Goal: Task Accomplishment & Management: Use online tool/utility

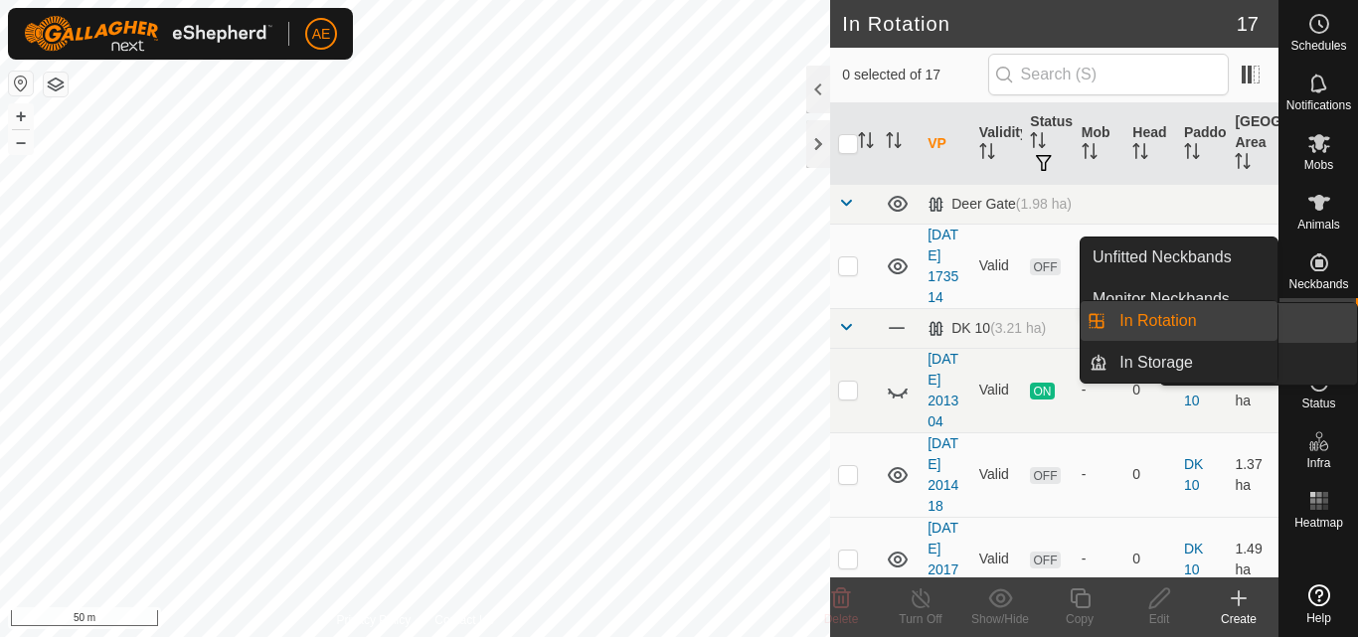
click at [1325, 332] on icon at bounding box center [1320, 322] width 24 height 24
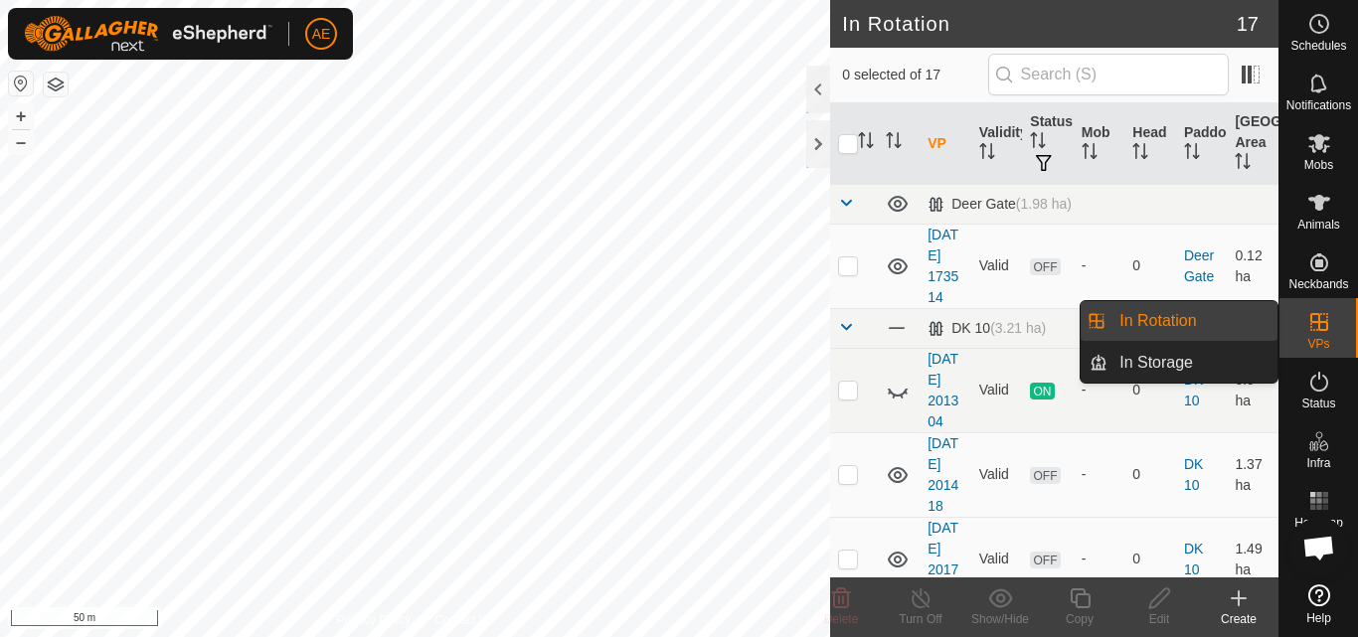
click at [1211, 323] on link "In Rotation" at bounding box center [1193, 321] width 170 height 40
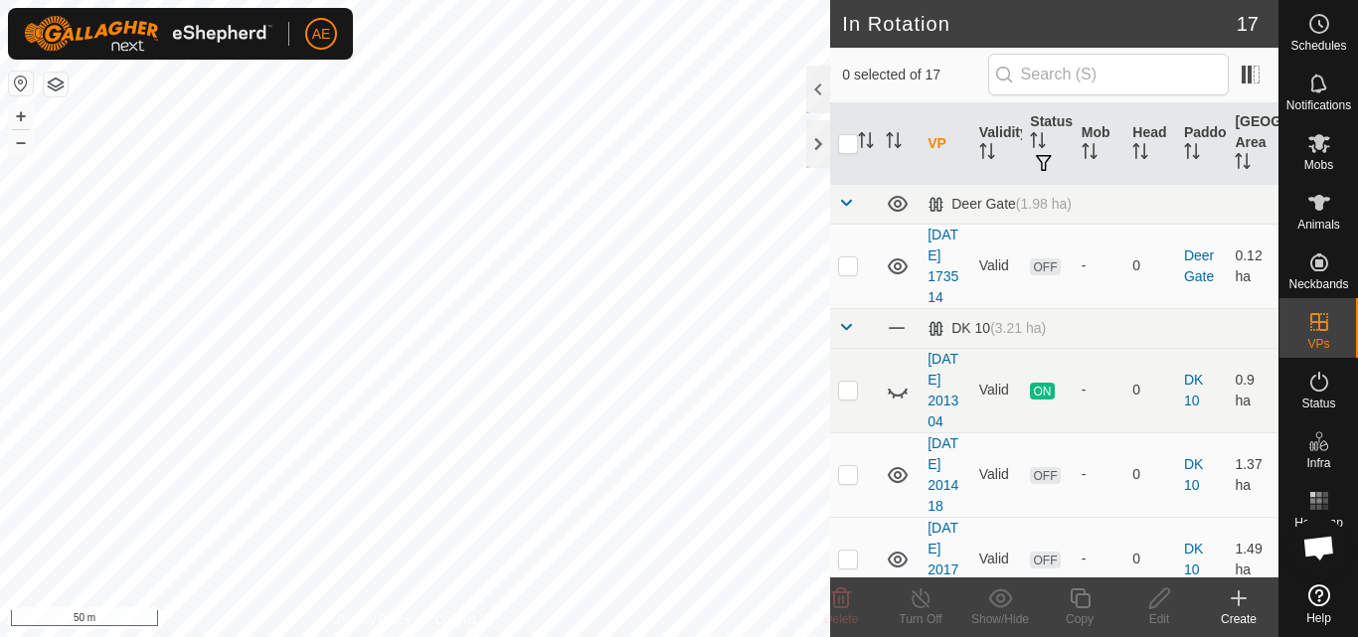
click at [1246, 605] on icon at bounding box center [1239, 599] width 24 height 24
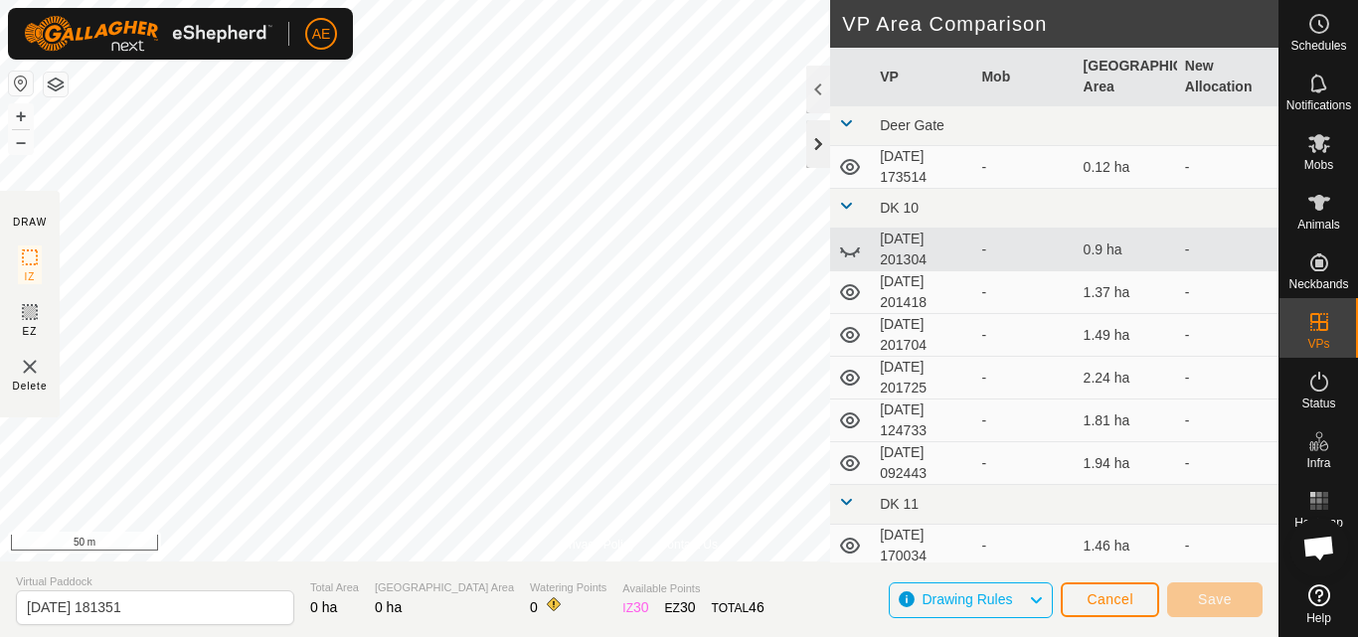
click at [813, 157] on div at bounding box center [819, 144] width 24 height 48
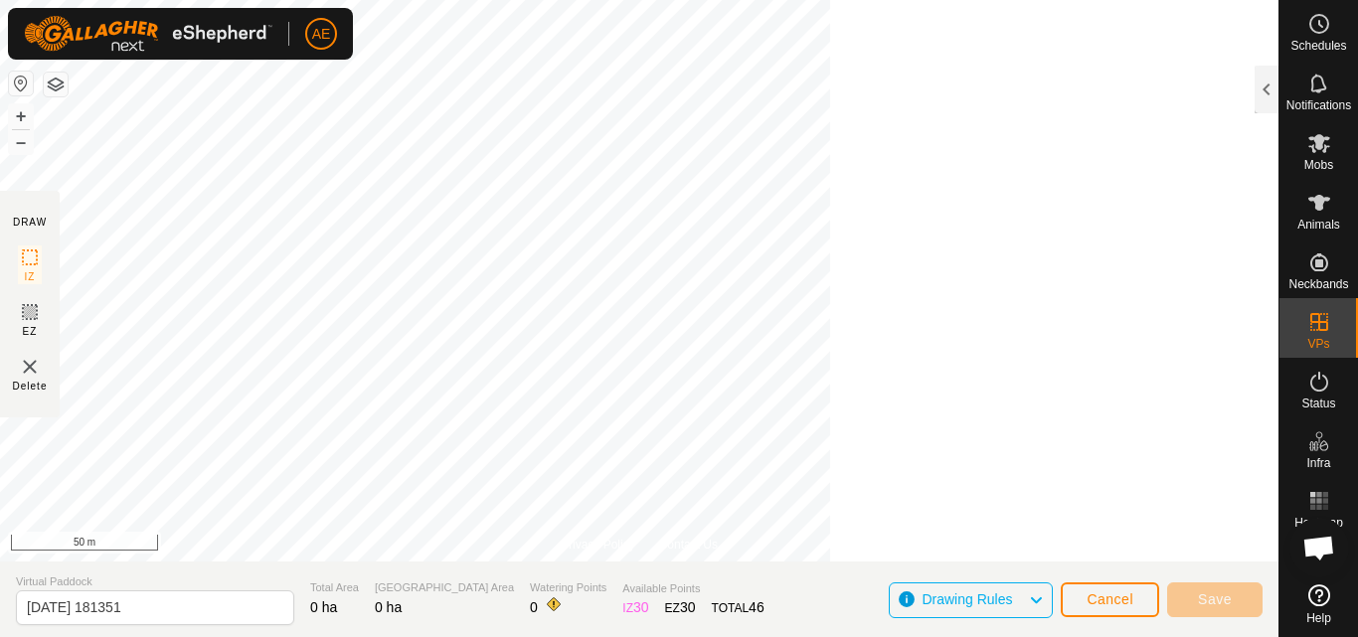
click at [884, 251] on div "Privacy Policy Contact Us + – ⇧ i 50 m DRAW IZ EZ Delete VP Area Comparison VP …" at bounding box center [639, 318] width 1279 height 637
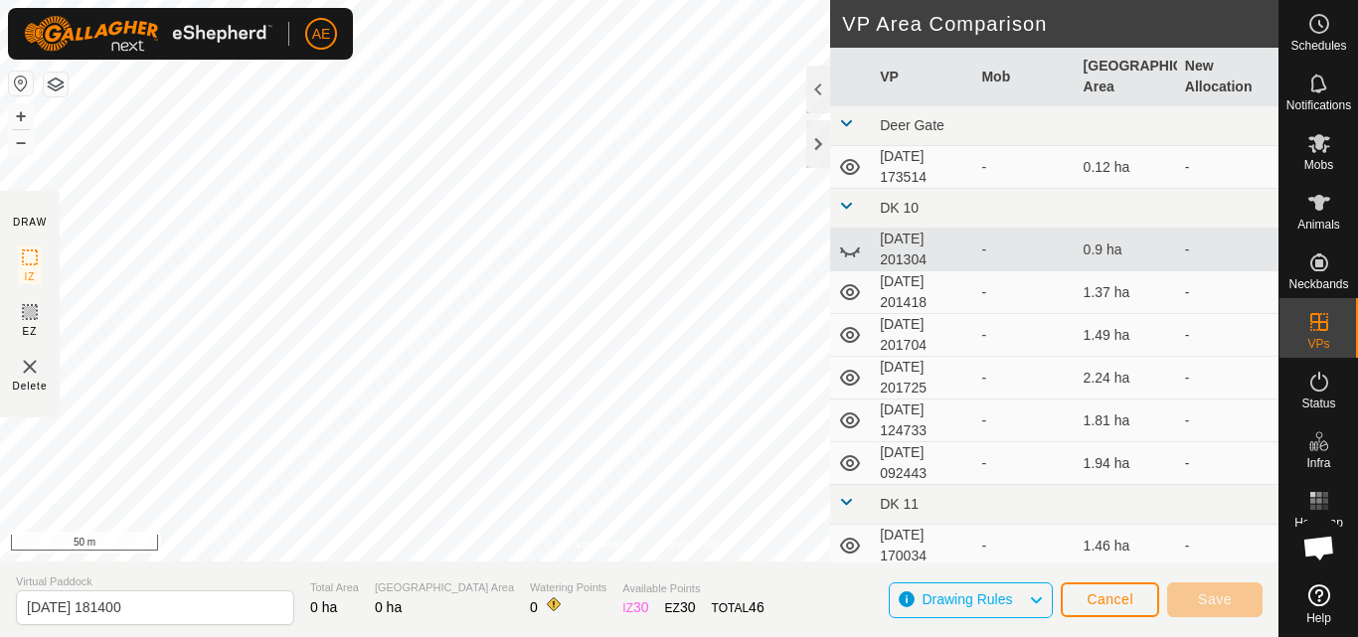
click at [860, 463] on div "Privacy Policy Contact Us + – ⇧ i 50 m DRAW IZ EZ Delete VP Area Comparison VP …" at bounding box center [639, 318] width 1279 height 637
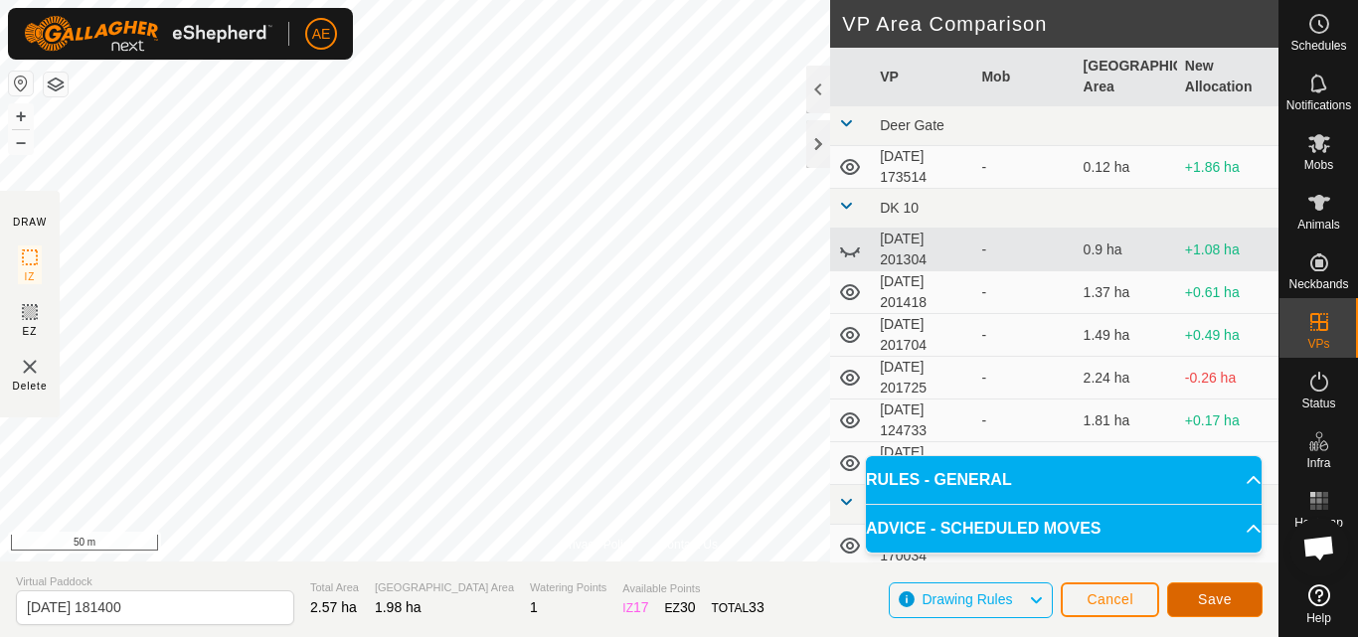
click at [1208, 600] on span "Save" at bounding box center [1215, 600] width 34 height 16
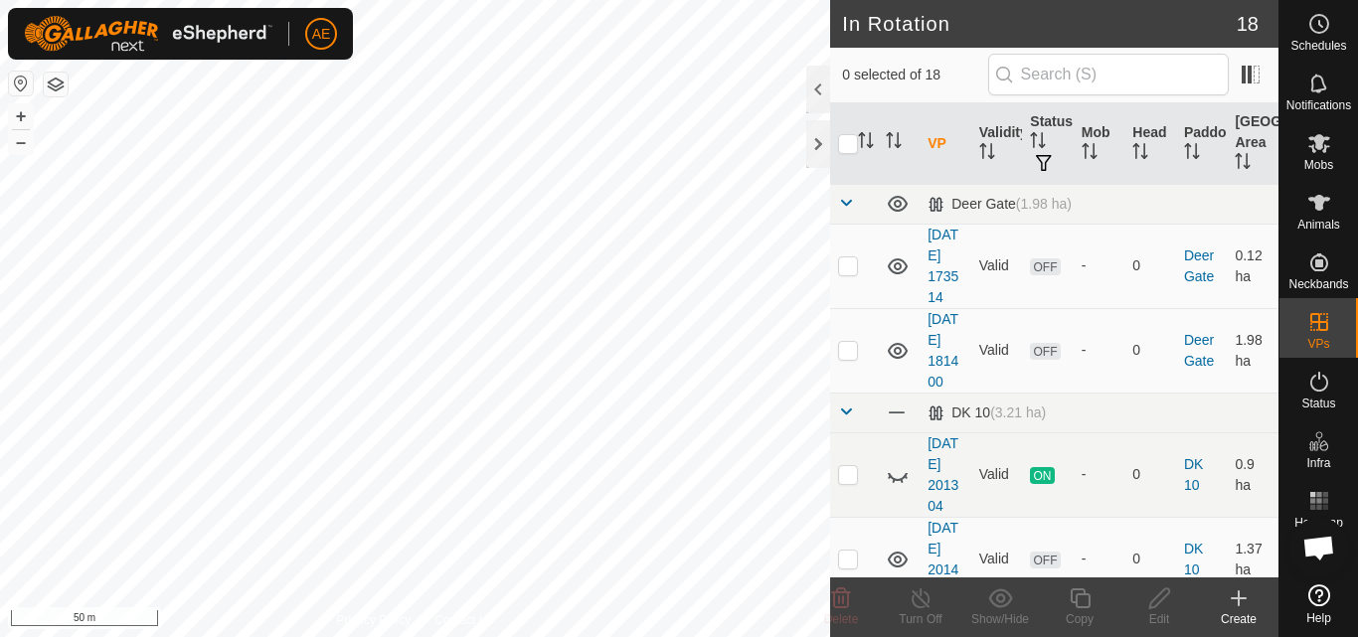
checkbox input "true"
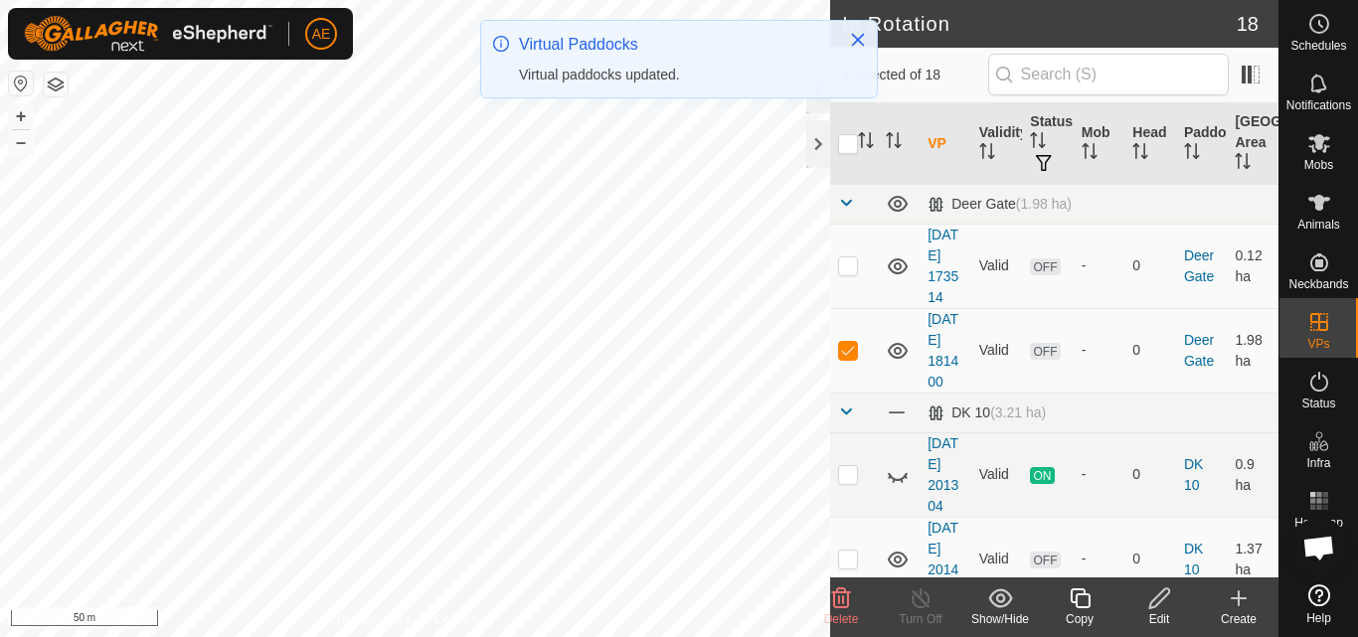
click at [1156, 608] on icon at bounding box center [1160, 599] width 20 height 20
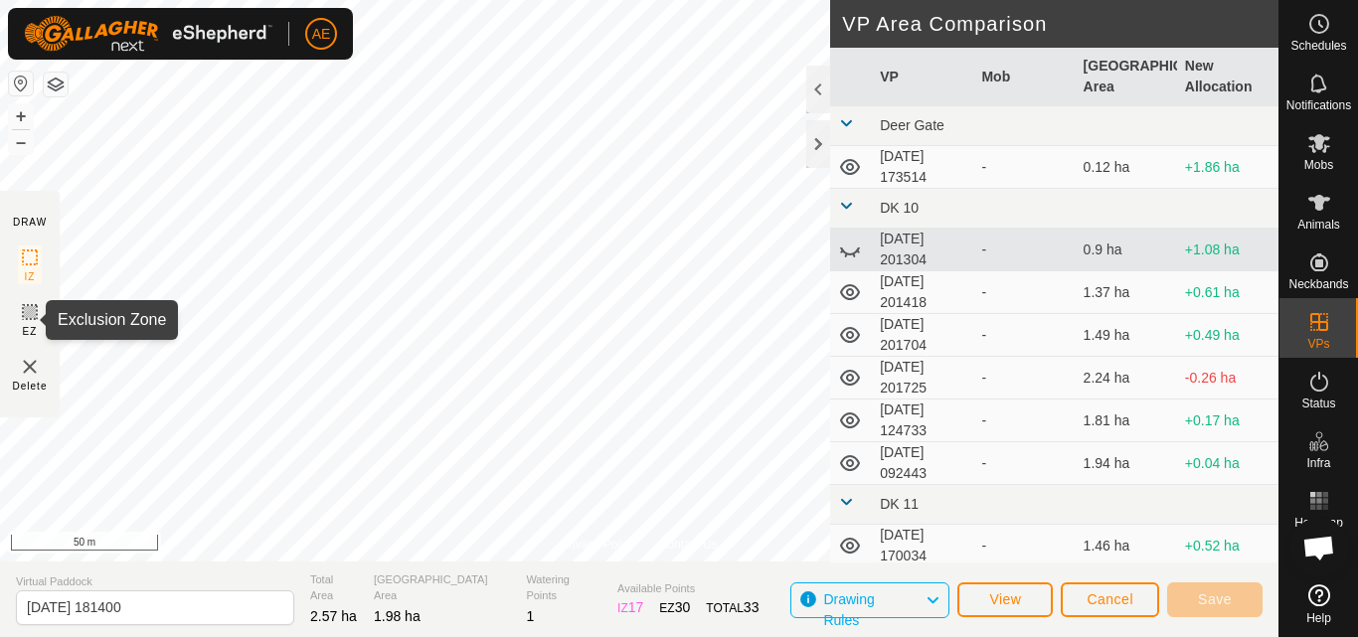
click at [31, 308] on icon at bounding box center [30, 312] width 12 height 12
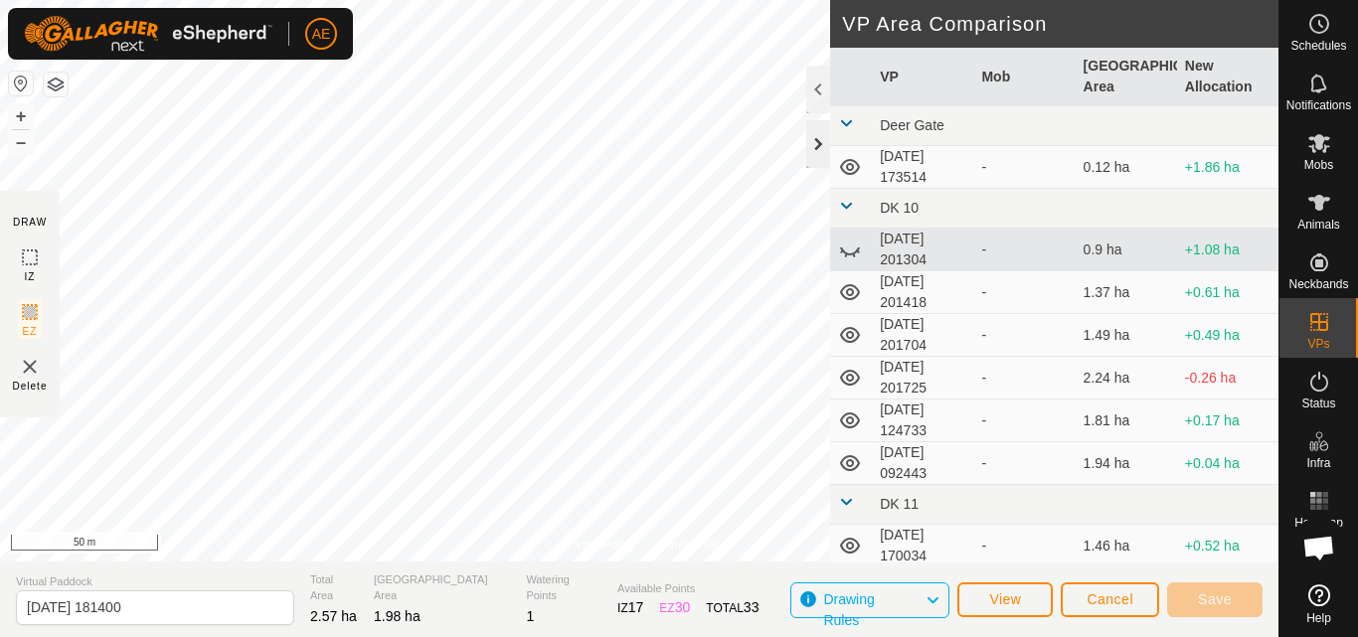
click at [819, 152] on div at bounding box center [819, 144] width 24 height 48
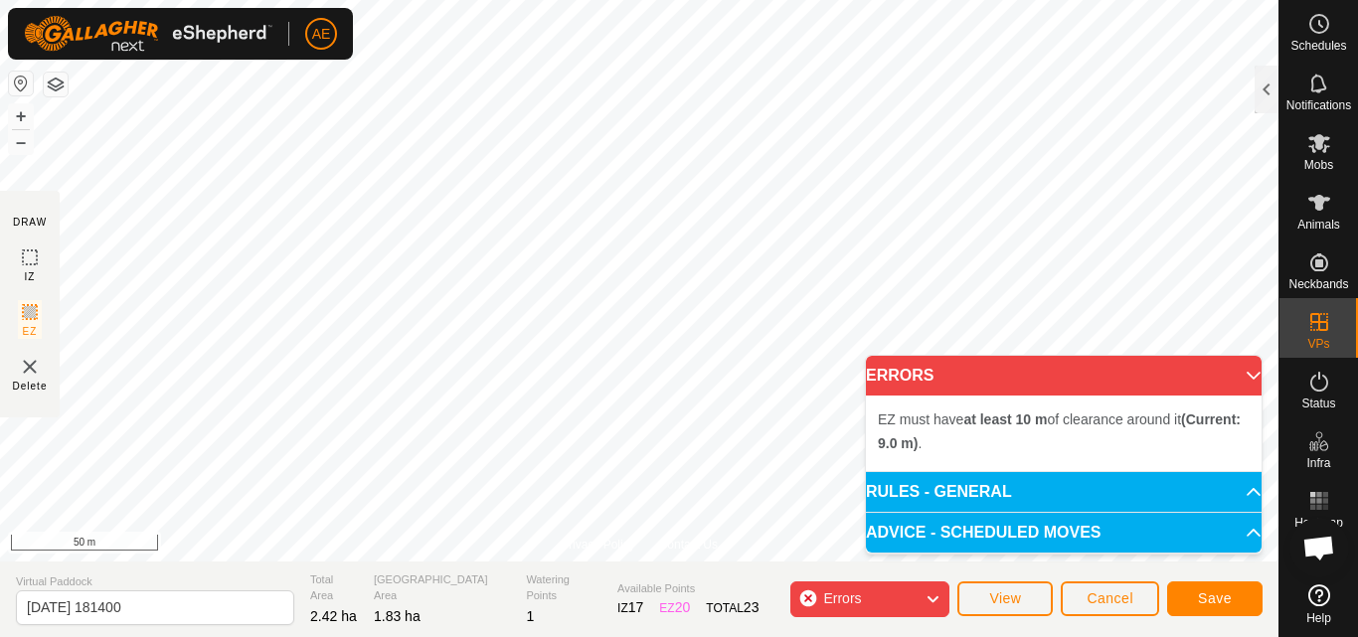
click at [811, 596] on div "Errors" at bounding box center [870, 600] width 159 height 36
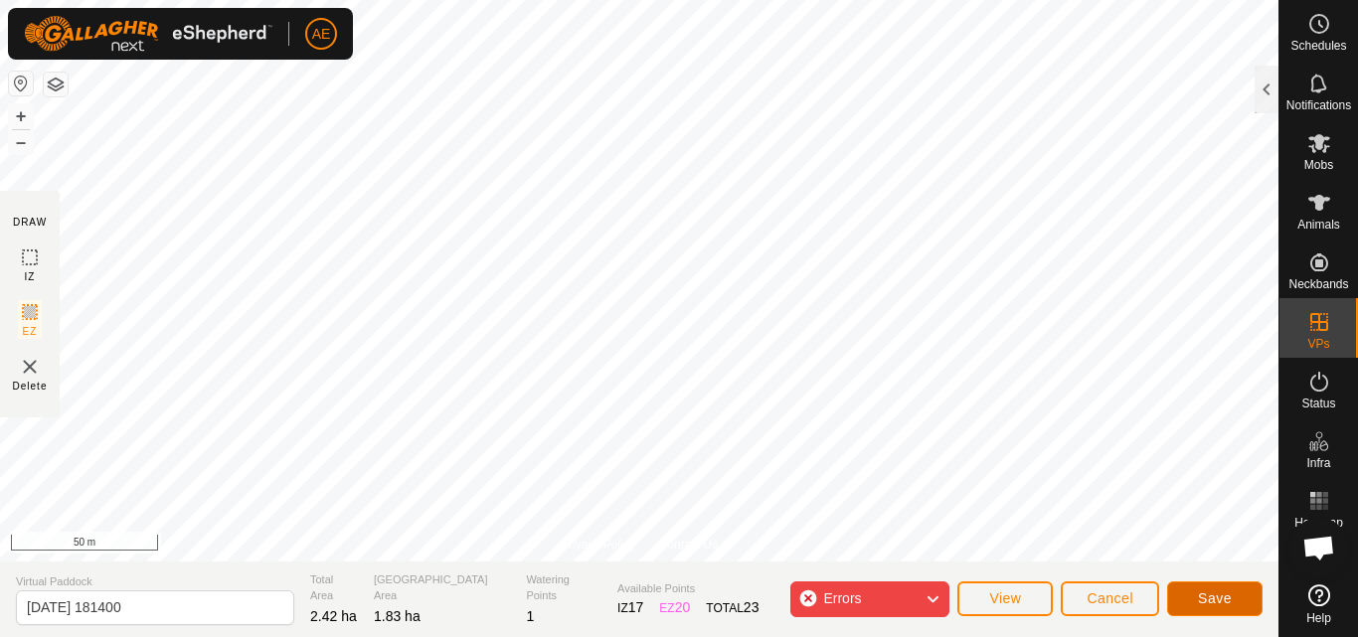
click at [1208, 599] on span "Save" at bounding box center [1215, 599] width 34 height 16
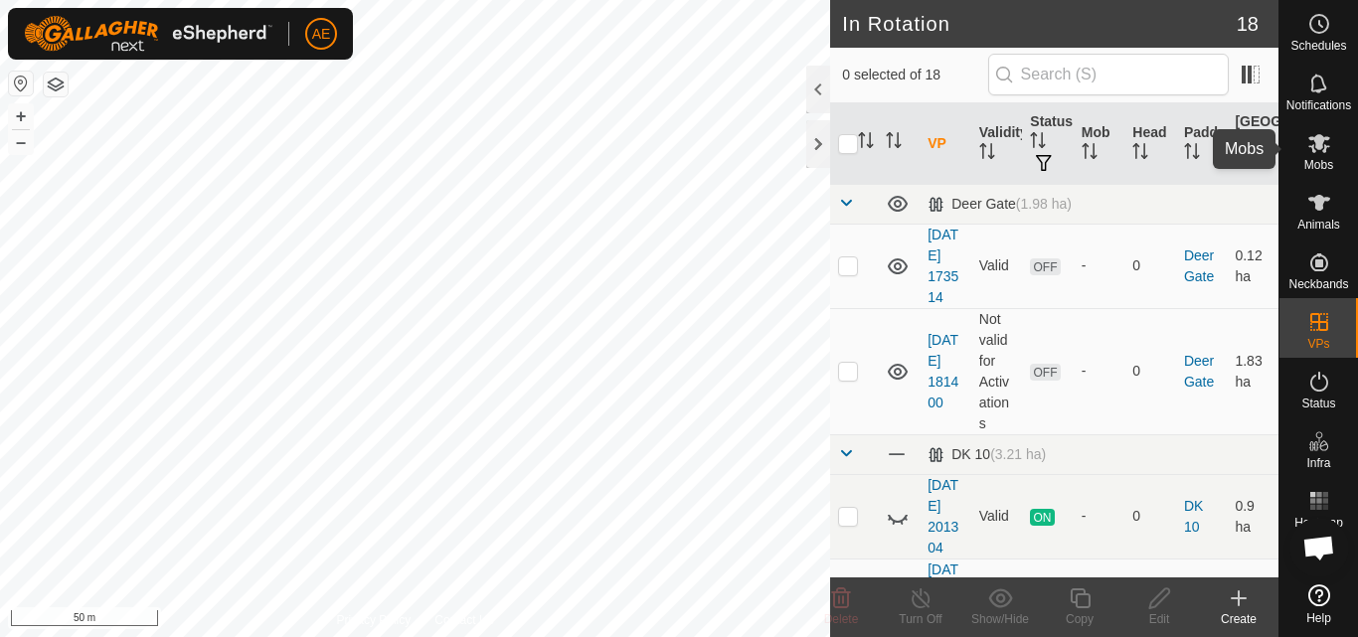
click at [1325, 159] on span "Mobs" at bounding box center [1319, 165] width 29 height 12
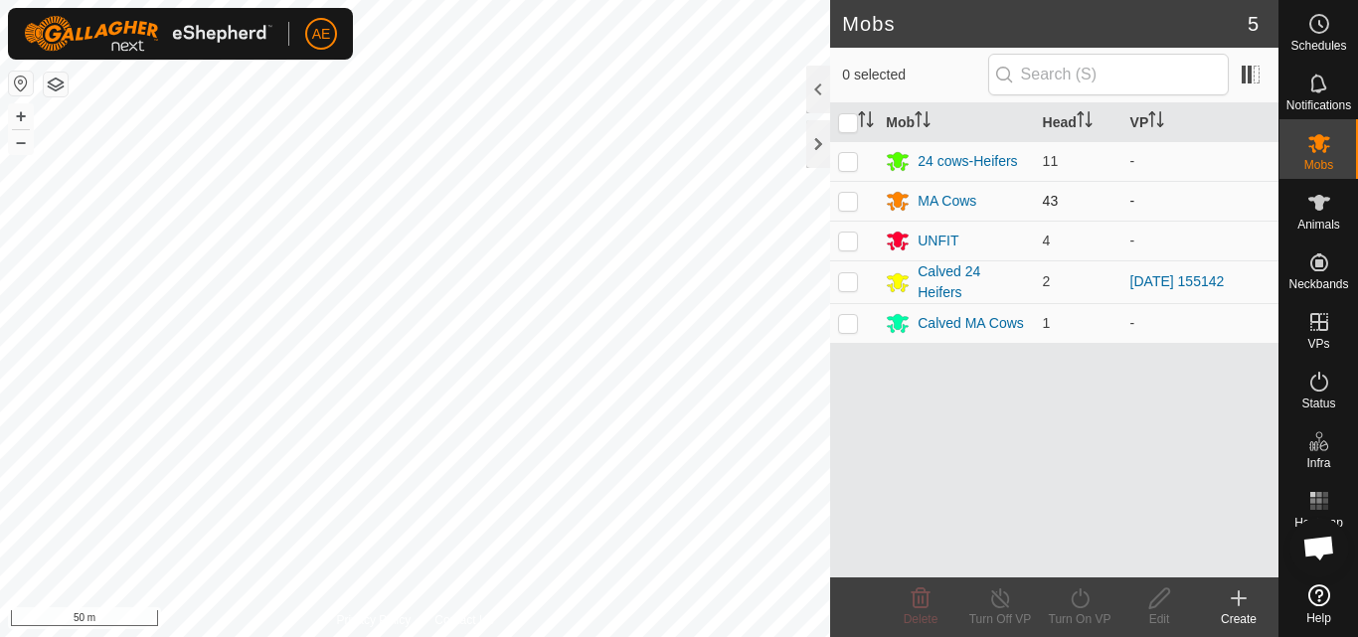
click at [850, 203] on p-checkbox at bounding box center [848, 201] width 20 height 16
checkbox input "true"
click at [1085, 605] on icon at bounding box center [1080, 599] width 25 height 24
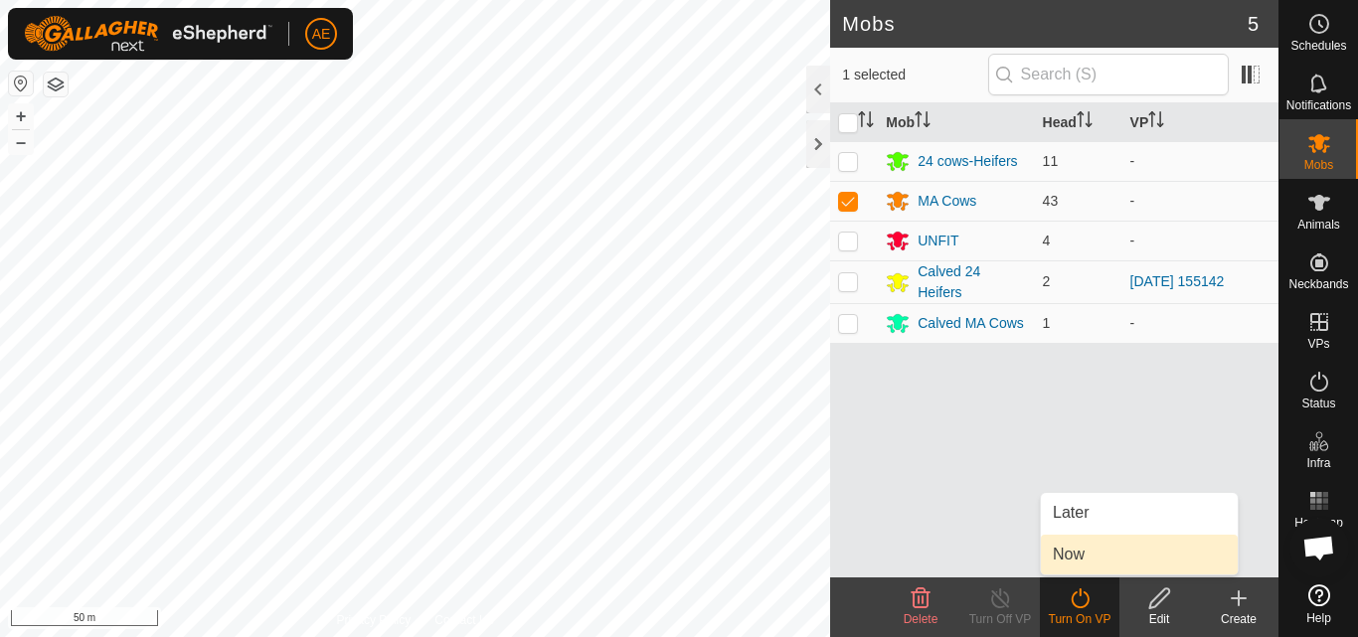
click at [1068, 558] on link "Now" at bounding box center [1139, 555] width 197 height 40
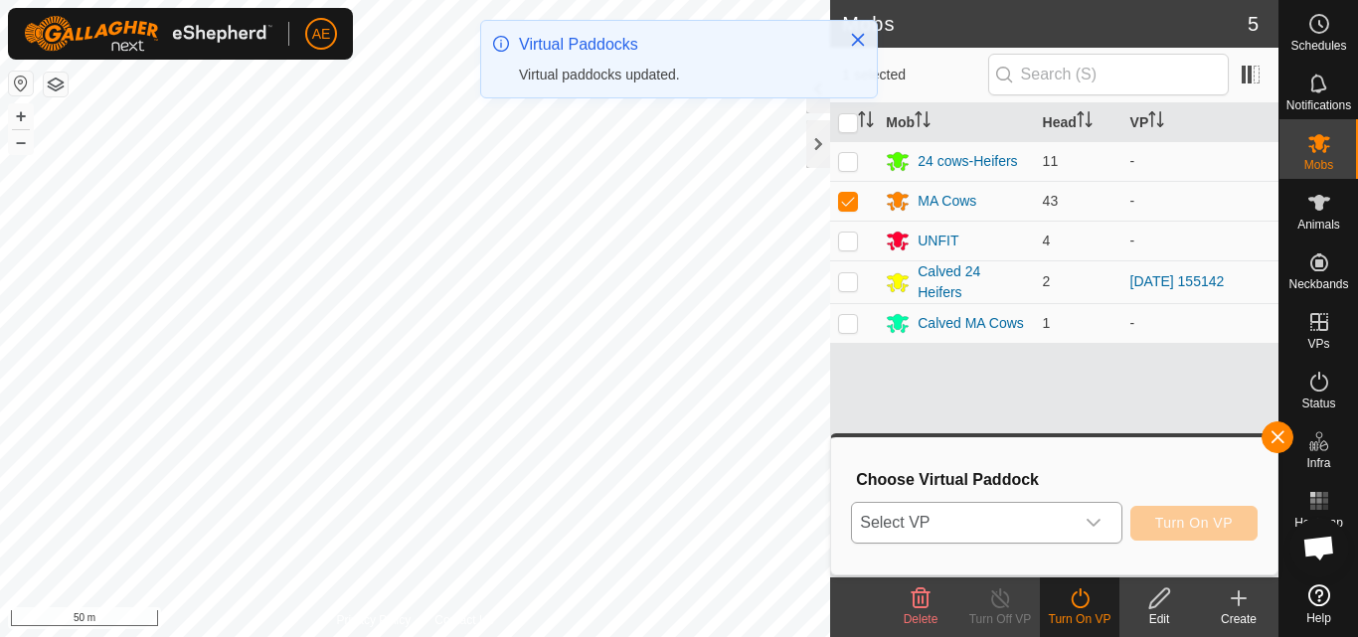
click at [1100, 520] on icon "dropdown trigger" at bounding box center [1094, 523] width 14 height 8
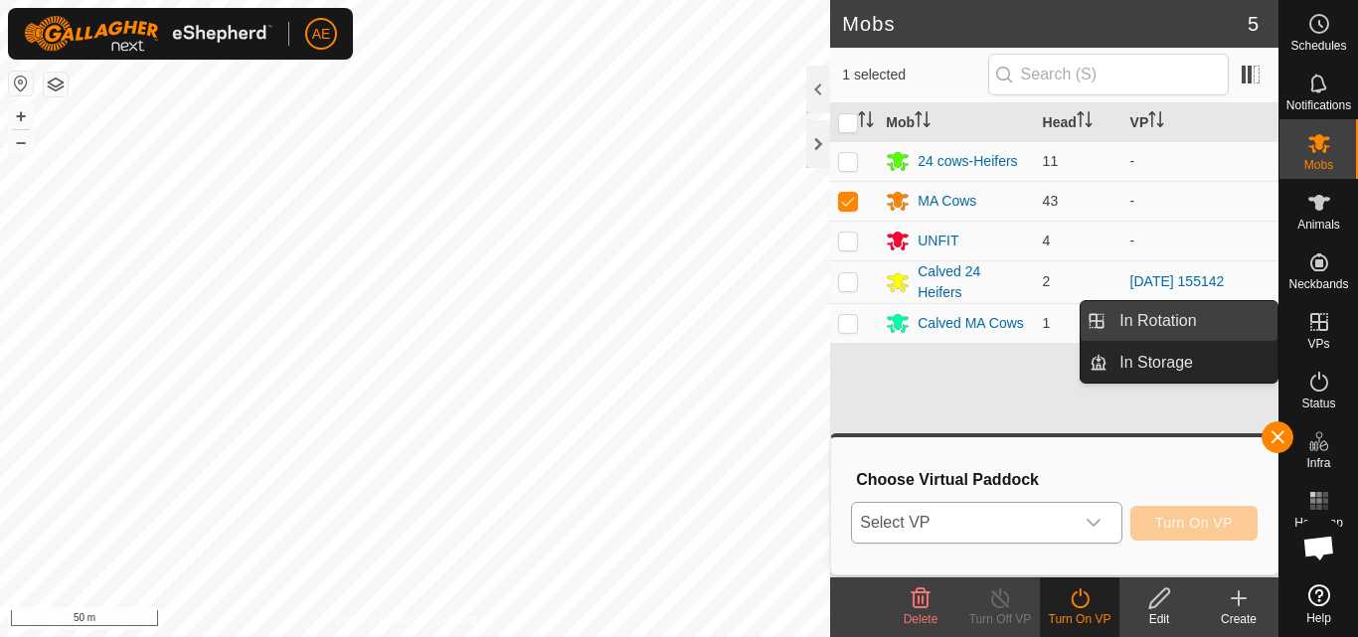
click at [1225, 322] on link "In Rotation" at bounding box center [1193, 321] width 170 height 40
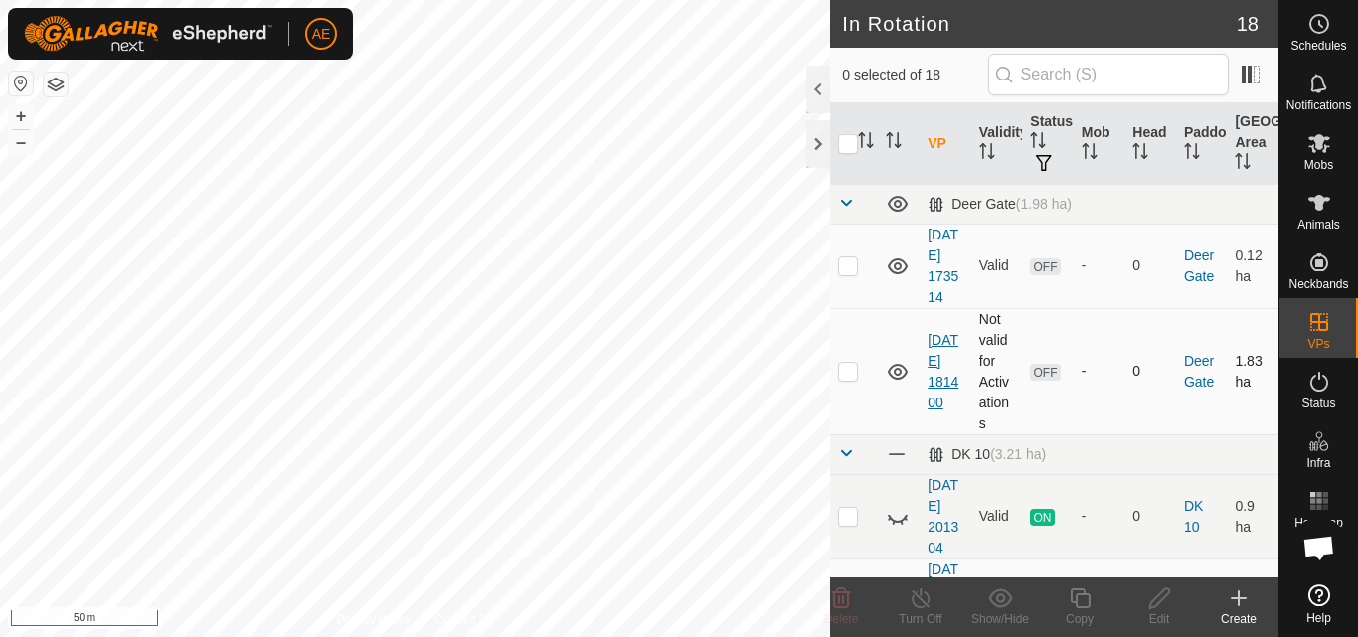
click at [936, 384] on link "[DATE] 181400" at bounding box center [943, 371] width 31 height 79
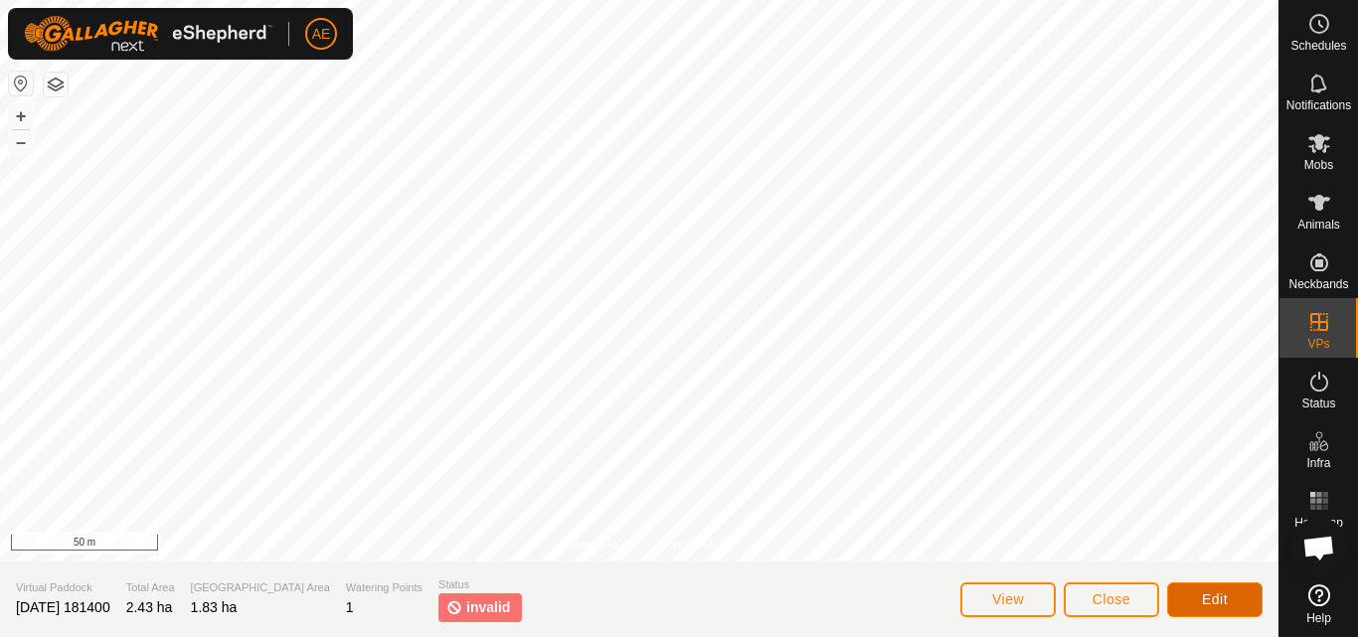
click at [1205, 600] on span "Edit" at bounding box center [1215, 600] width 26 height 16
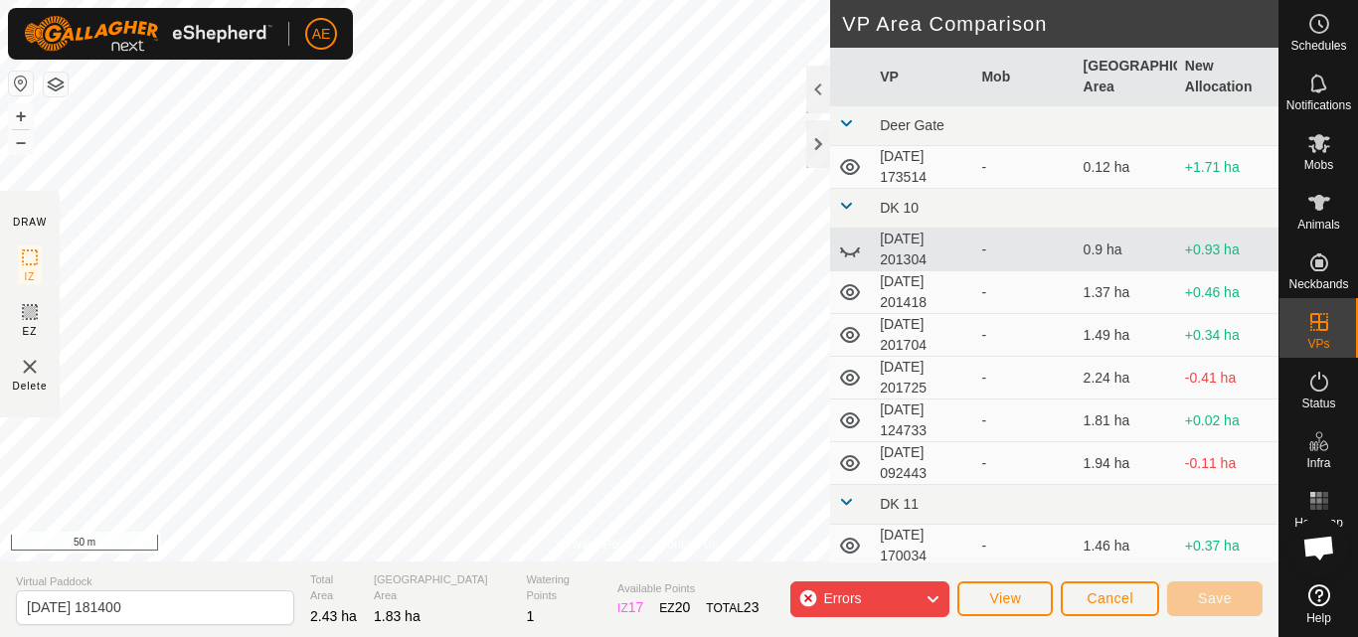
click at [883, 596] on div "Errors" at bounding box center [870, 600] width 159 height 36
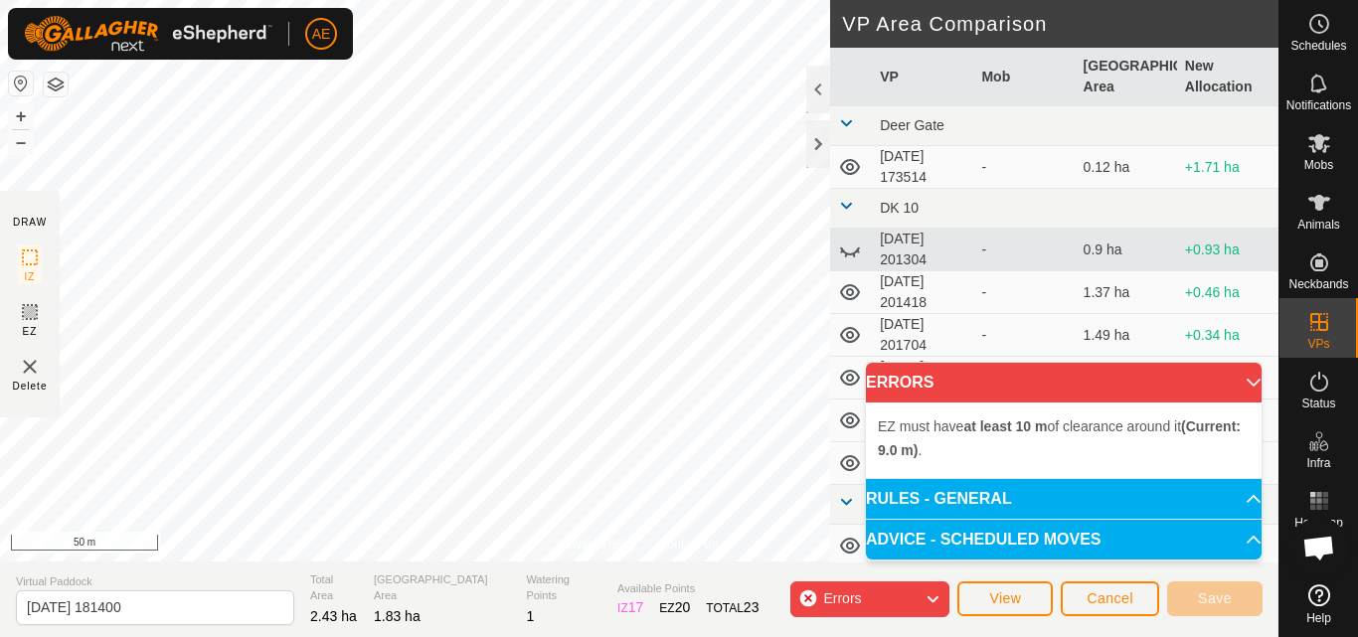
click at [810, 596] on div "Errors" at bounding box center [870, 600] width 159 height 36
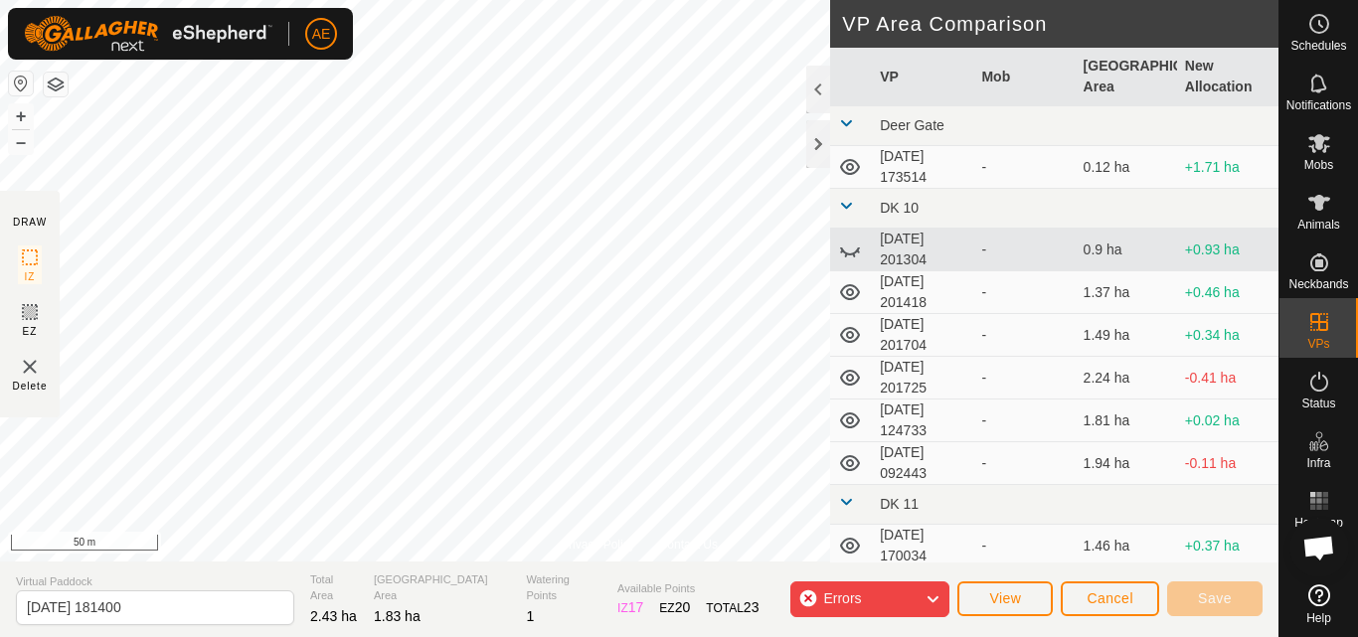
click at [810, 599] on div "Errors" at bounding box center [870, 600] width 159 height 36
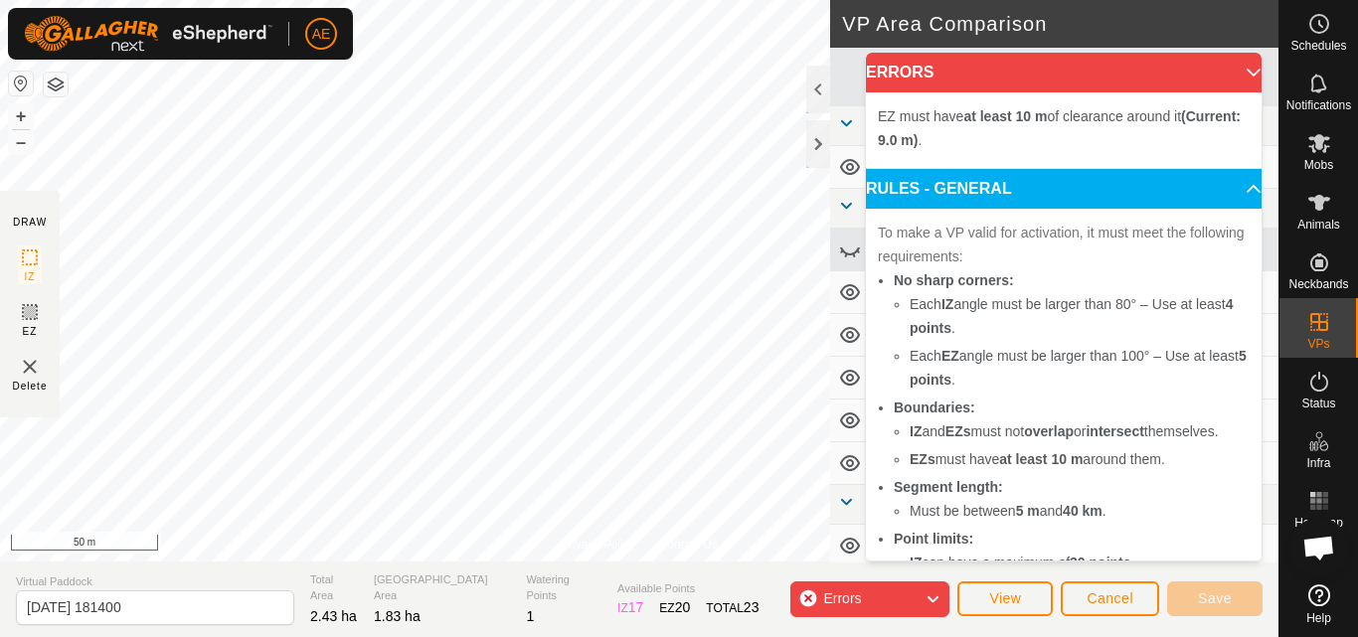
click at [807, 603] on div "Errors" at bounding box center [870, 600] width 159 height 36
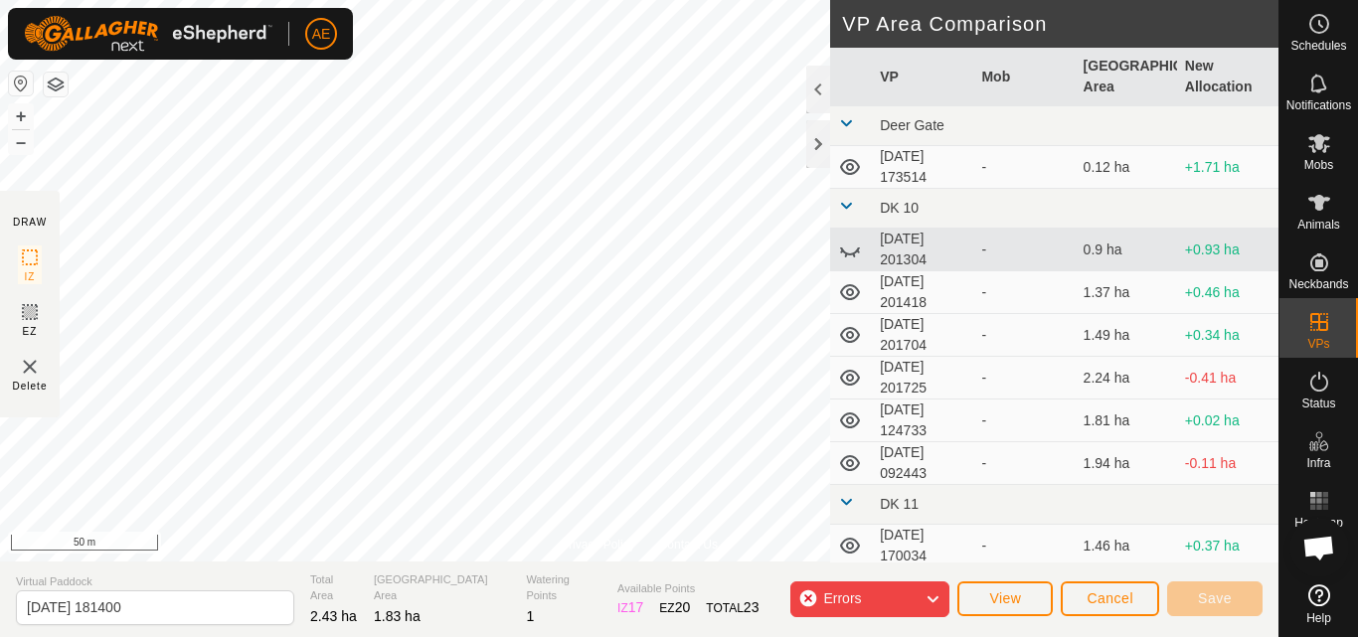
click at [807, 603] on div "Errors" at bounding box center [870, 600] width 159 height 36
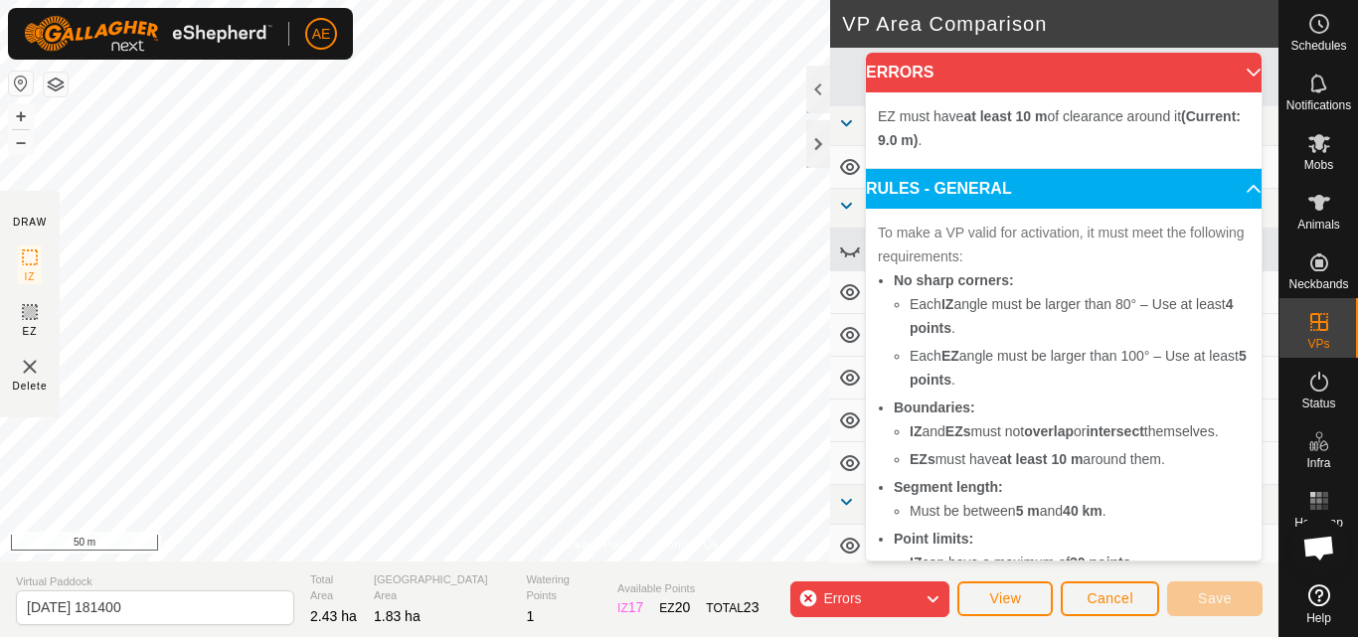
click at [807, 603] on div "Errors" at bounding box center [870, 600] width 159 height 36
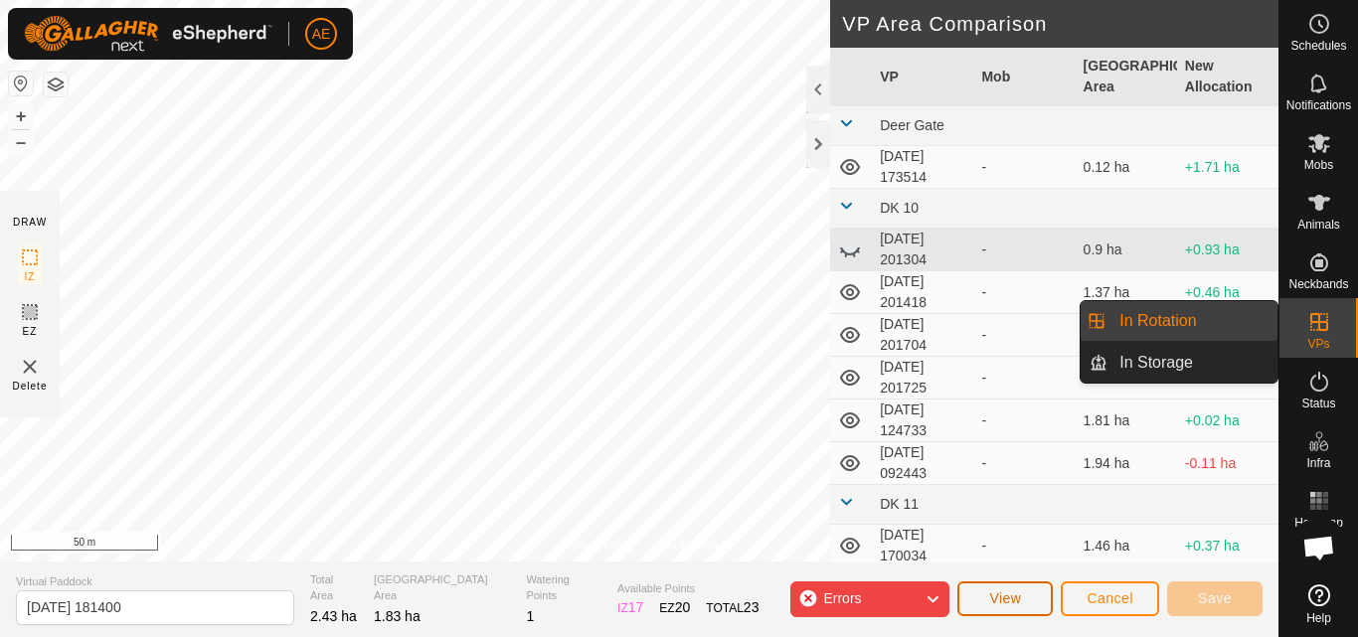
click at [1021, 598] on span "View" at bounding box center [1006, 599] width 32 height 16
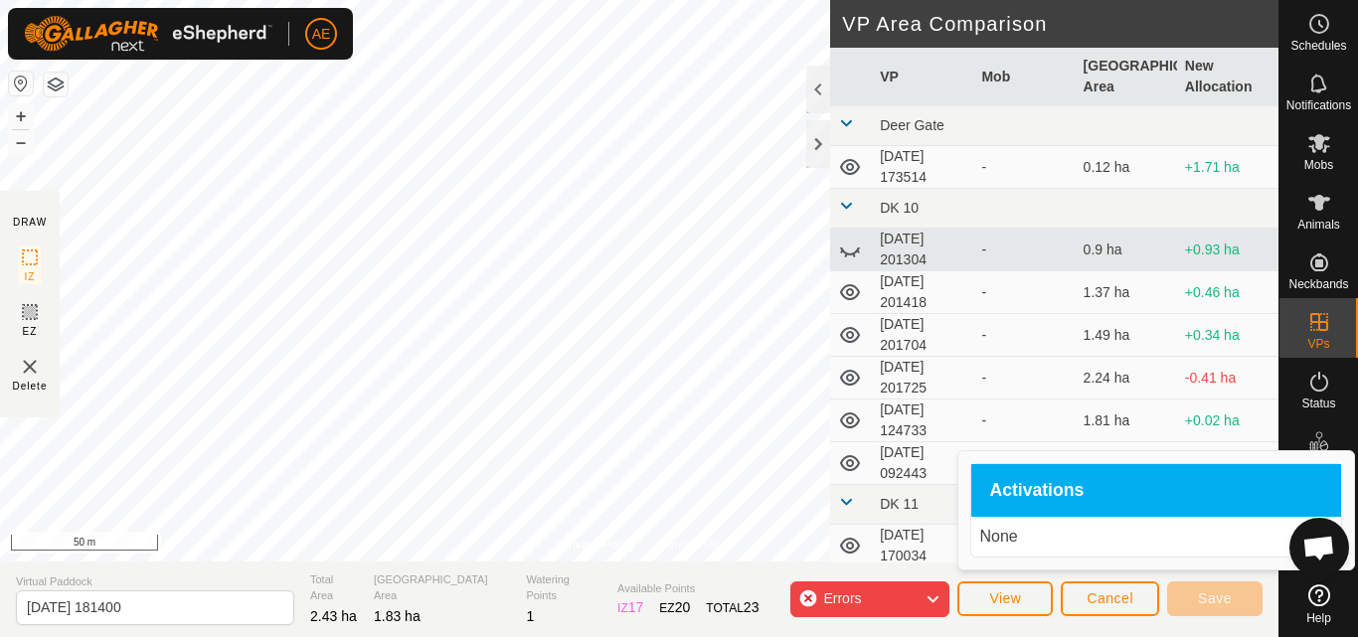
click at [1036, 539] on p "None" at bounding box center [1157, 537] width 354 height 24
click at [27, 318] on icon at bounding box center [30, 312] width 24 height 24
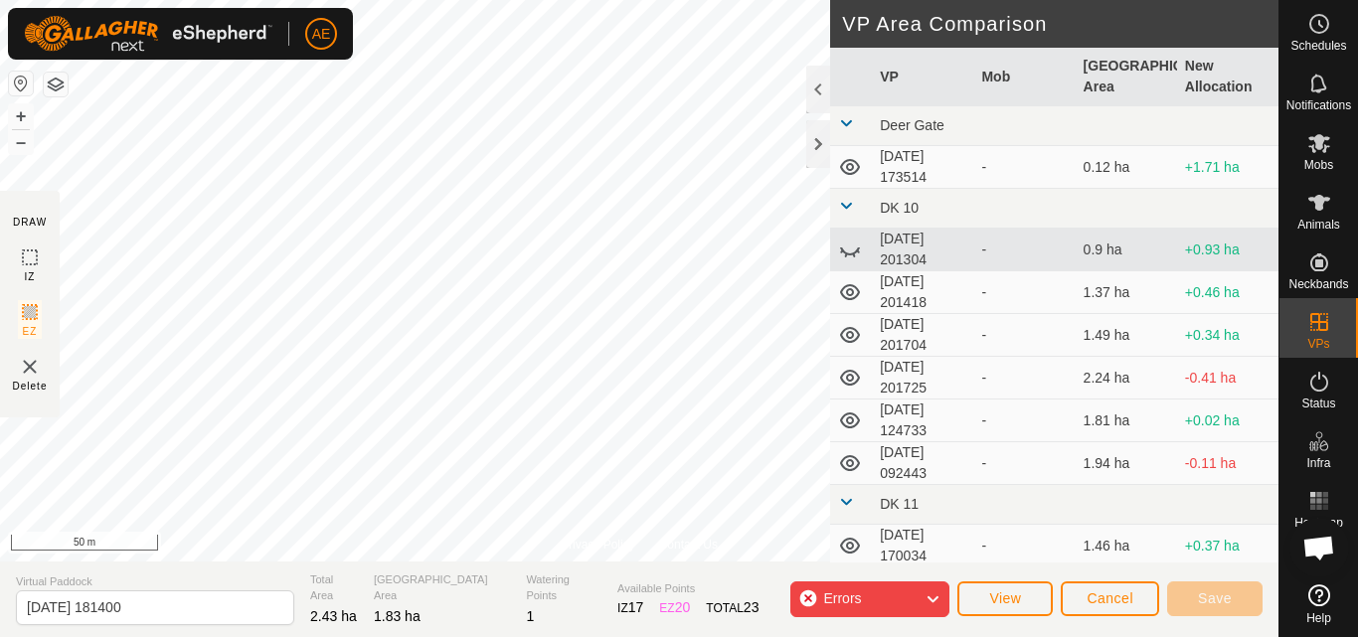
click at [804, 597] on div "Errors" at bounding box center [870, 600] width 159 height 36
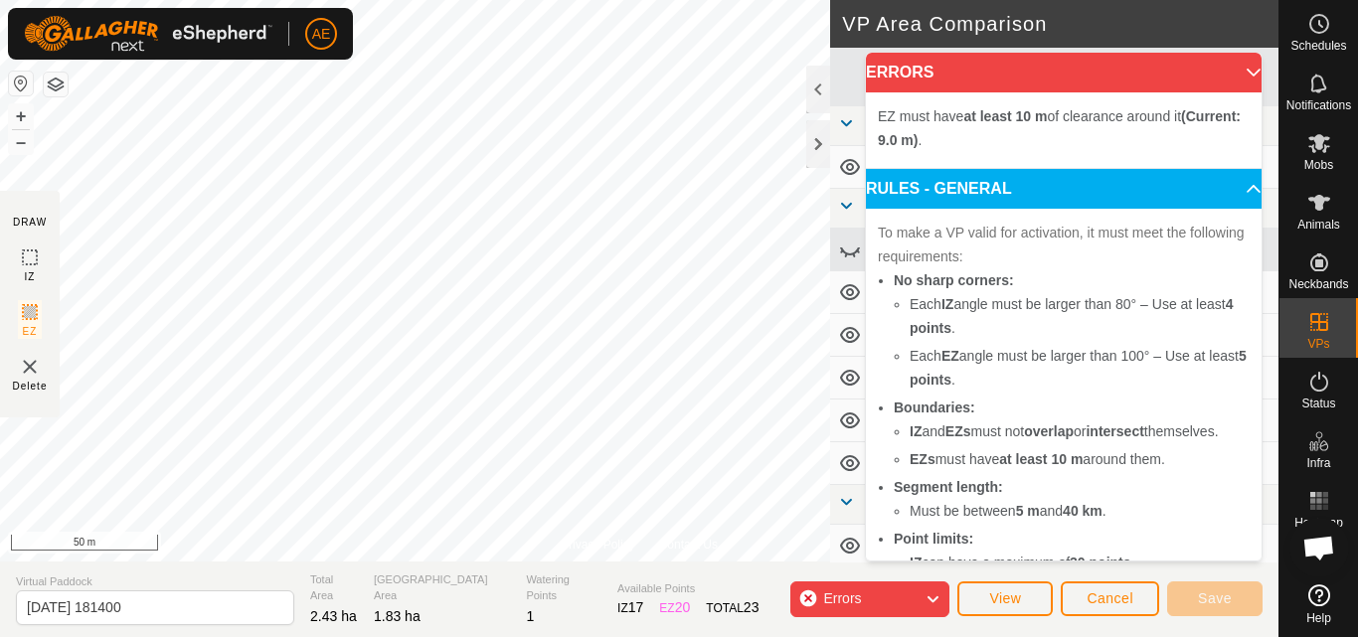
click at [804, 598] on div "Errors" at bounding box center [870, 600] width 159 height 36
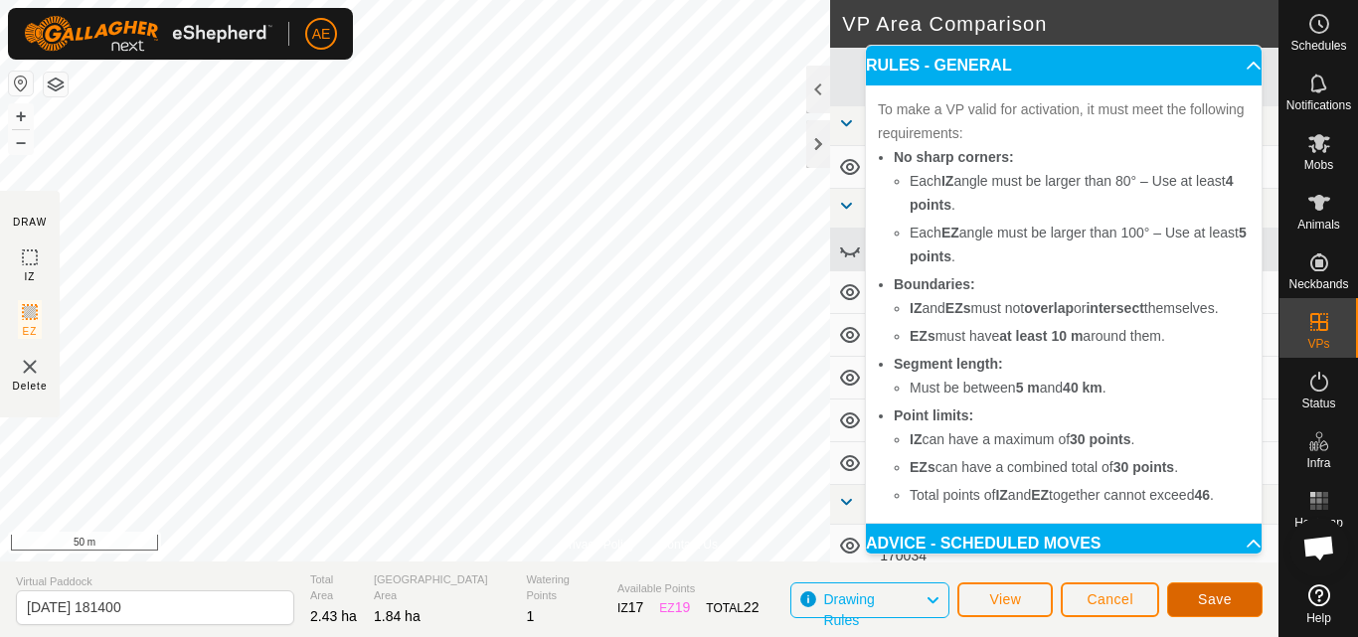
click at [1214, 599] on span "Save" at bounding box center [1215, 600] width 34 height 16
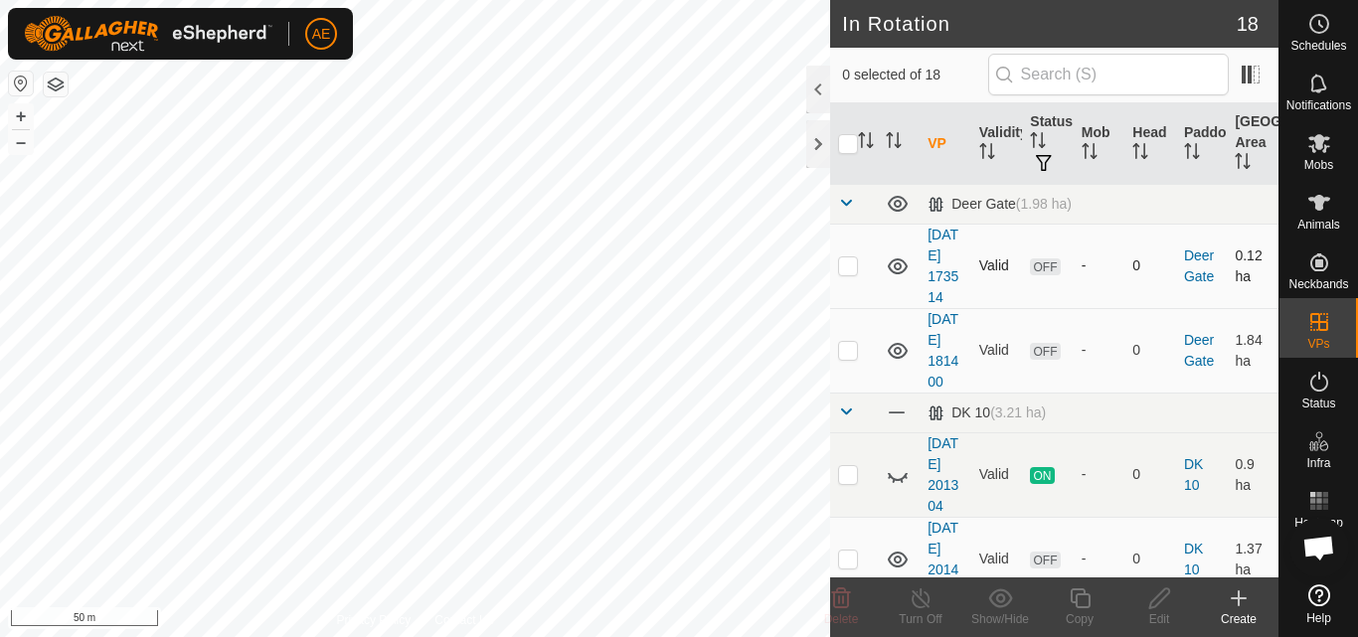
checkbox input "true"
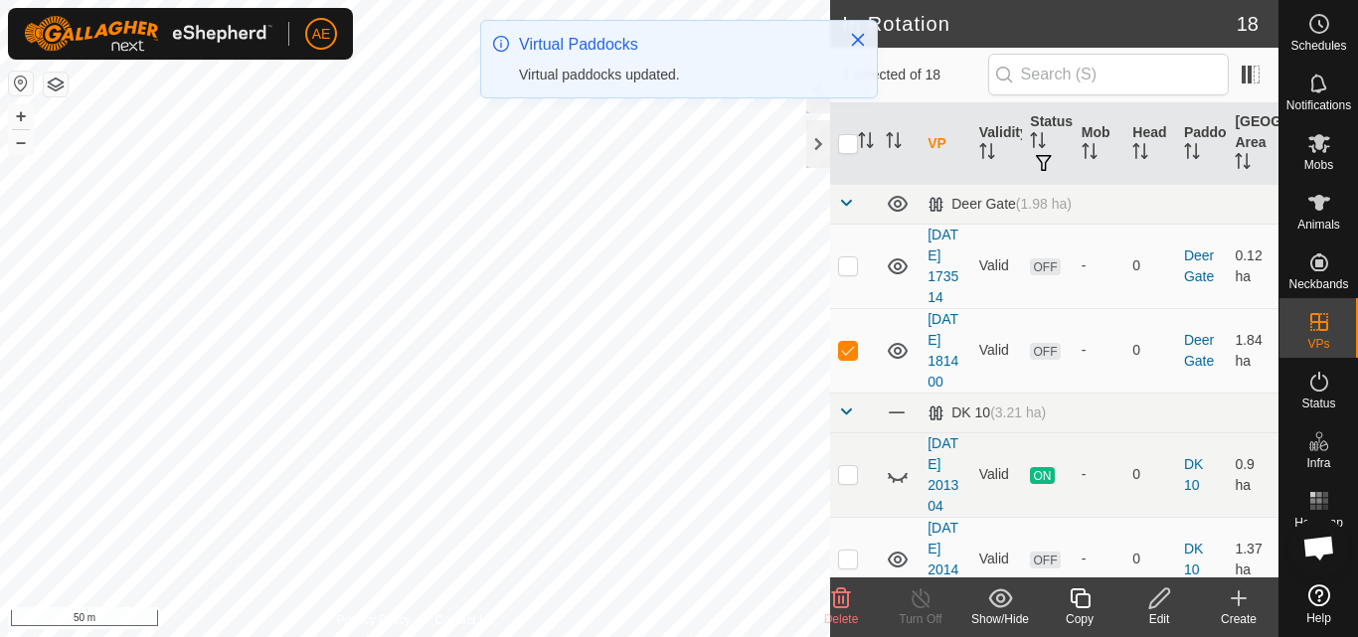
click at [1156, 612] on div "Edit" at bounding box center [1160, 620] width 80 height 18
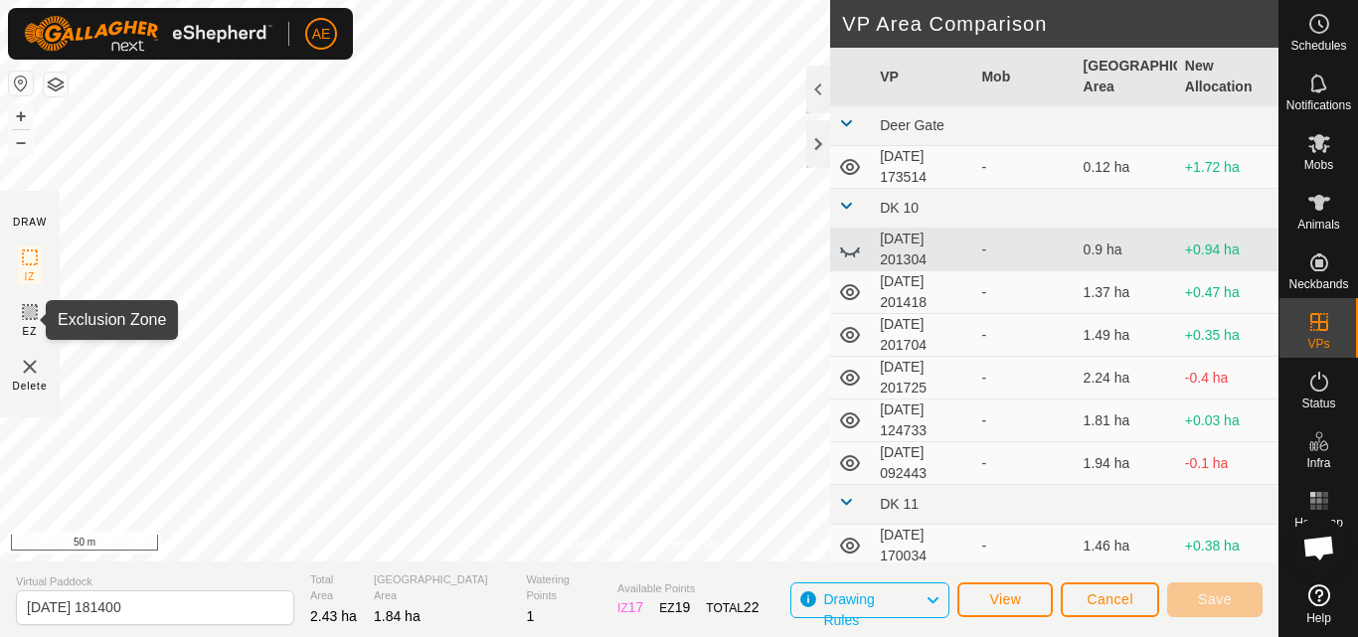
click at [30, 316] on icon at bounding box center [30, 312] width 12 height 12
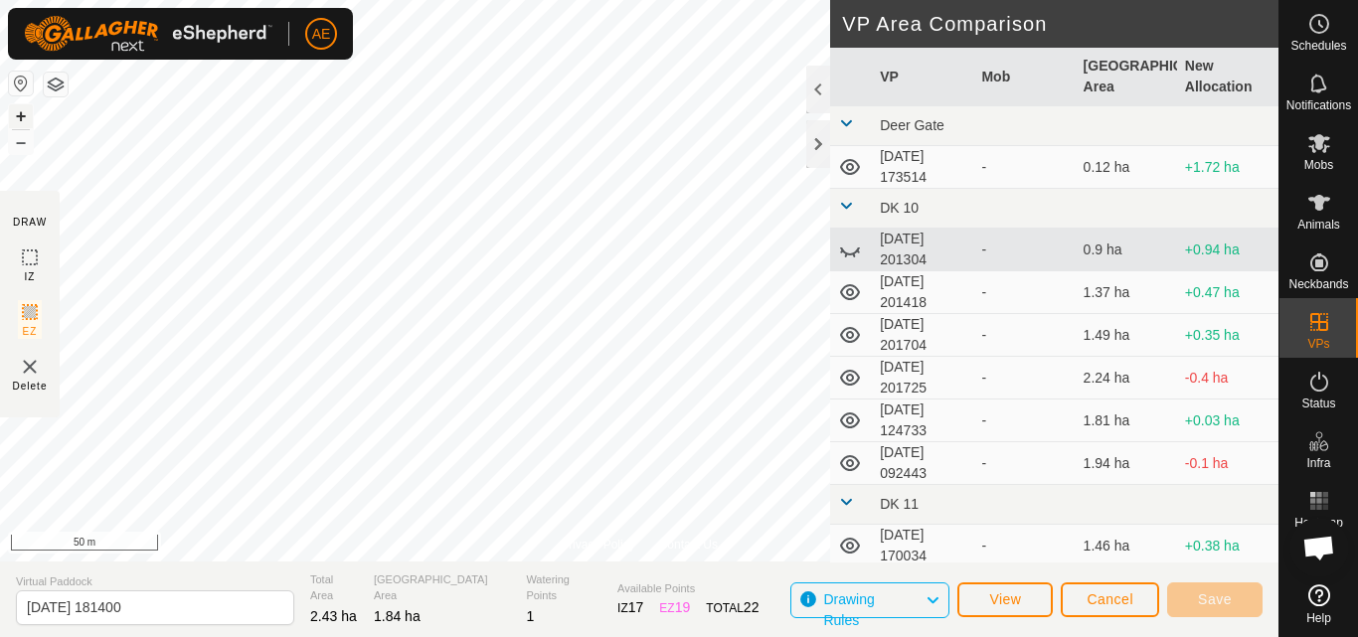
click at [15, 120] on button "+" at bounding box center [21, 116] width 24 height 24
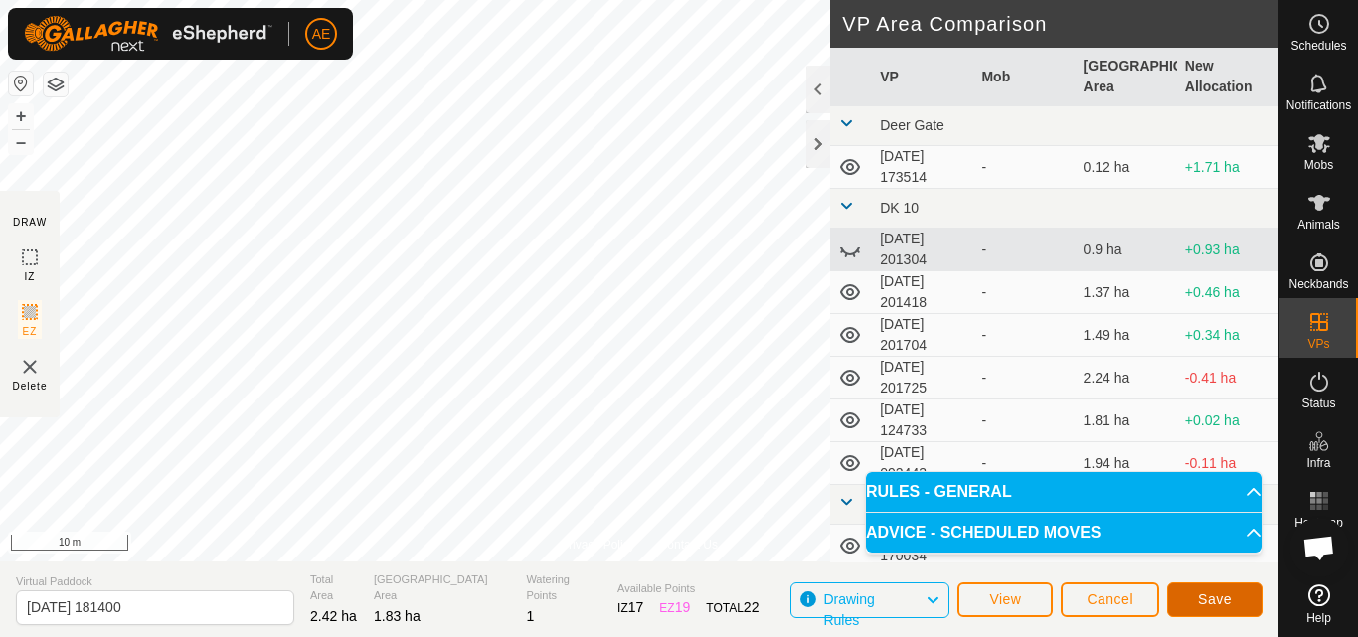
click at [1232, 600] on button "Save" at bounding box center [1215, 600] width 95 height 35
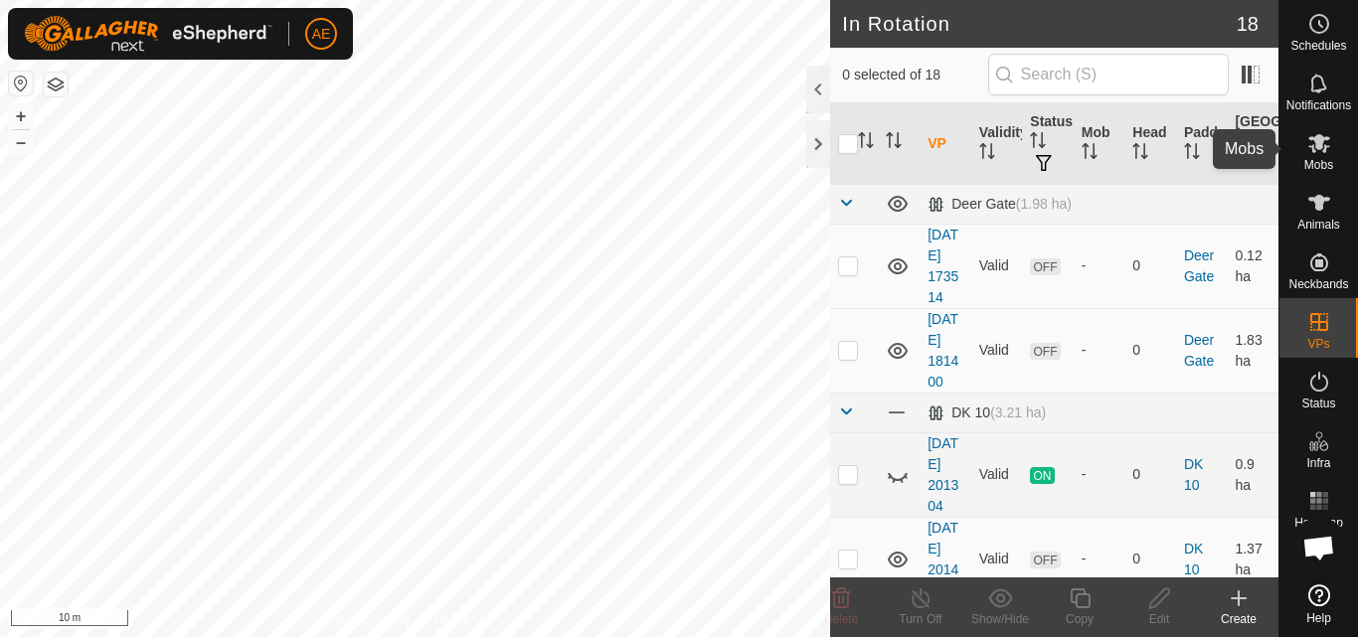
click at [1313, 149] on icon at bounding box center [1320, 143] width 22 height 19
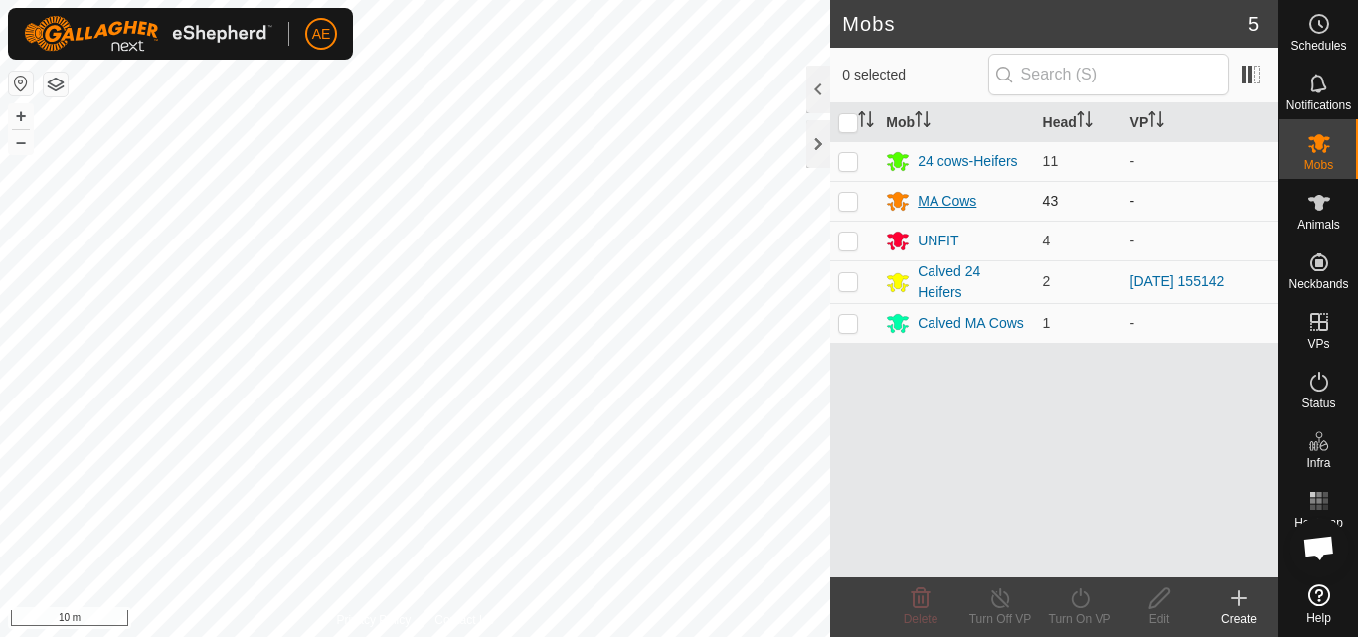
click at [942, 204] on div "MA Cows" at bounding box center [947, 201] width 59 height 21
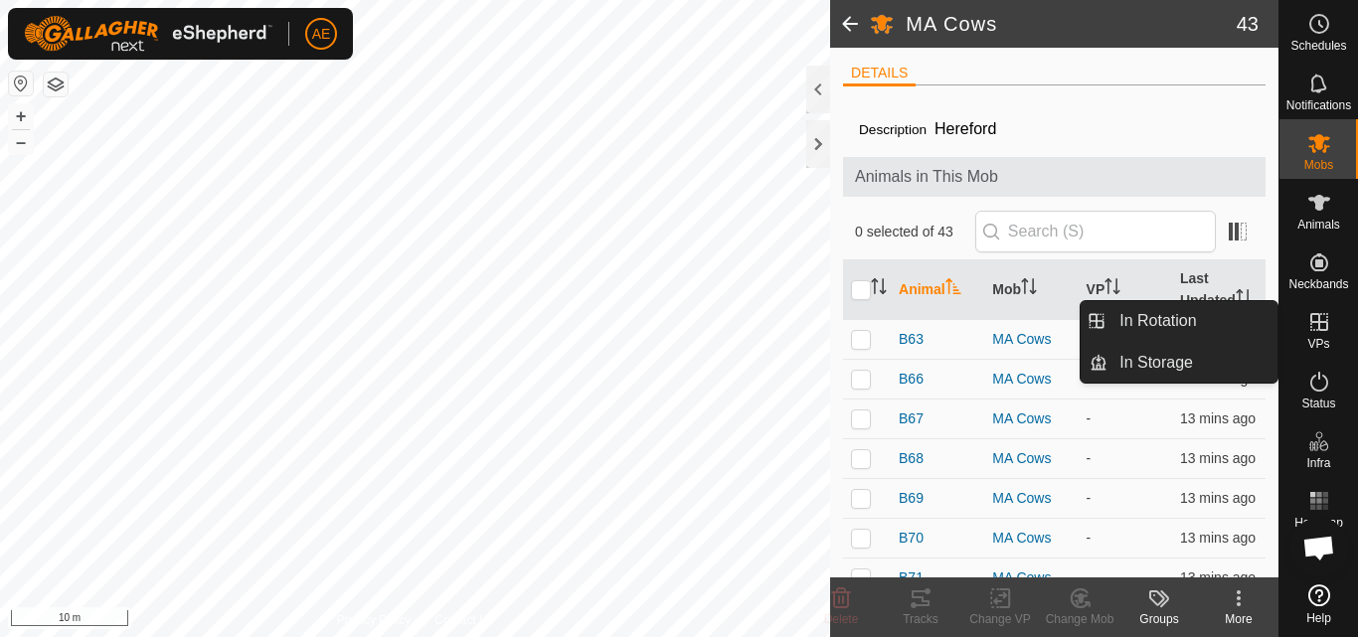
click at [1317, 325] on icon at bounding box center [1320, 322] width 24 height 24
click at [1178, 310] on link "In Rotation" at bounding box center [1193, 321] width 170 height 40
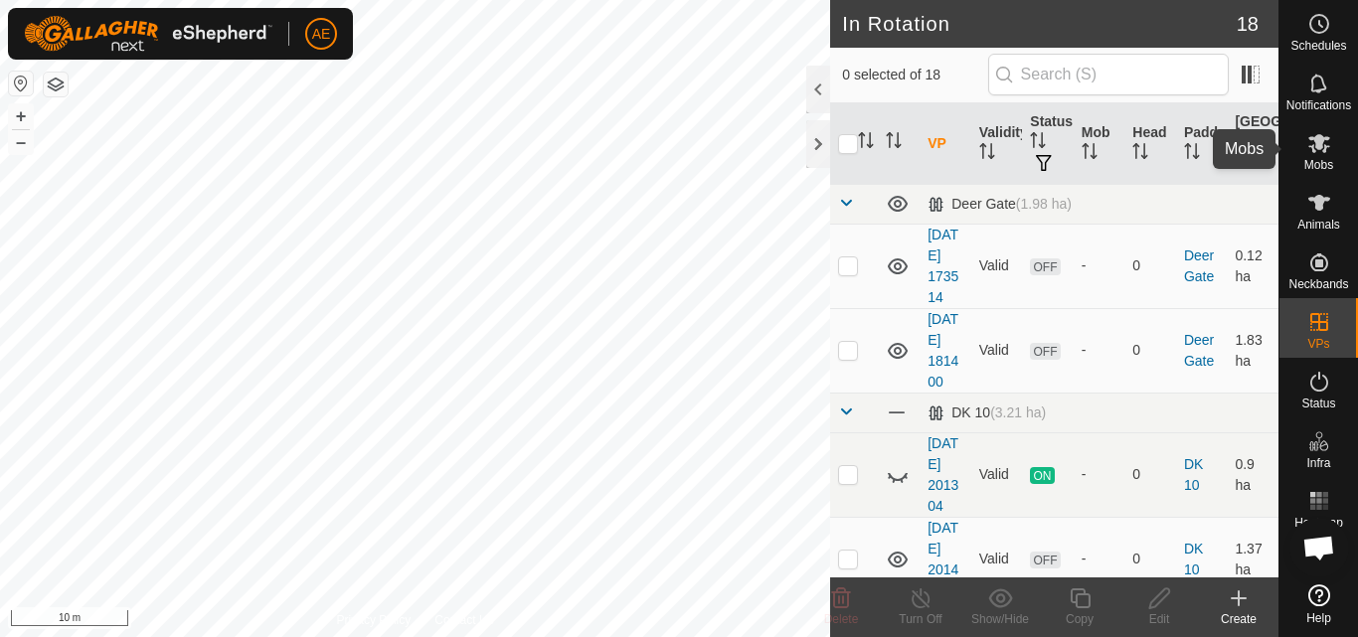
click at [1329, 154] on icon at bounding box center [1320, 143] width 24 height 24
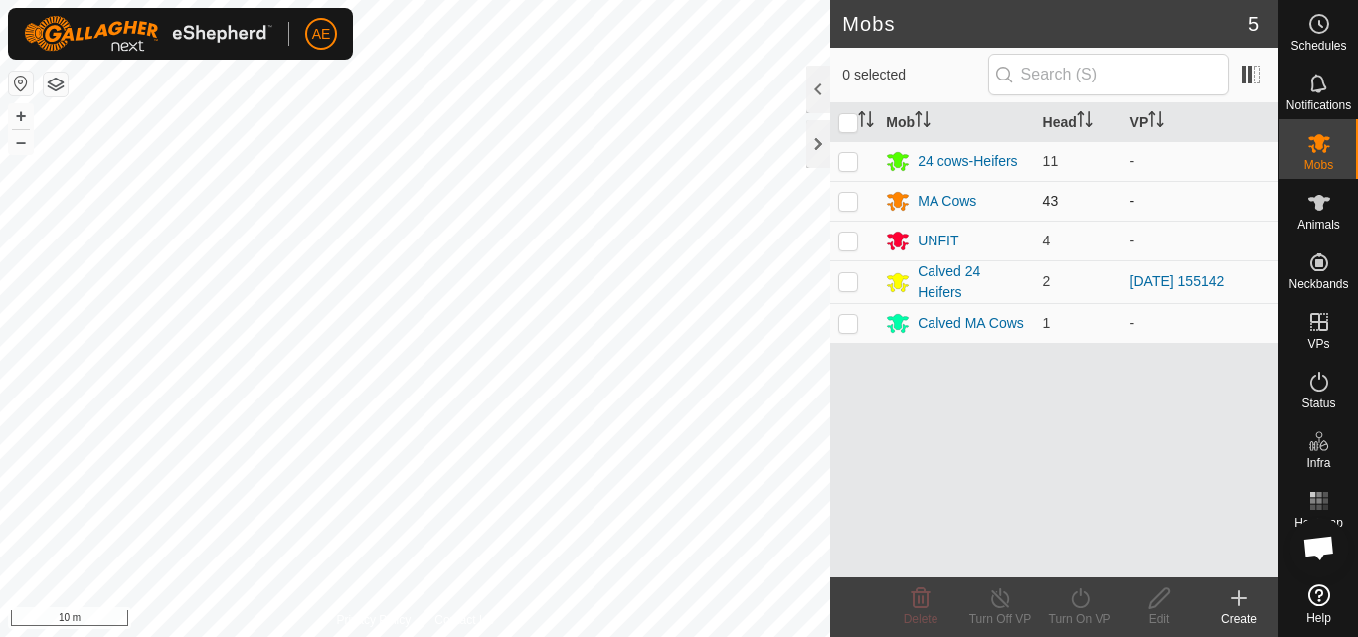
click at [847, 203] on p-checkbox at bounding box center [848, 201] width 20 height 16
checkbox input "true"
click at [1081, 607] on icon at bounding box center [1080, 599] width 25 height 24
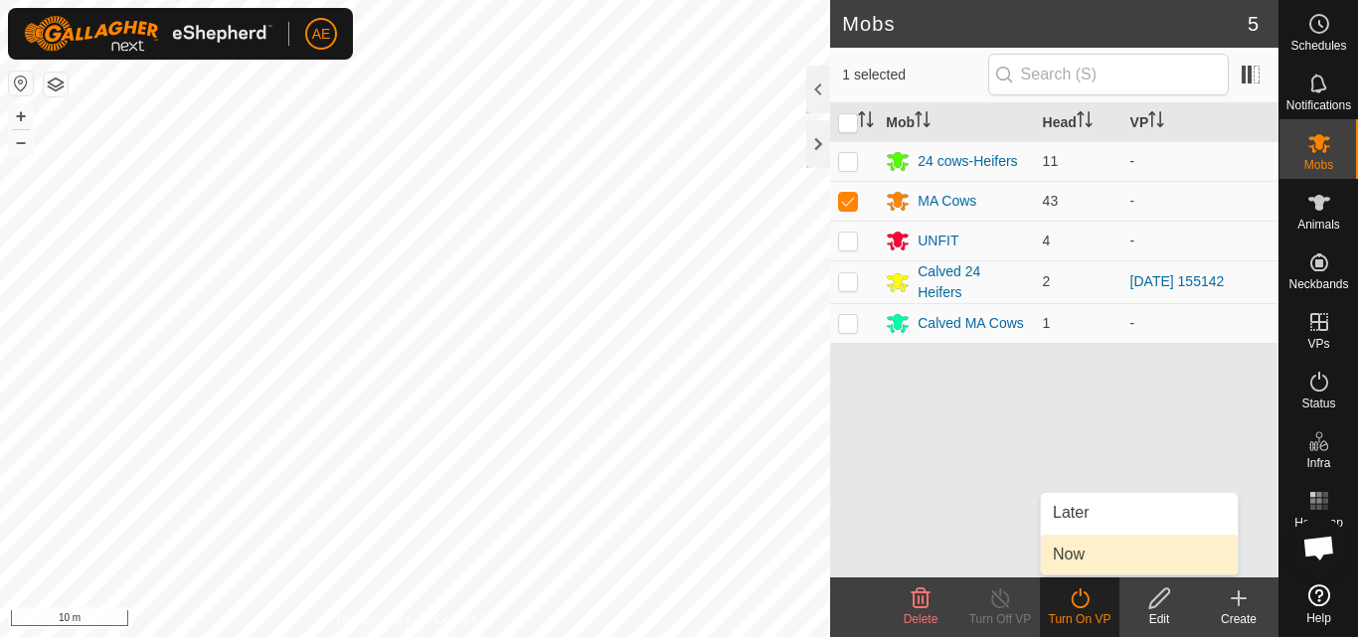
click at [1077, 548] on link "Now" at bounding box center [1139, 555] width 197 height 40
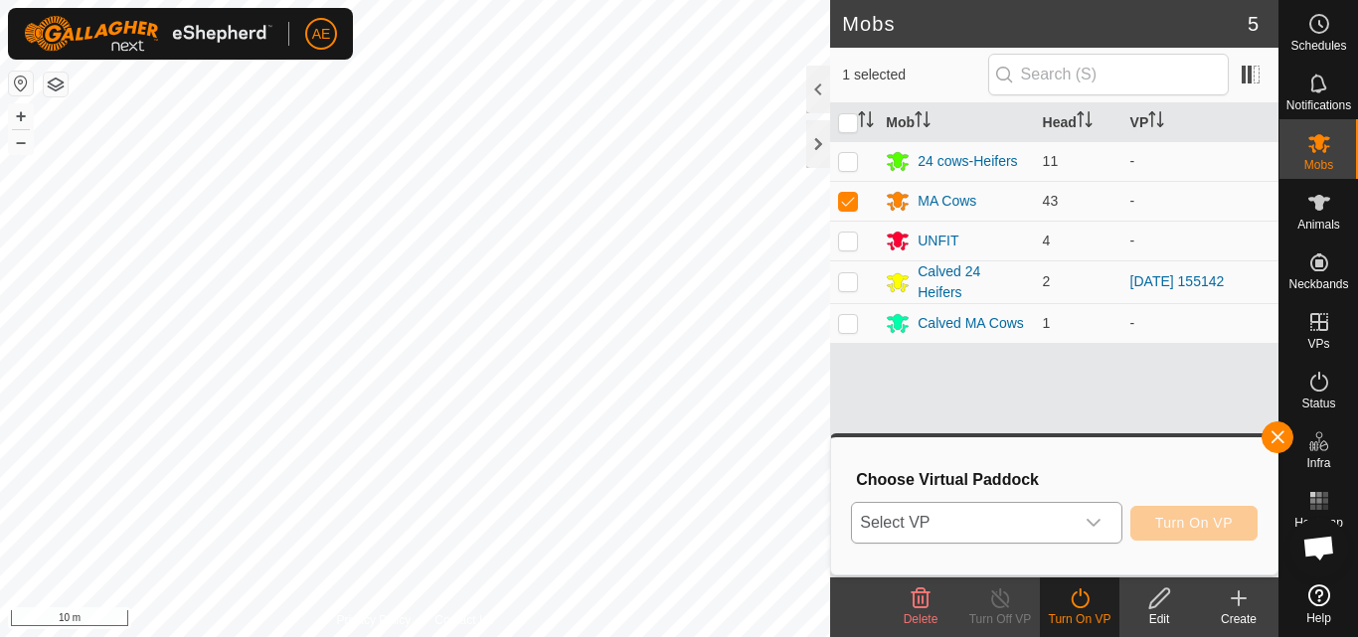
click at [1091, 523] on icon "dropdown trigger" at bounding box center [1094, 523] width 14 height 8
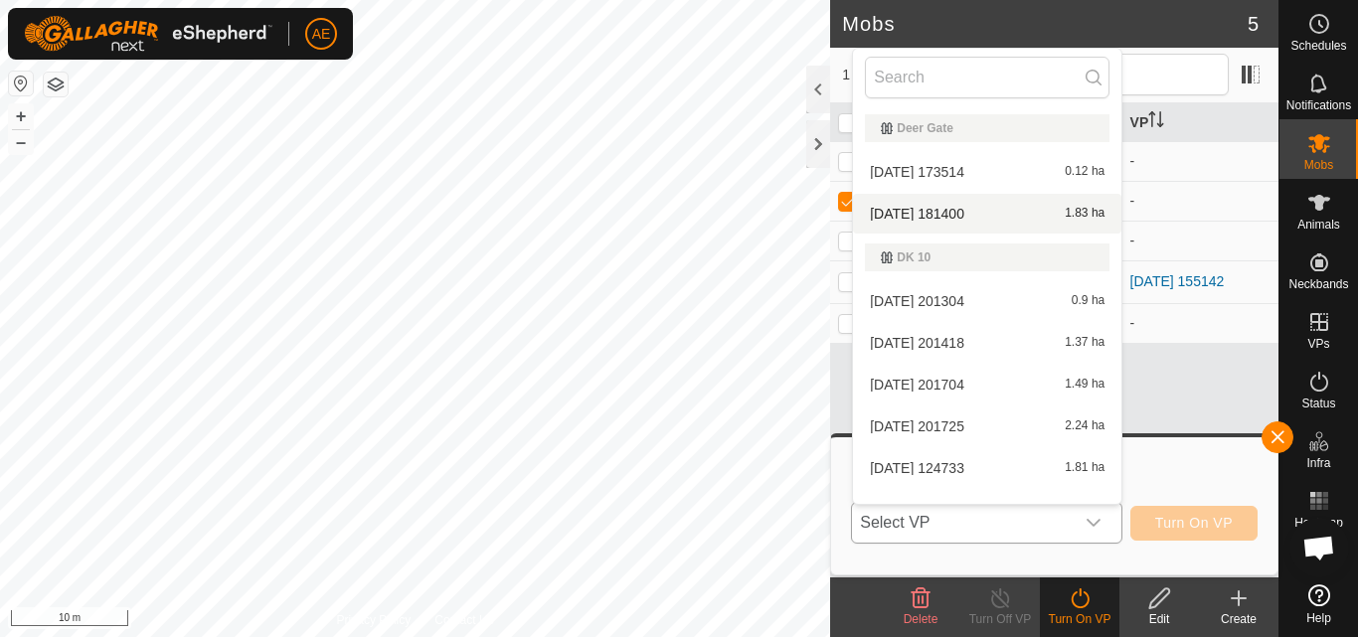
click at [997, 215] on li "[DATE] 181400 1.83 ha" at bounding box center [987, 214] width 269 height 40
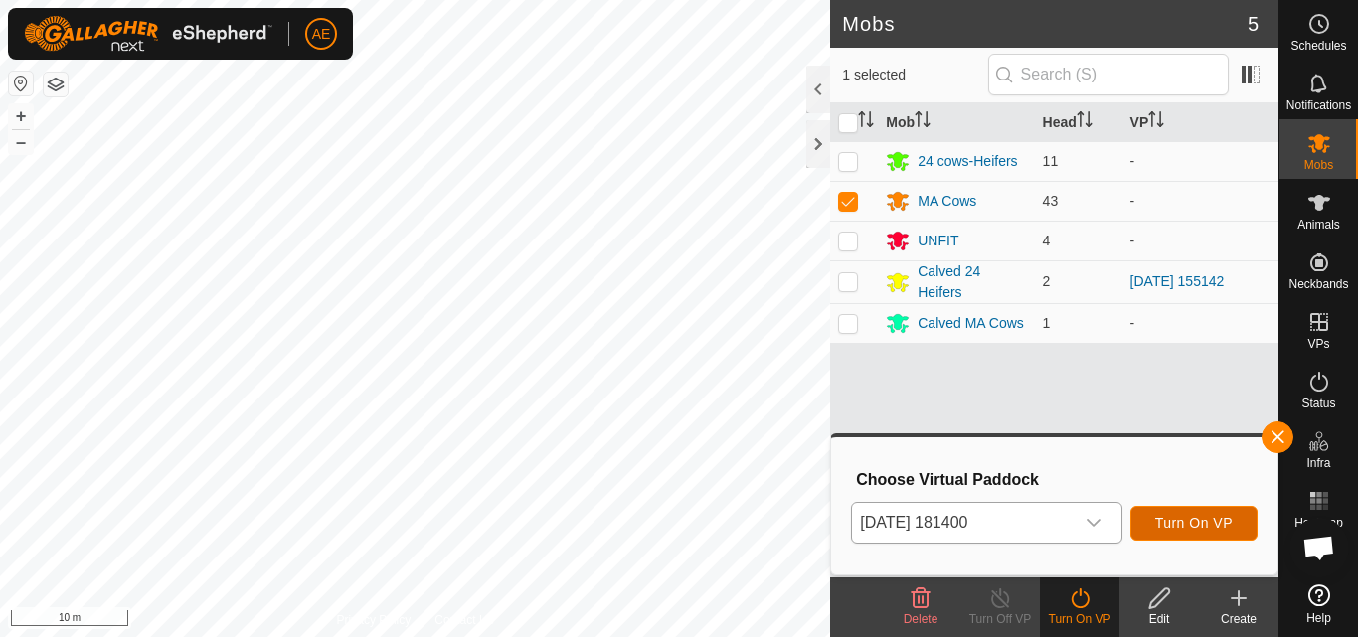
click at [1188, 520] on span "Turn On VP" at bounding box center [1195, 523] width 78 height 16
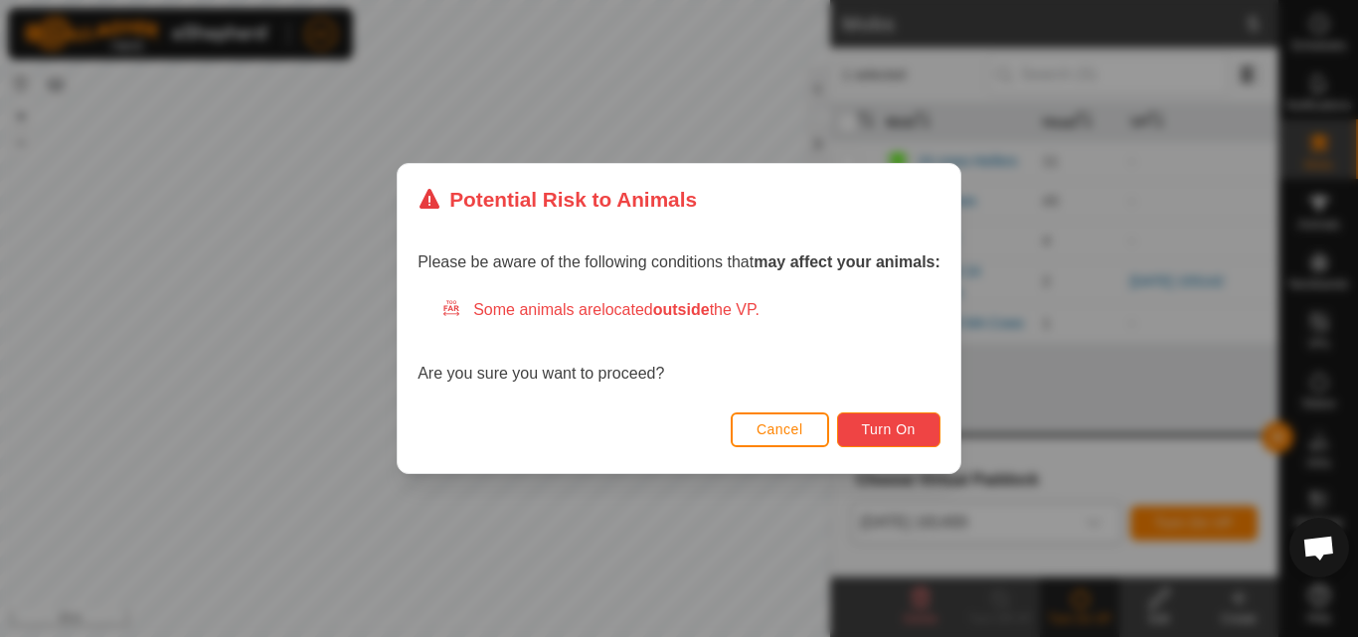
click at [904, 438] on span "Turn On" at bounding box center [889, 430] width 54 height 16
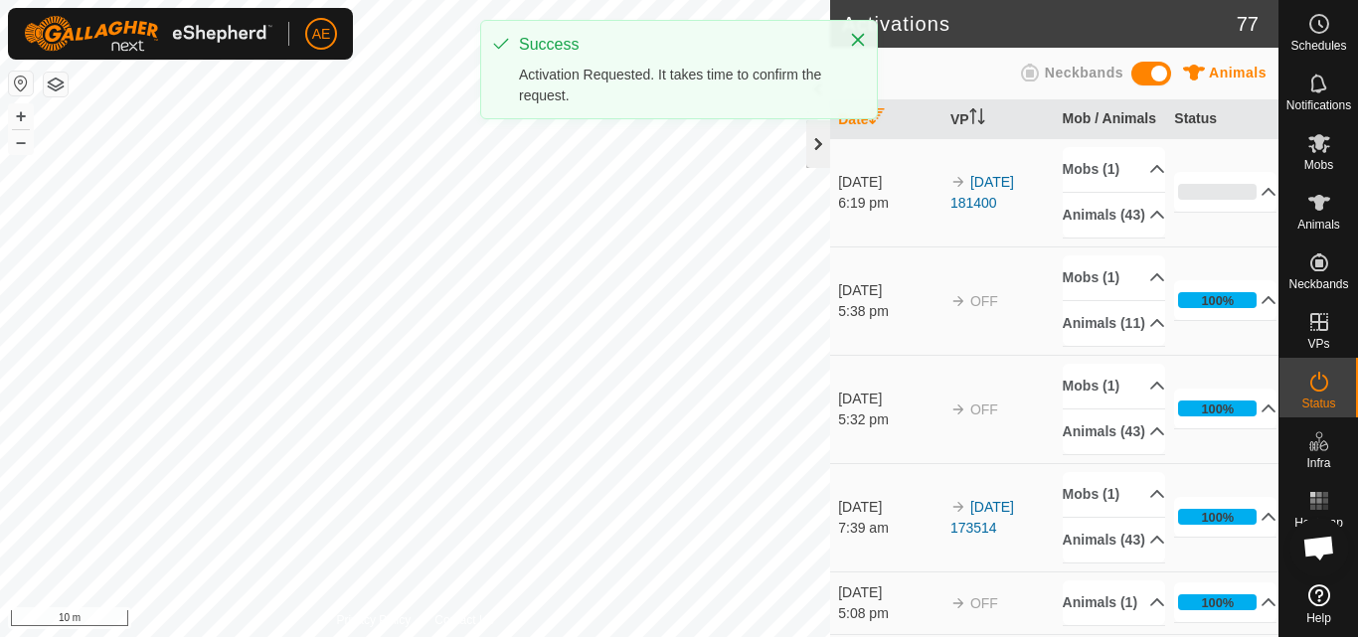
click at [819, 149] on div at bounding box center [819, 144] width 24 height 48
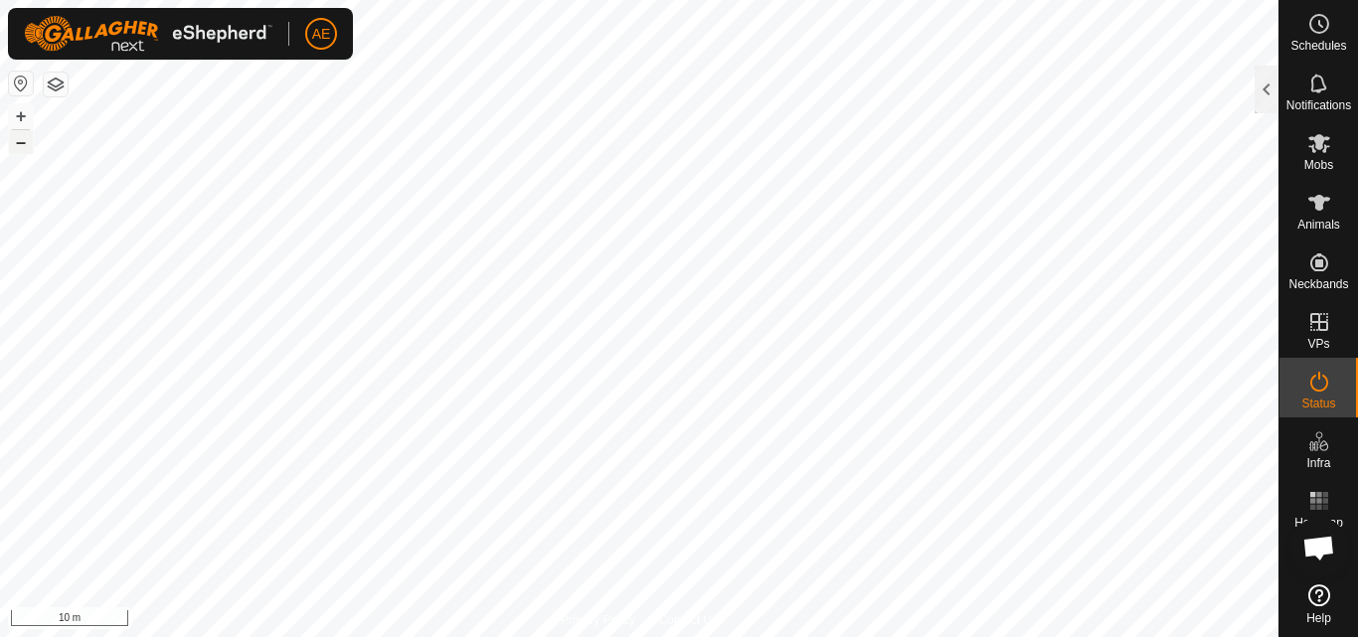
click at [24, 142] on button "–" at bounding box center [21, 142] width 24 height 24
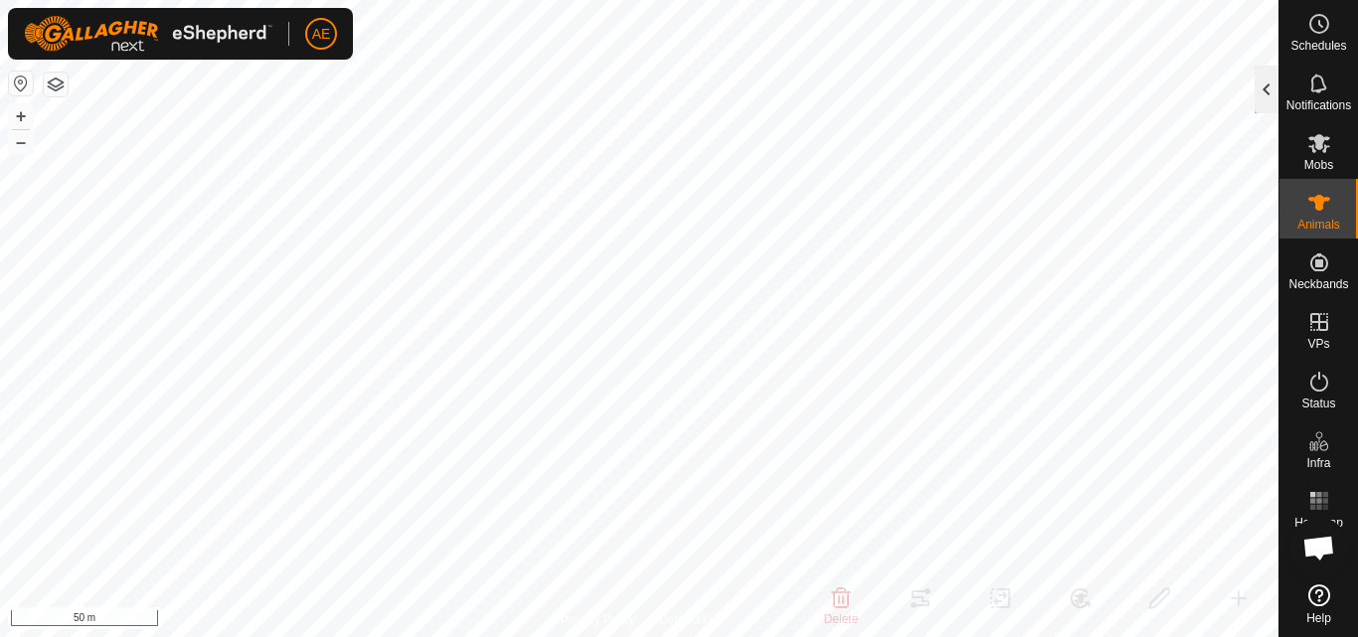
click at [1269, 94] on div at bounding box center [1267, 90] width 24 height 48
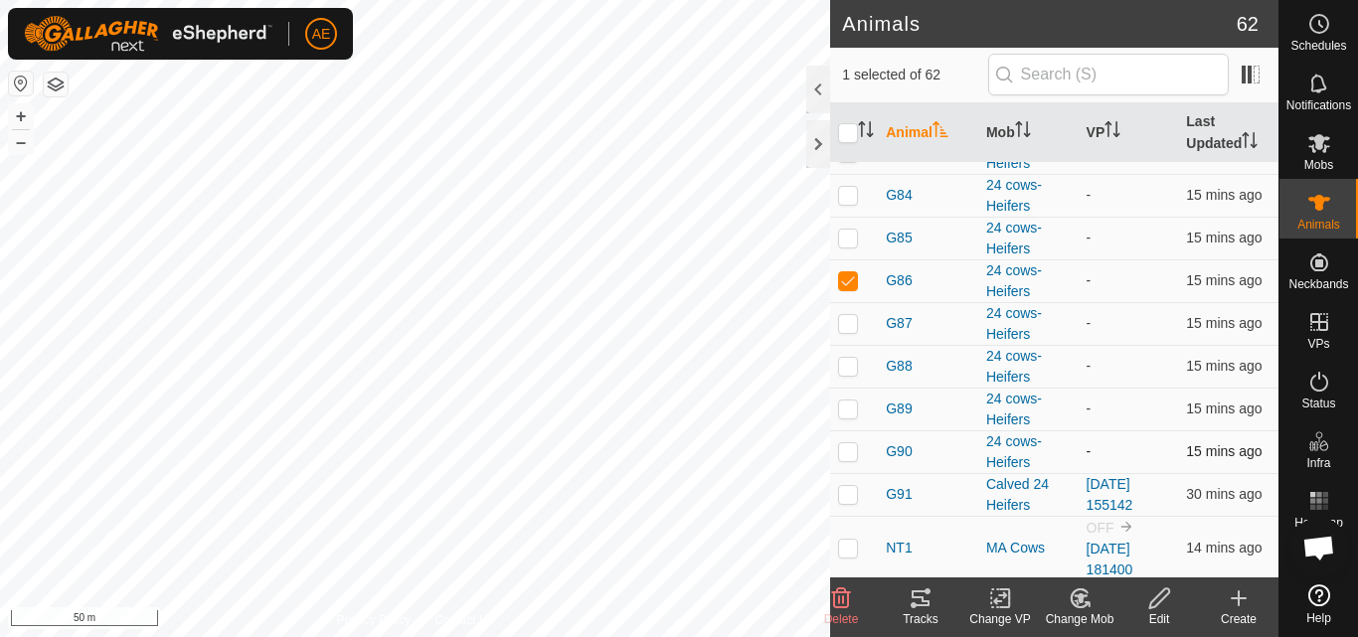
scroll to position [1121, 0]
click at [1075, 606] on icon at bounding box center [1079, 599] width 17 height 18
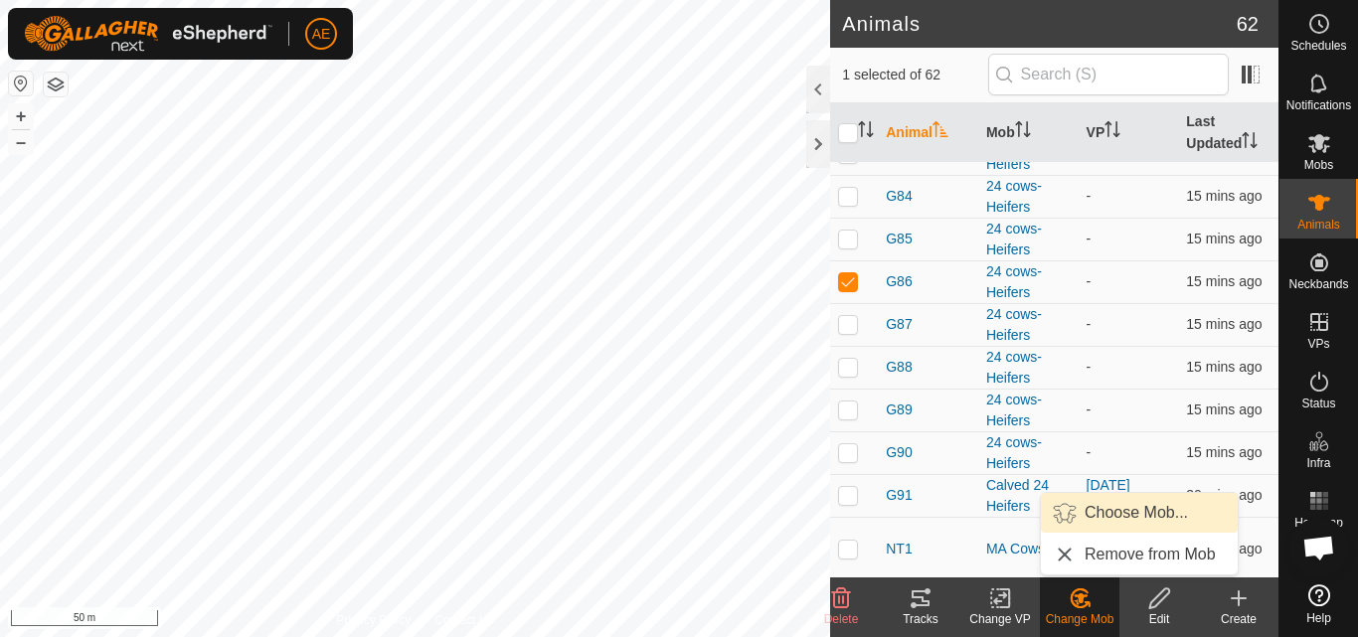
click at [1124, 514] on link "Choose Mob..." at bounding box center [1139, 513] width 197 height 40
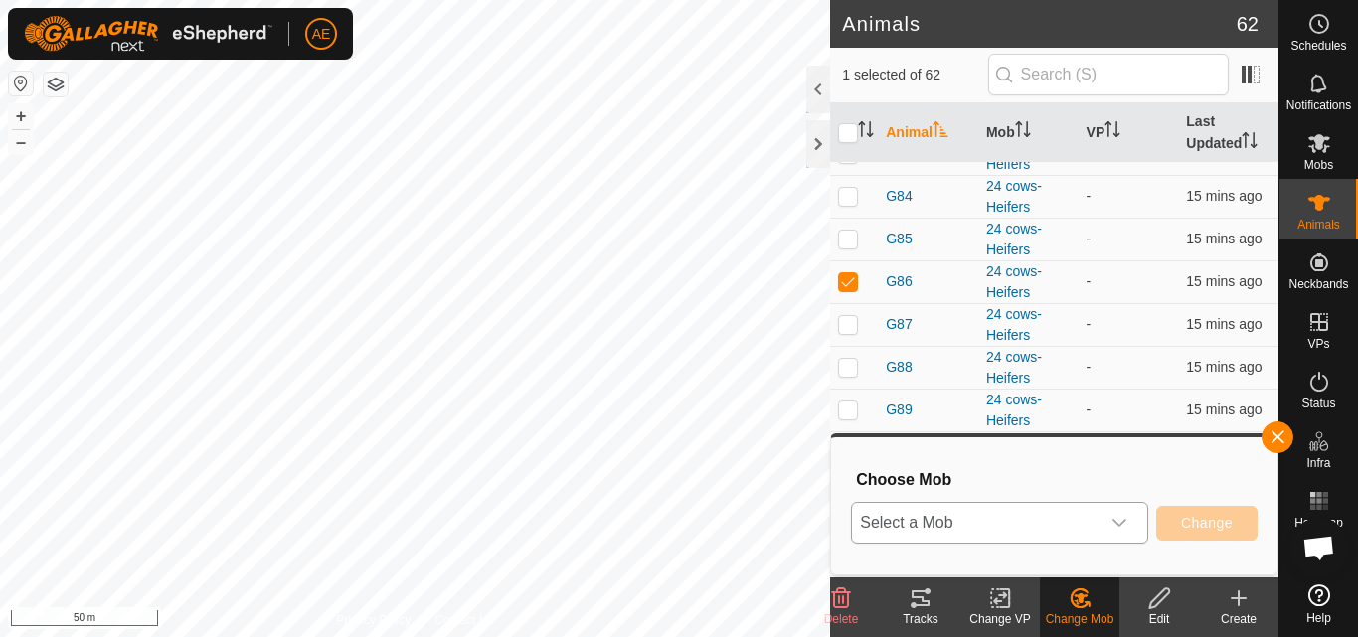
click at [1121, 521] on icon "dropdown trigger" at bounding box center [1120, 523] width 16 height 16
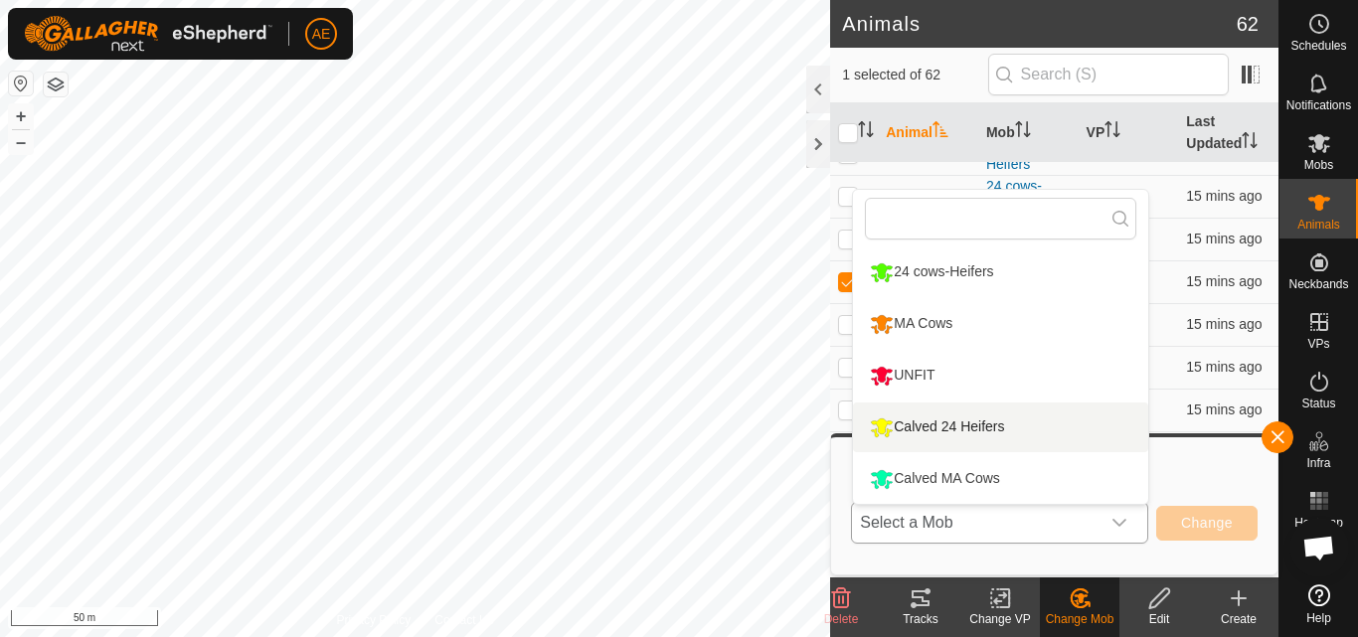
click at [997, 426] on li "Calved 24 Heifers" at bounding box center [1000, 428] width 295 height 50
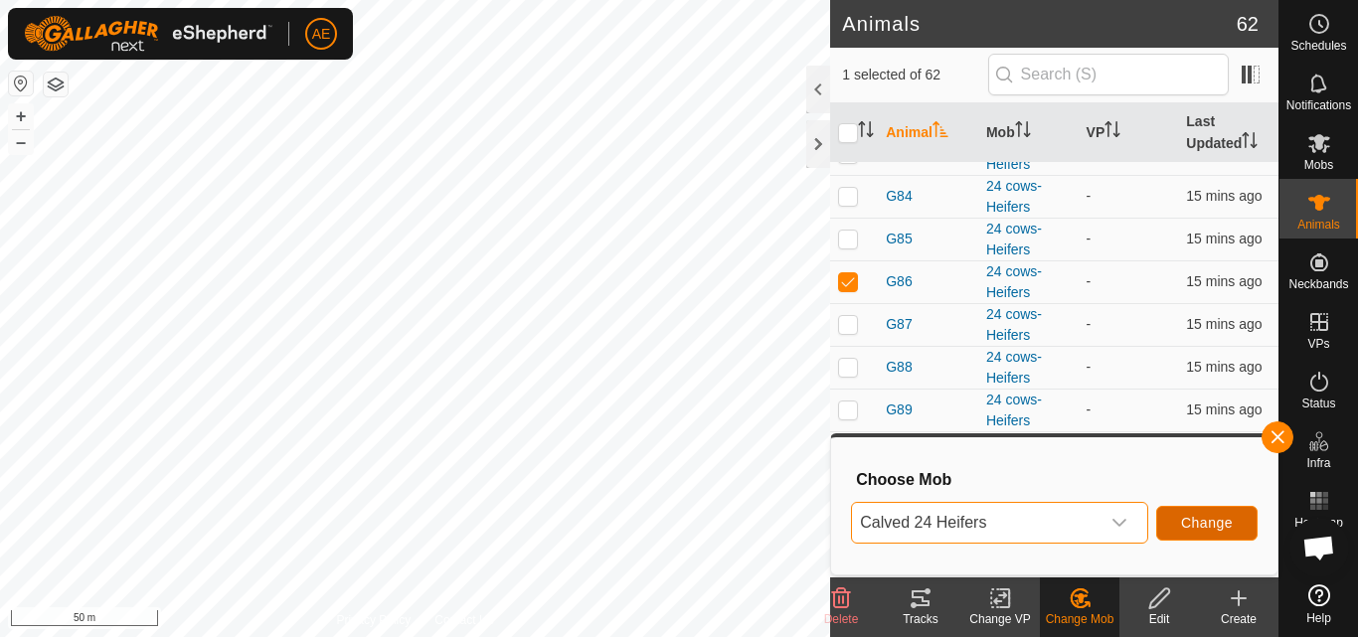
click at [1225, 525] on span "Change" at bounding box center [1207, 523] width 52 height 16
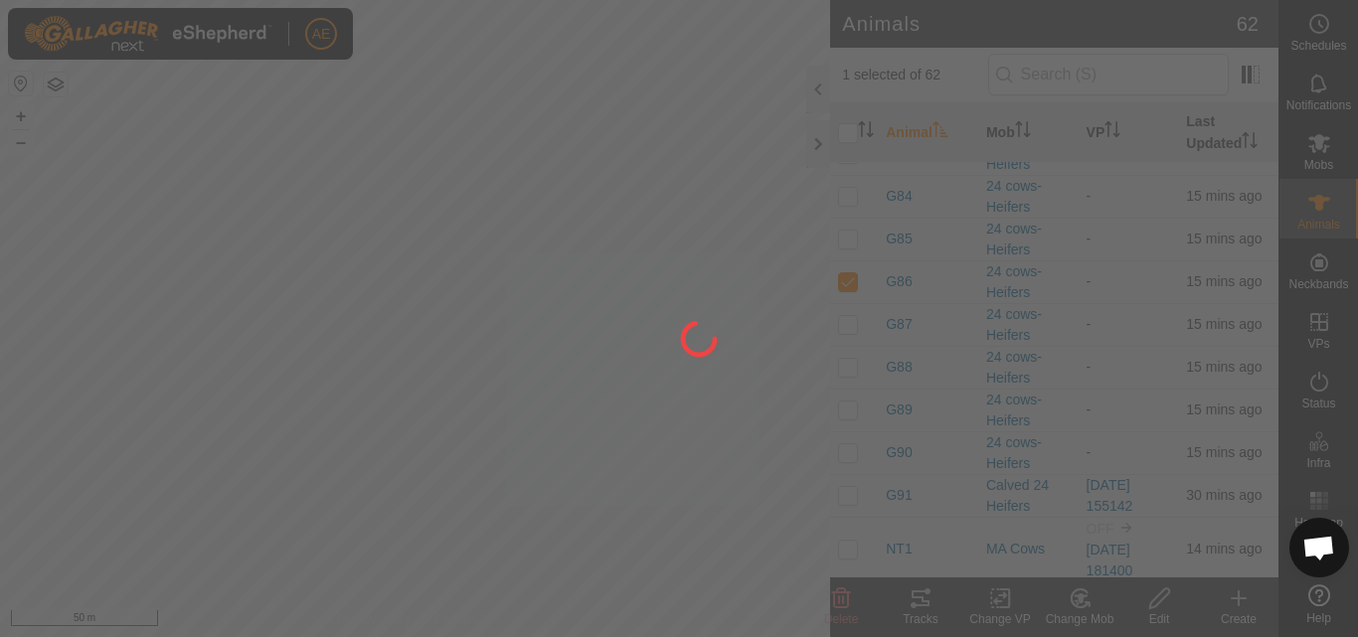
checkbox input "false"
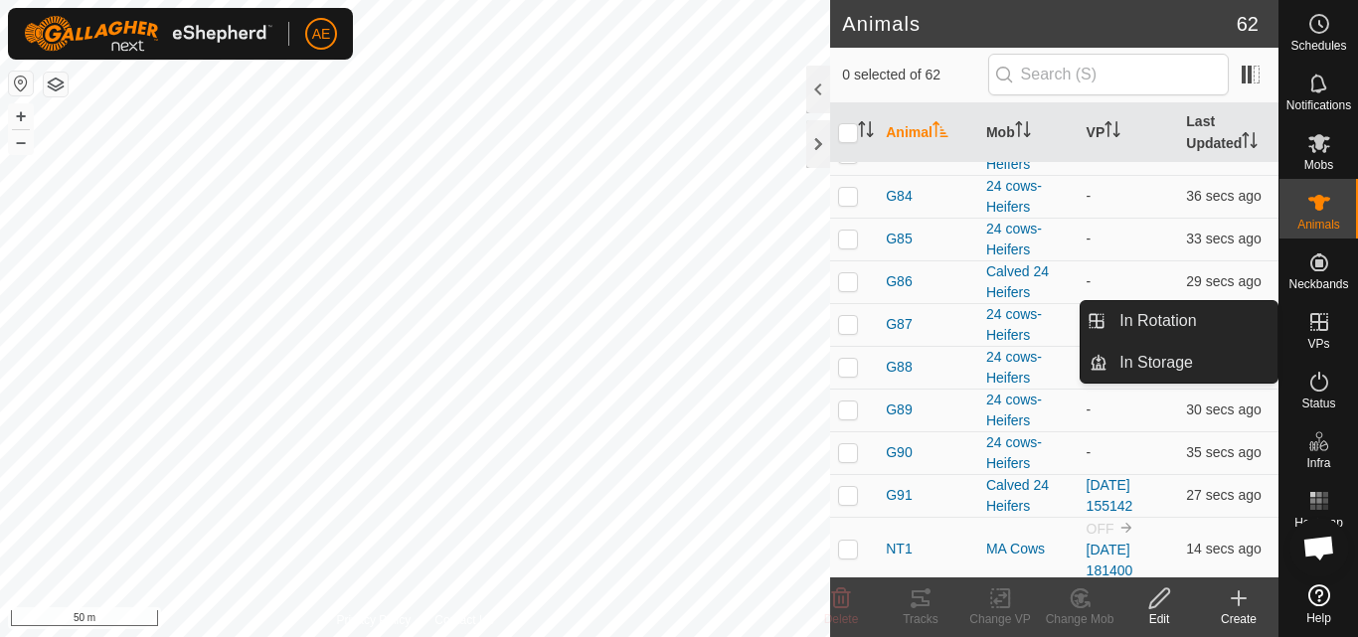
click at [1324, 319] on icon at bounding box center [1320, 322] width 24 height 24
click at [1242, 322] on link "In Rotation" at bounding box center [1193, 321] width 170 height 40
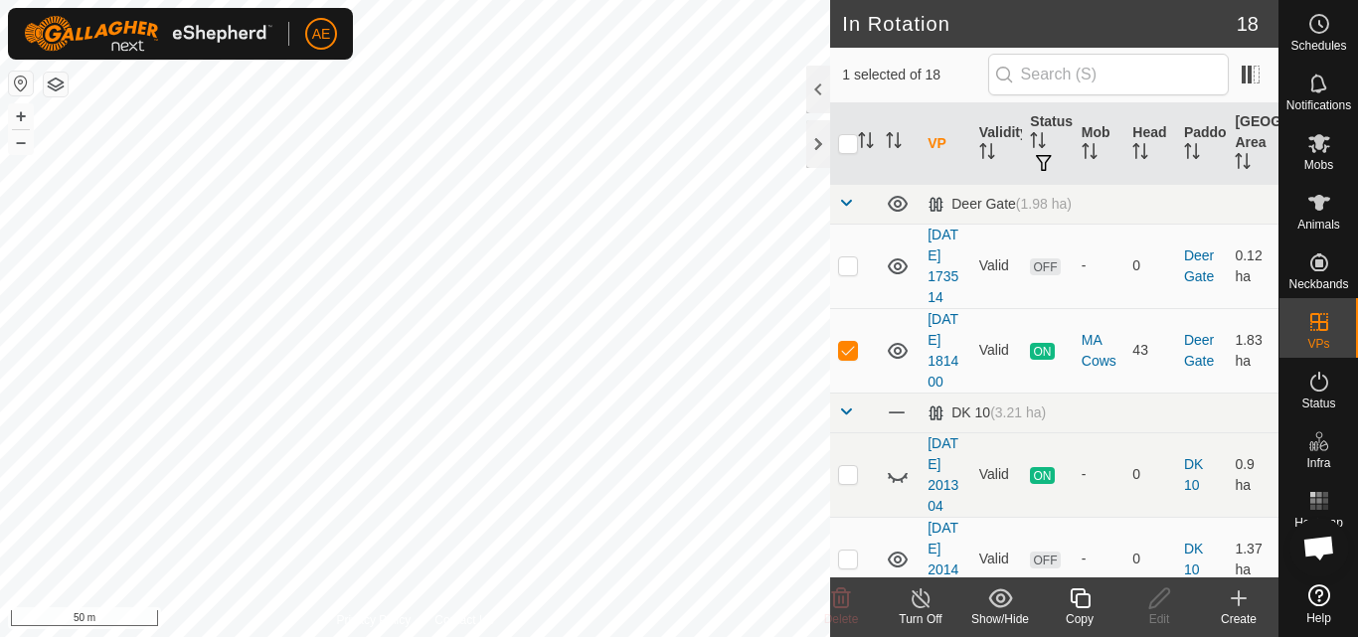
click at [1244, 608] on icon at bounding box center [1239, 599] width 24 height 24
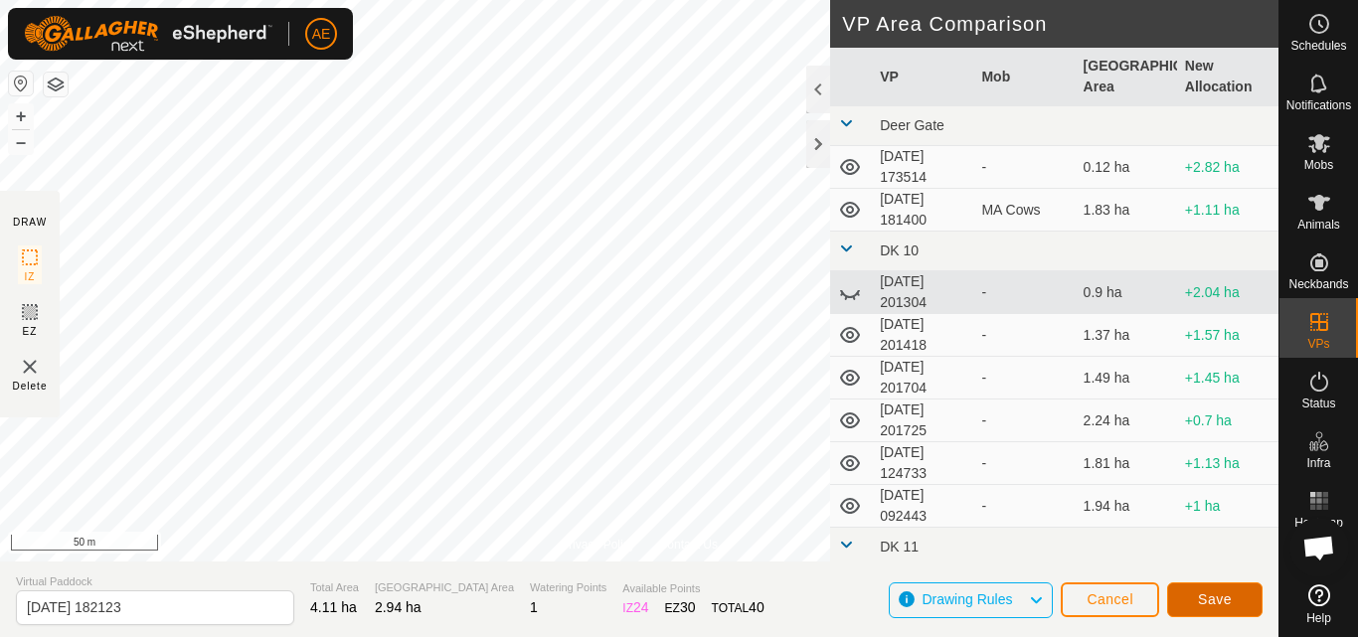
click at [1244, 602] on button "Save" at bounding box center [1215, 600] width 95 height 35
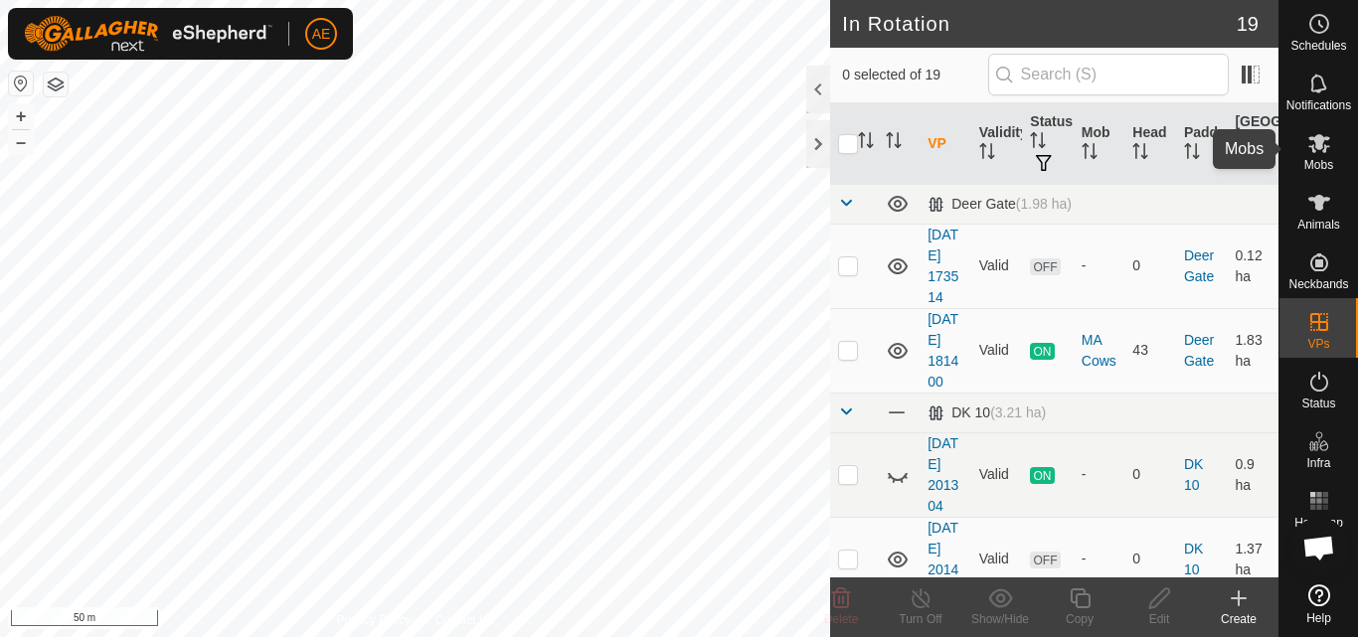
click at [1332, 155] on es-mob-svg-icon at bounding box center [1320, 143] width 36 height 32
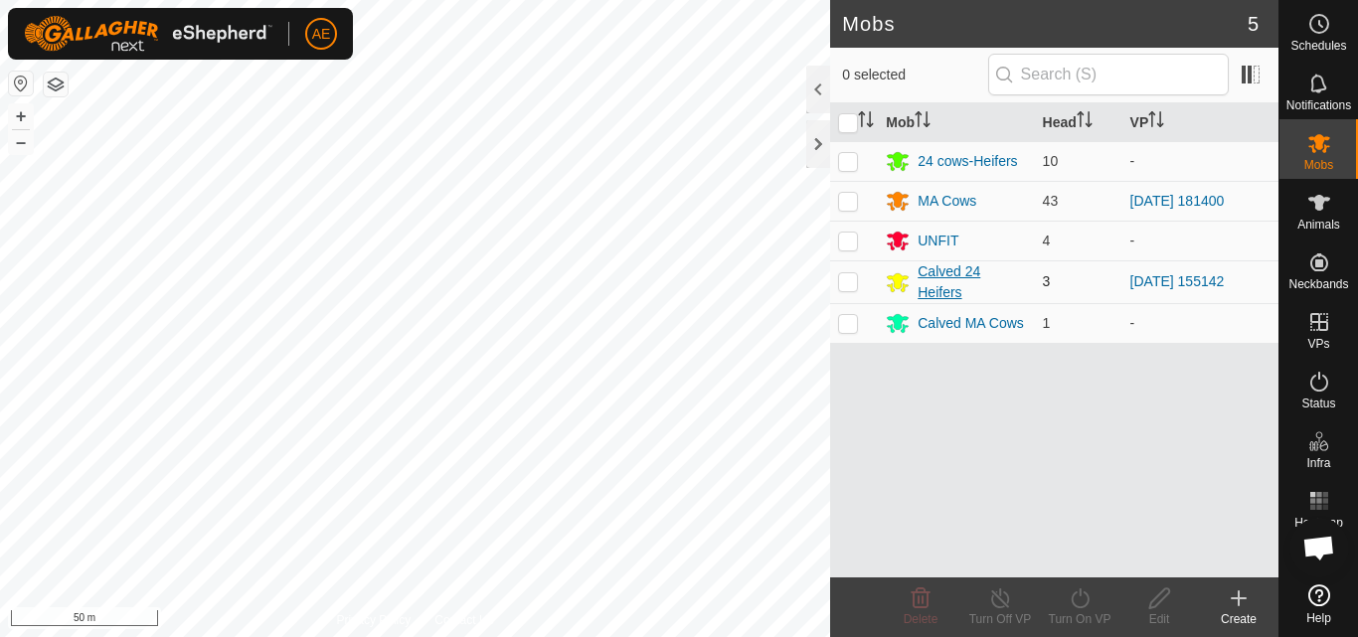
click at [948, 271] on div "Calved 24 Heifers" at bounding box center [972, 283] width 108 height 42
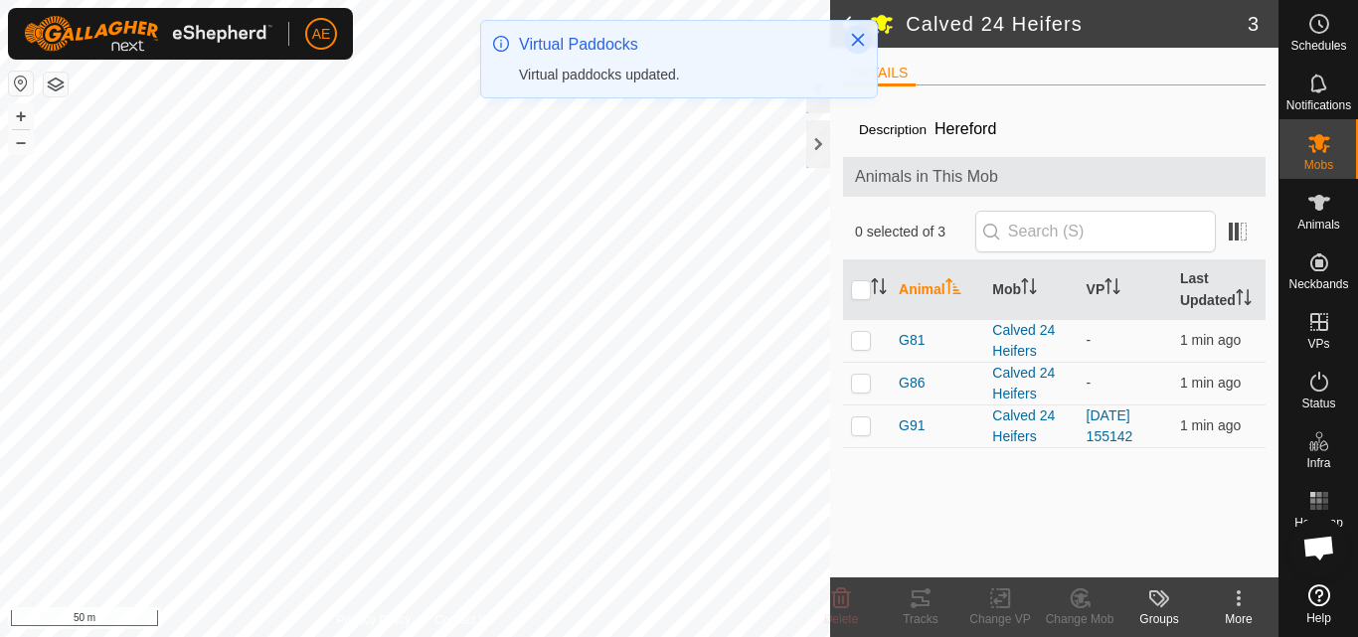
click at [856, 41] on icon "Close" at bounding box center [858, 40] width 13 height 13
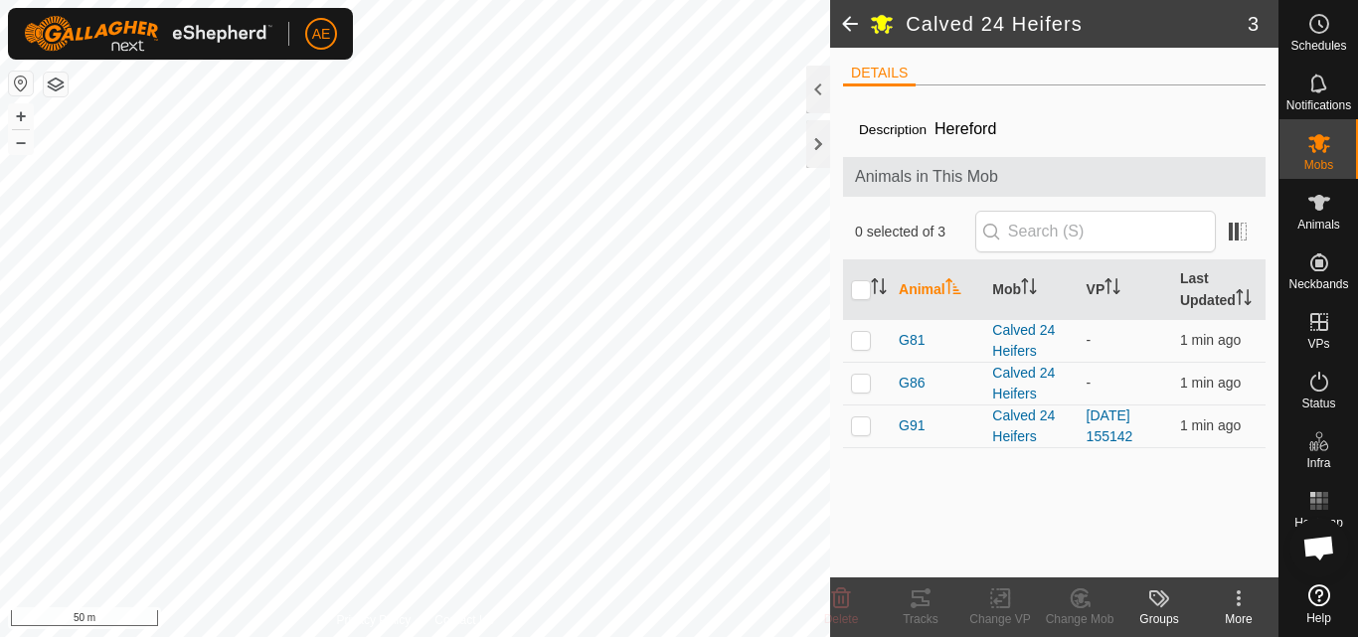
click at [849, 17] on span at bounding box center [850, 24] width 40 height 48
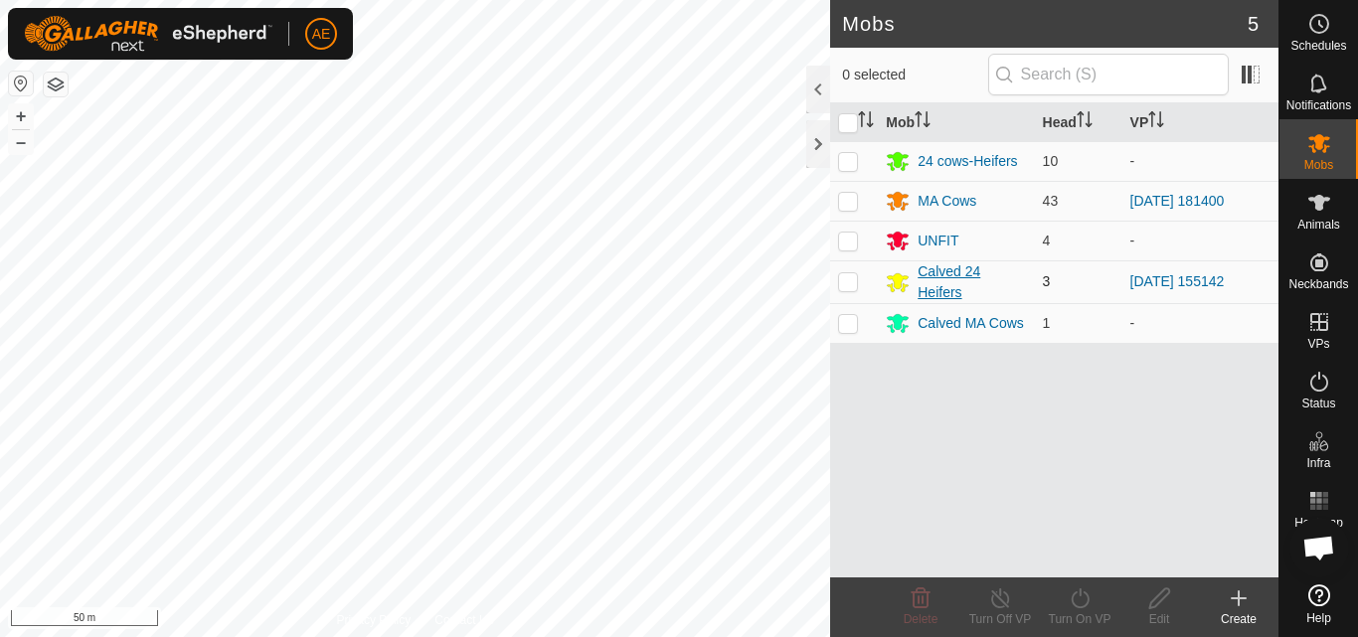
click at [940, 284] on div "Calved 24 Heifers" at bounding box center [972, 283] width 108 height 42
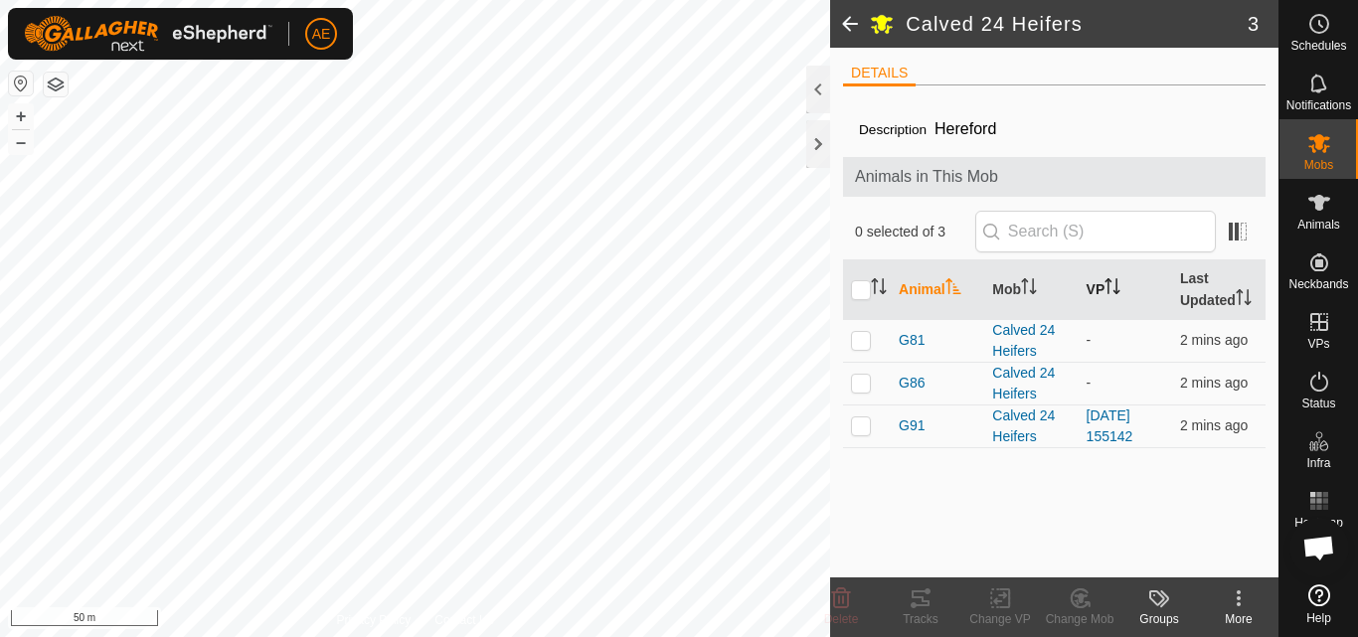
click at [1101, 288] on th "VP" at bounding box center [1125, 291] width 93 height 60
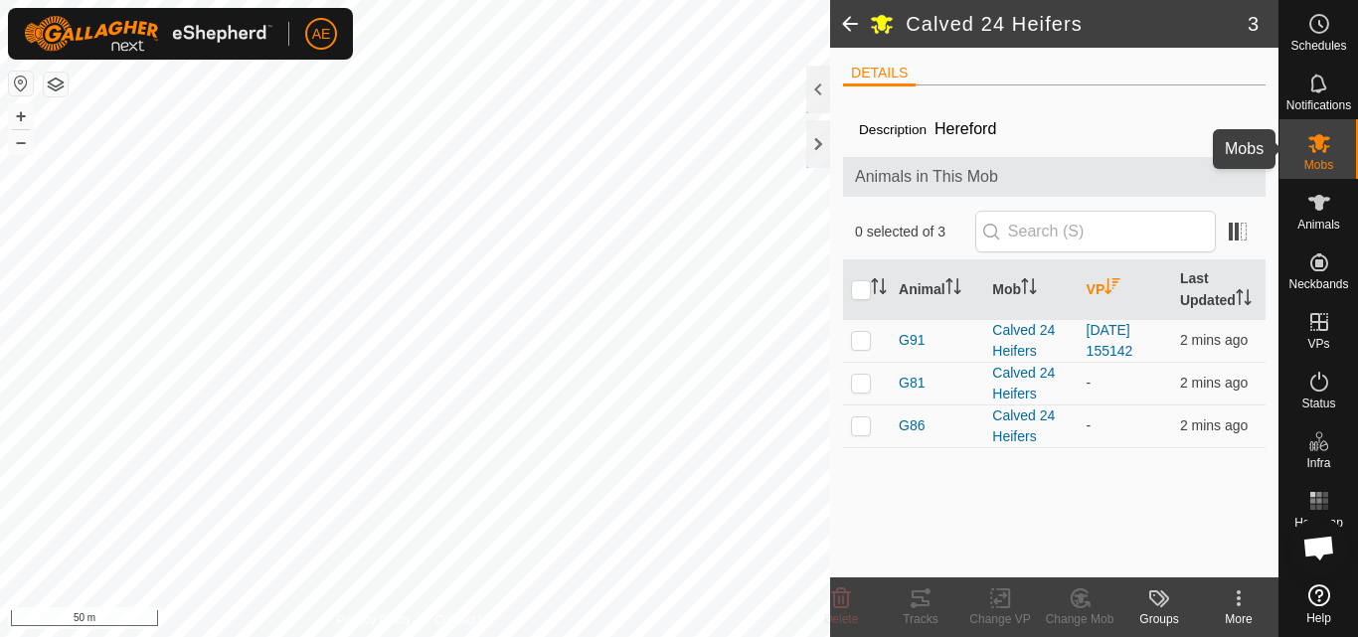
click at [1318, 156] on es-mob-svg-icon at bounding box center [1320, 143] width 36 height 32
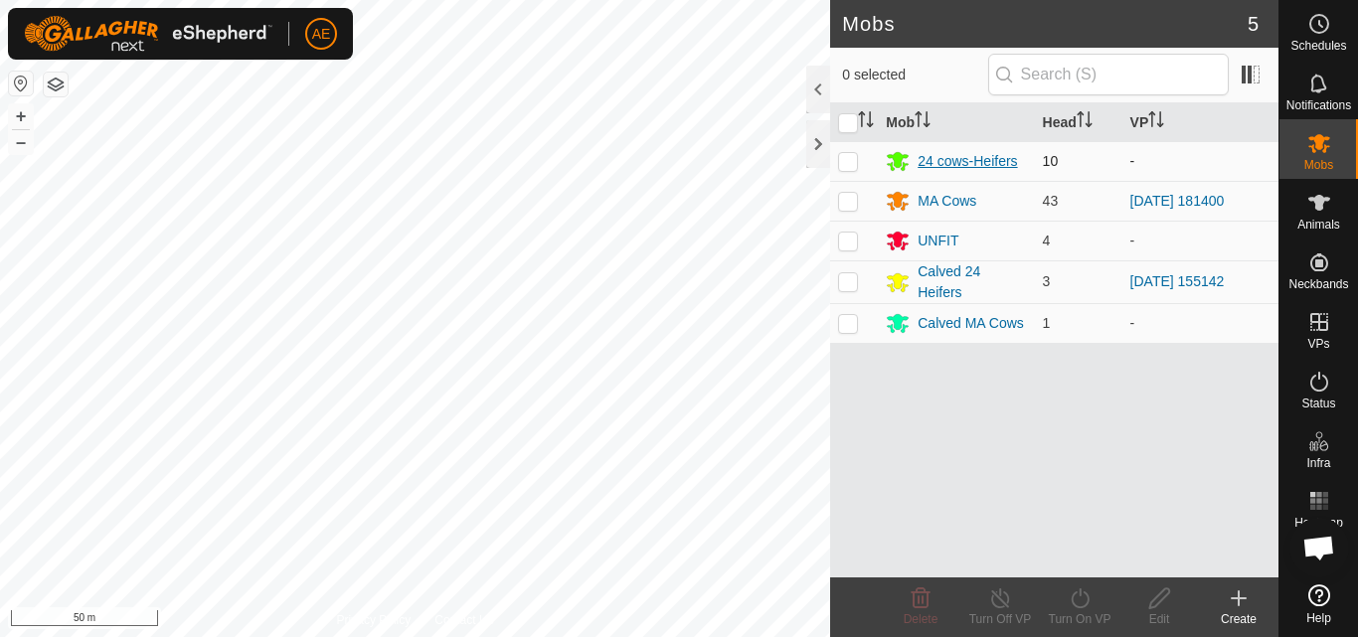
click at [972, 160] on div "24 cows-Heifers" at bounding box center [967, 161] width 99 height 21
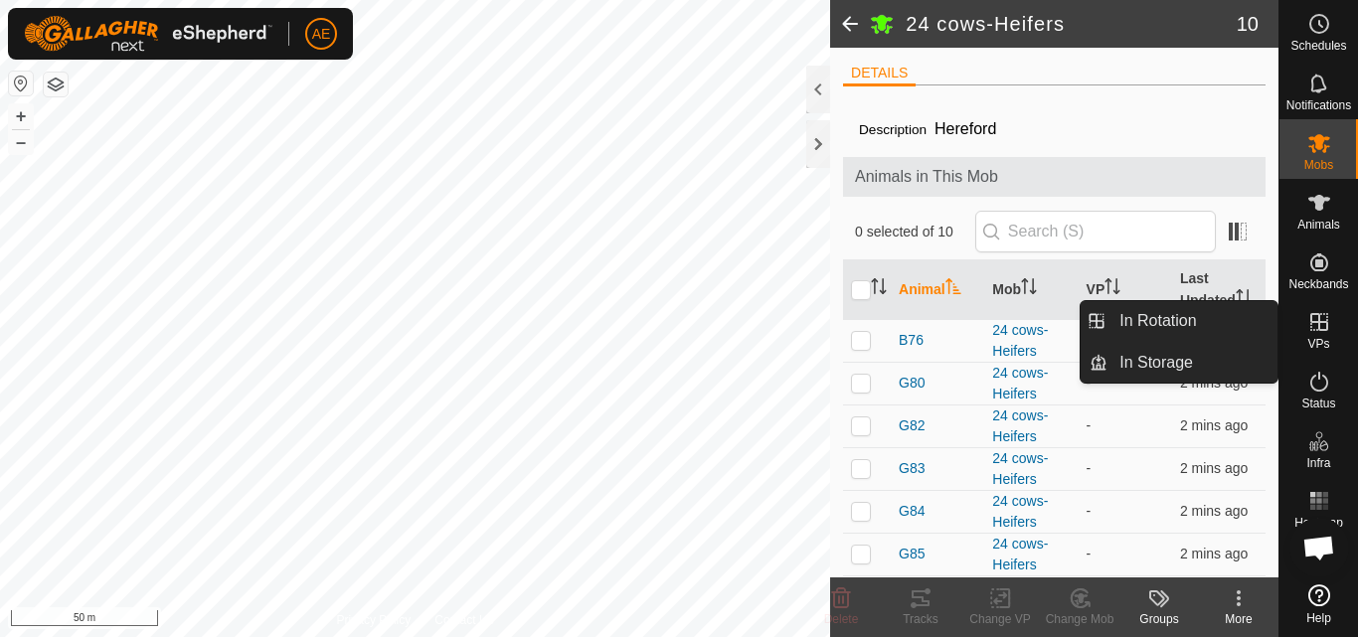
click at [1324, 324] on icon at bounding box center [1320, 322] width 24 height 24
click at [1226, 312] on link "In Rotation" at bounding box center [1193, 321] width 170 height 40
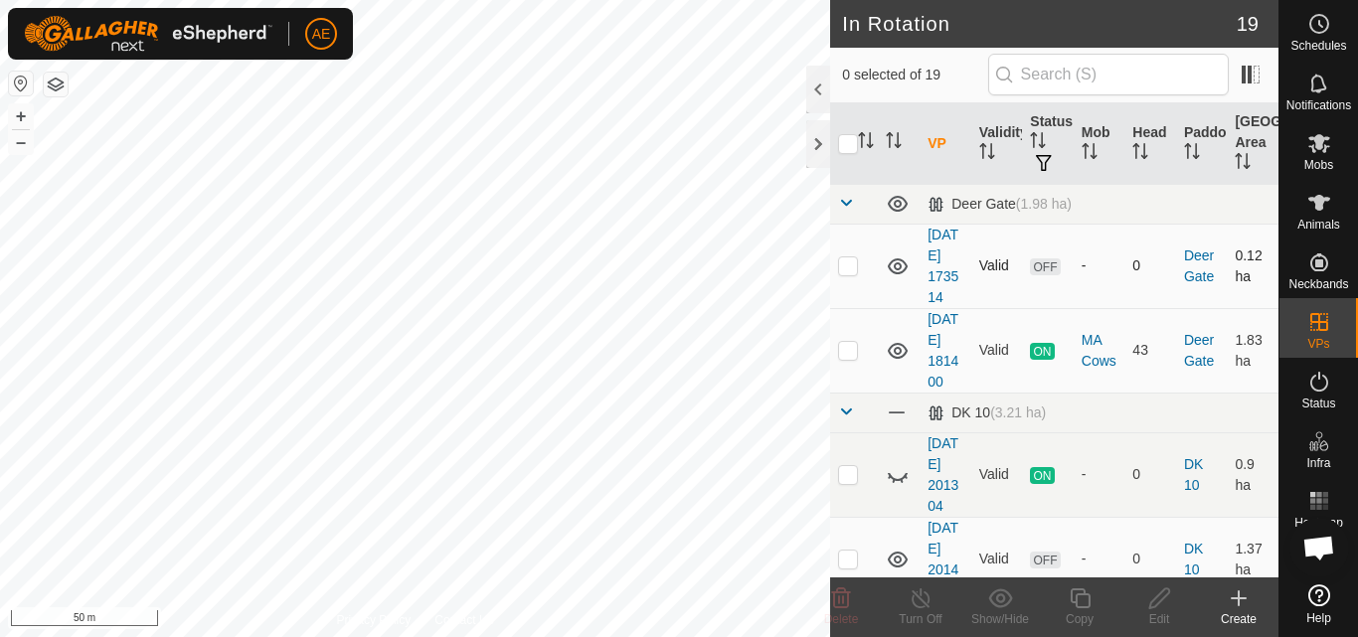
click at [931, 307] on div "In Rotation 19 0 selected of 19 VP Validity Status Mob Head Paddock Grazing Are…" at bounding box center [639, 318] width 1279 height 637
click at [1316, 155] on es-mob-svg-icon at bounding box center [1320, 143] width 36 height 32
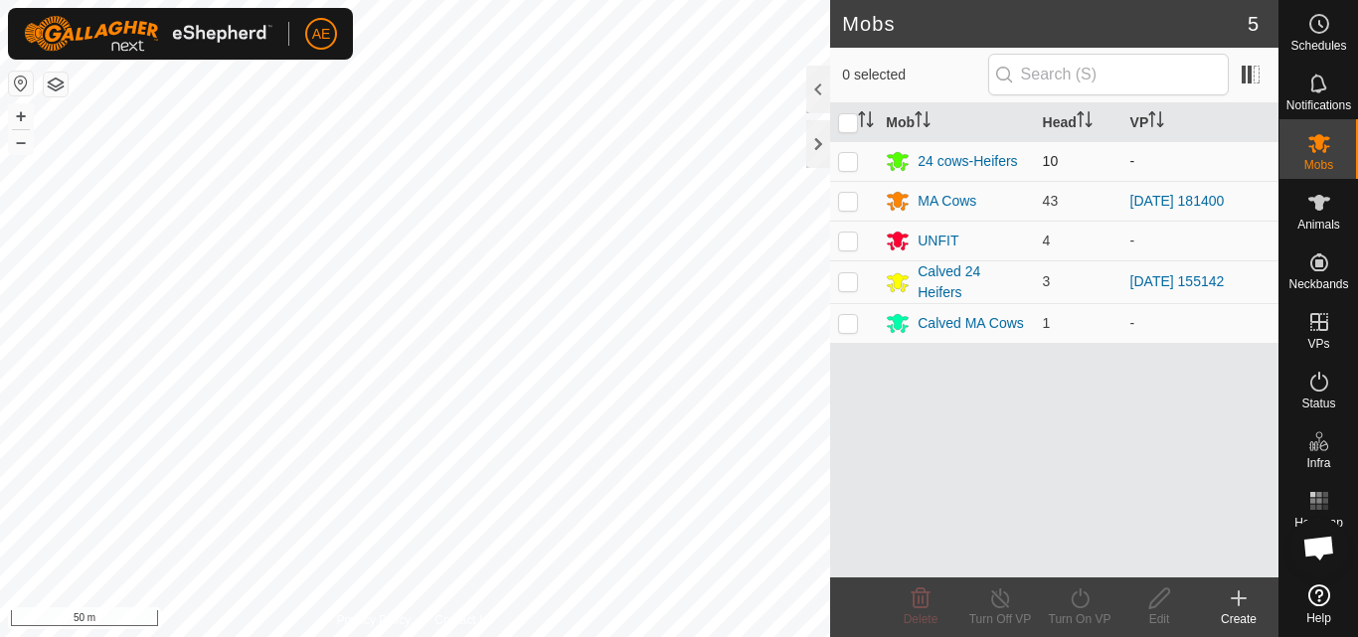
click at [845, 165] on p-checkbox at bounding box center [848, 161] width 20 height 16
checkbox input "true"
click at [1080, 603] on icon at bounding box center [1080, 599] width 25 height 24
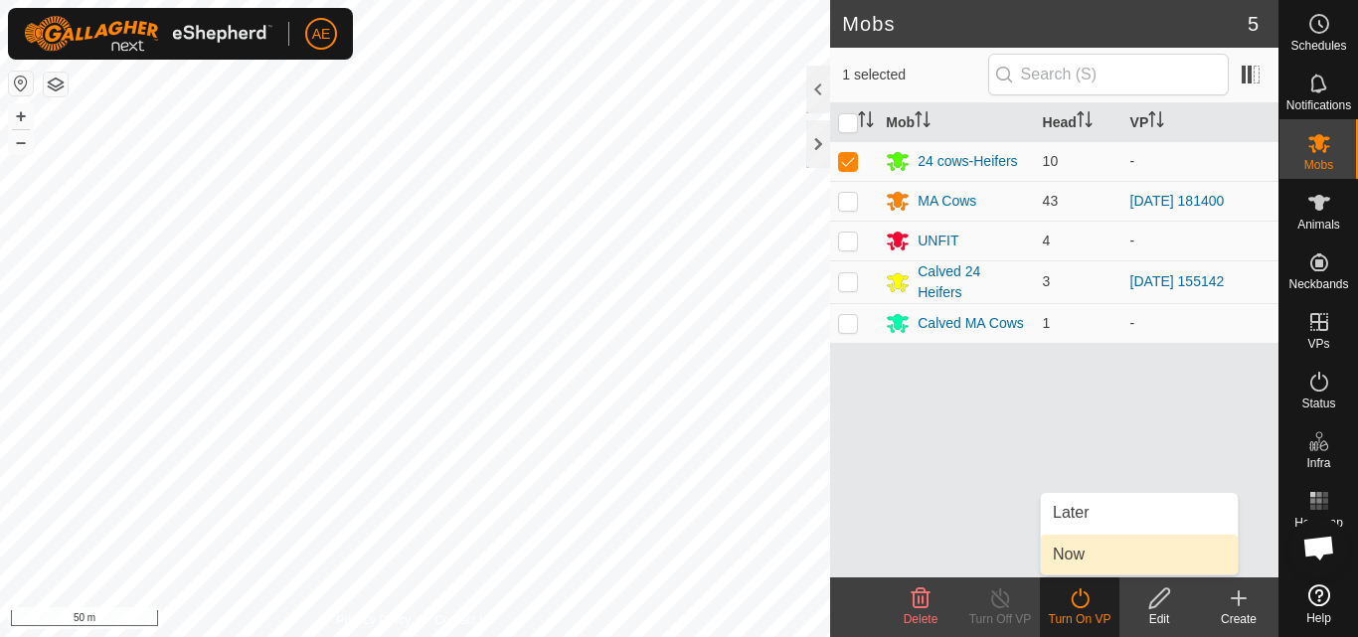
click at [1076, 557] on link "Now" at bounding box center [1139, 555] width 197 height 40
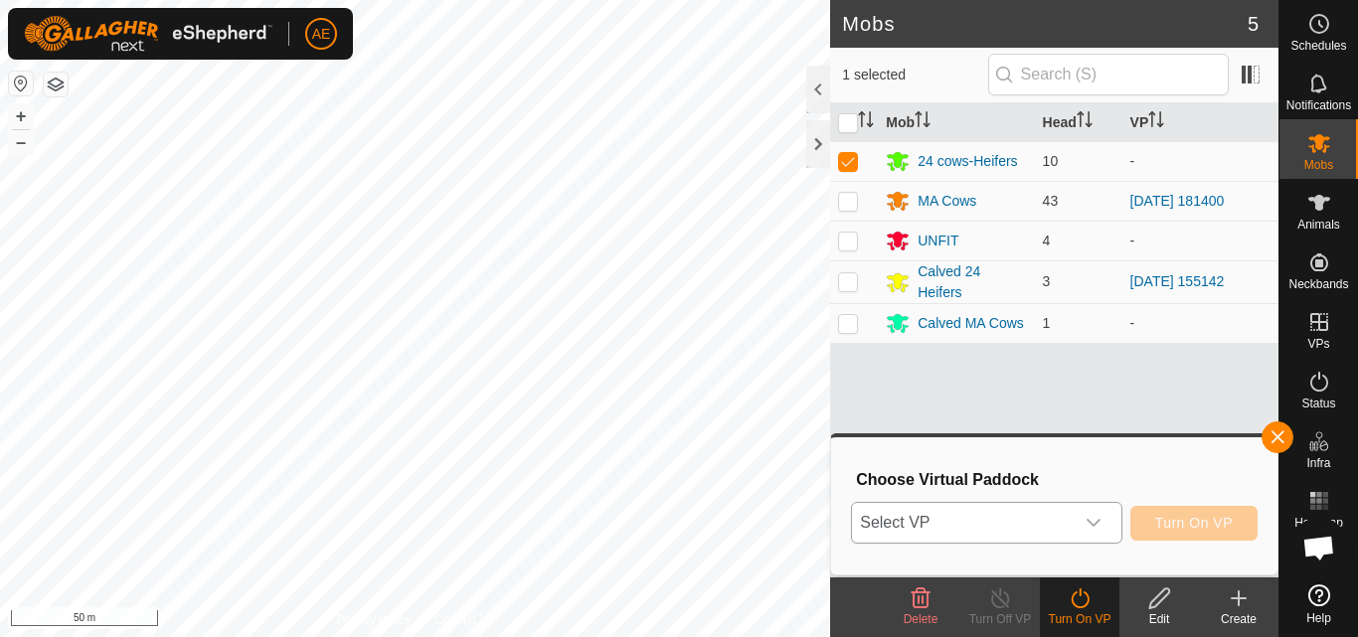
click at [1092, 521] on icon "dropdown trigger" at bounding box center [1094, 523] width 16 height 16
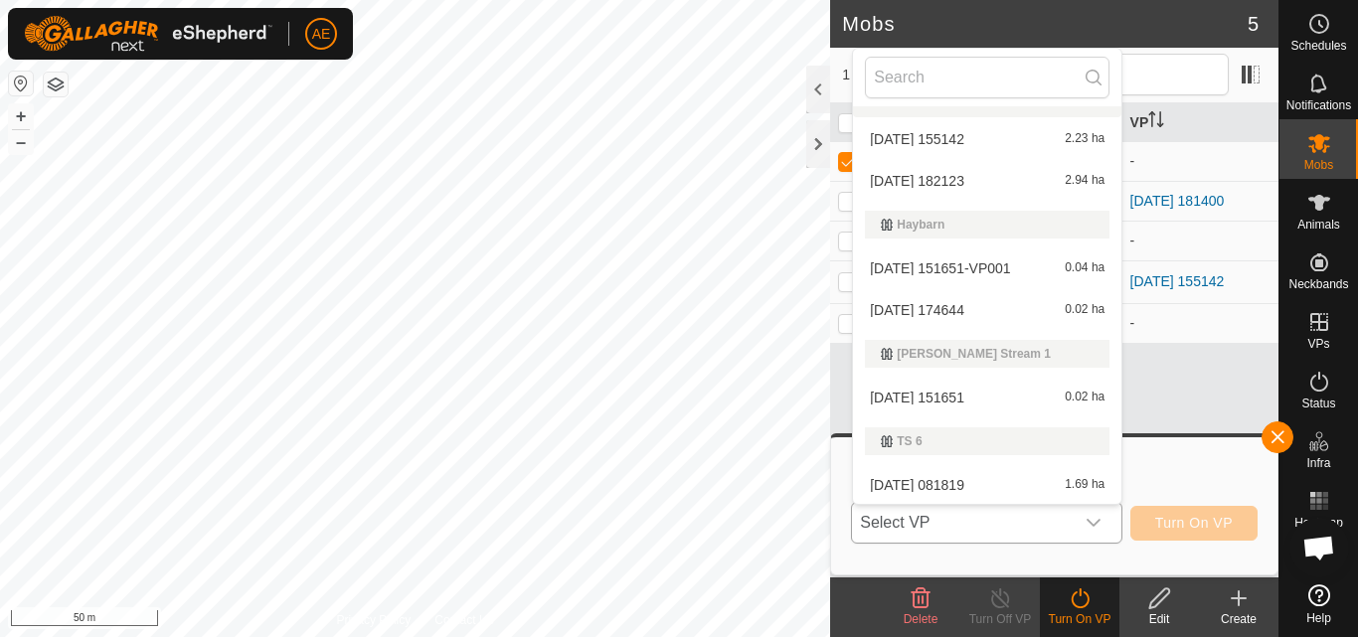
scroll to position [714, 0]
click at [935, 482] on li "[DATE] 081819 1.69 ha" at bounding box center [987, 484] width 269 height 40
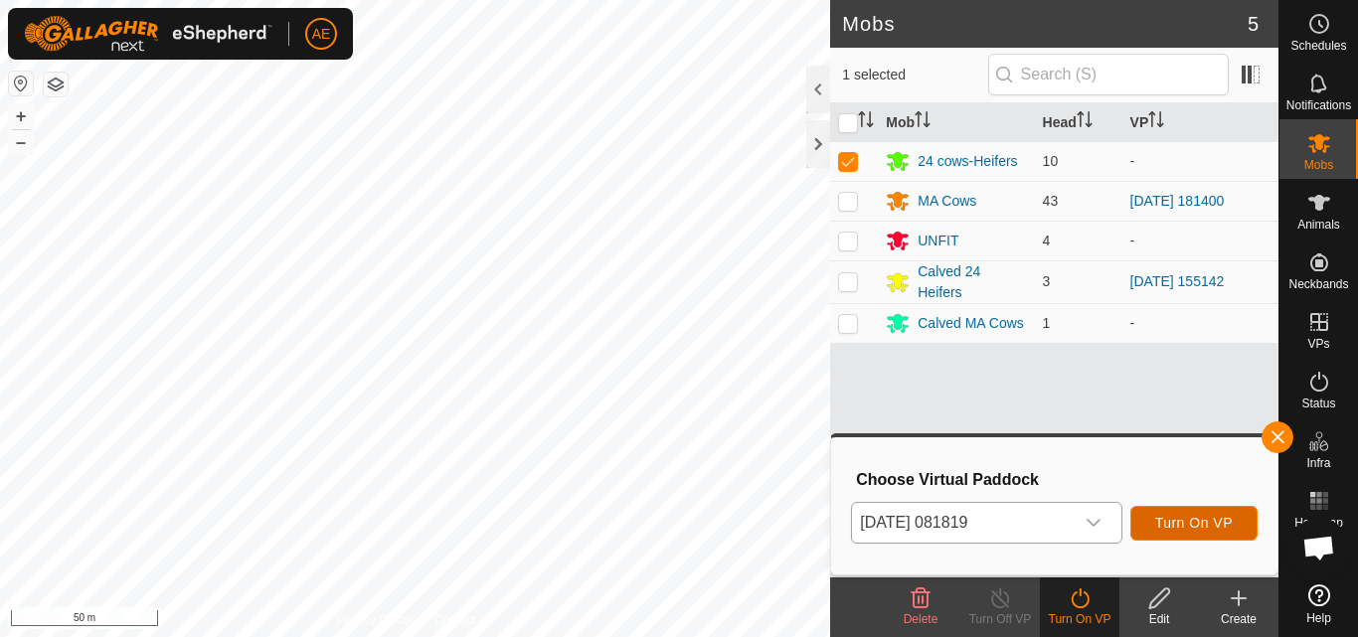
click at [1192, 520] on span "Turn On VP" at bounding box center [1195, 523] width 78 height 16
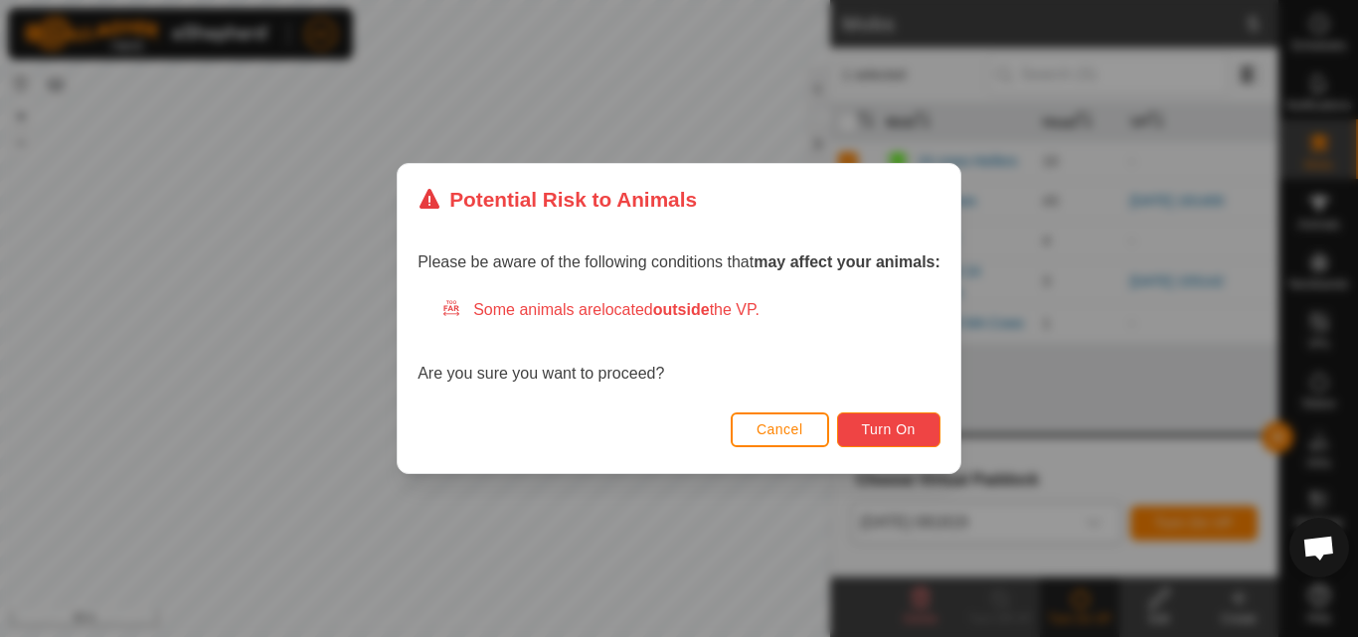
click at [924, 430] on button "Turn On" at bounding box center [888, 430] width 103 height 35
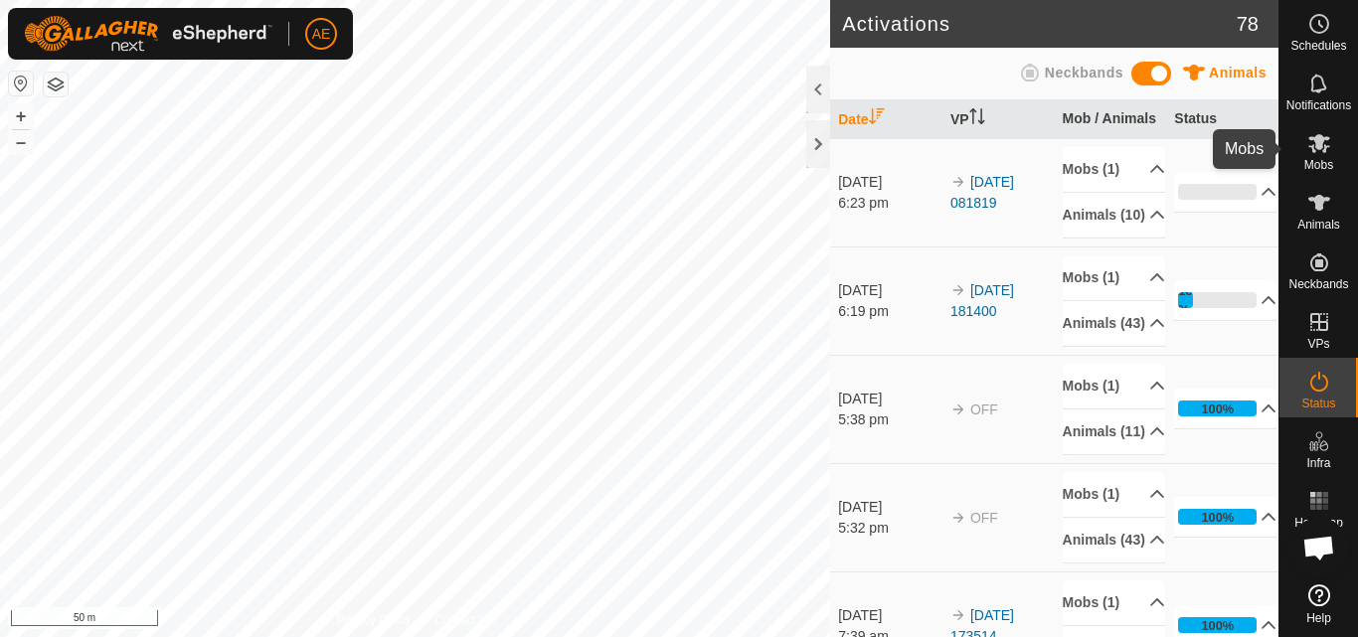
click at [1318, 163] on span "Mobs" at bounding box center [1319, 165] width 29 height 12
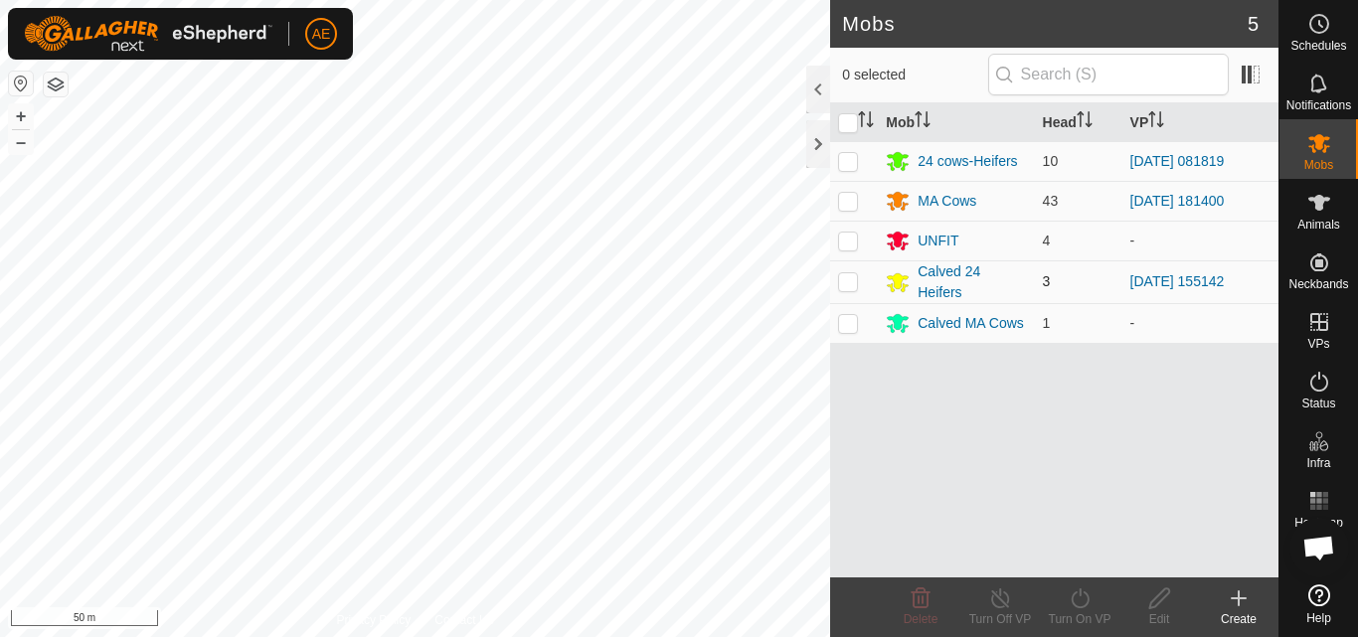
click at [848, 279] on p-checkbox at bounding box center [848, 281] width 20 height 16
checkbox input "true"
click at [1085, 605] on icon at bounding box center [1080, 599] width 25 height 24
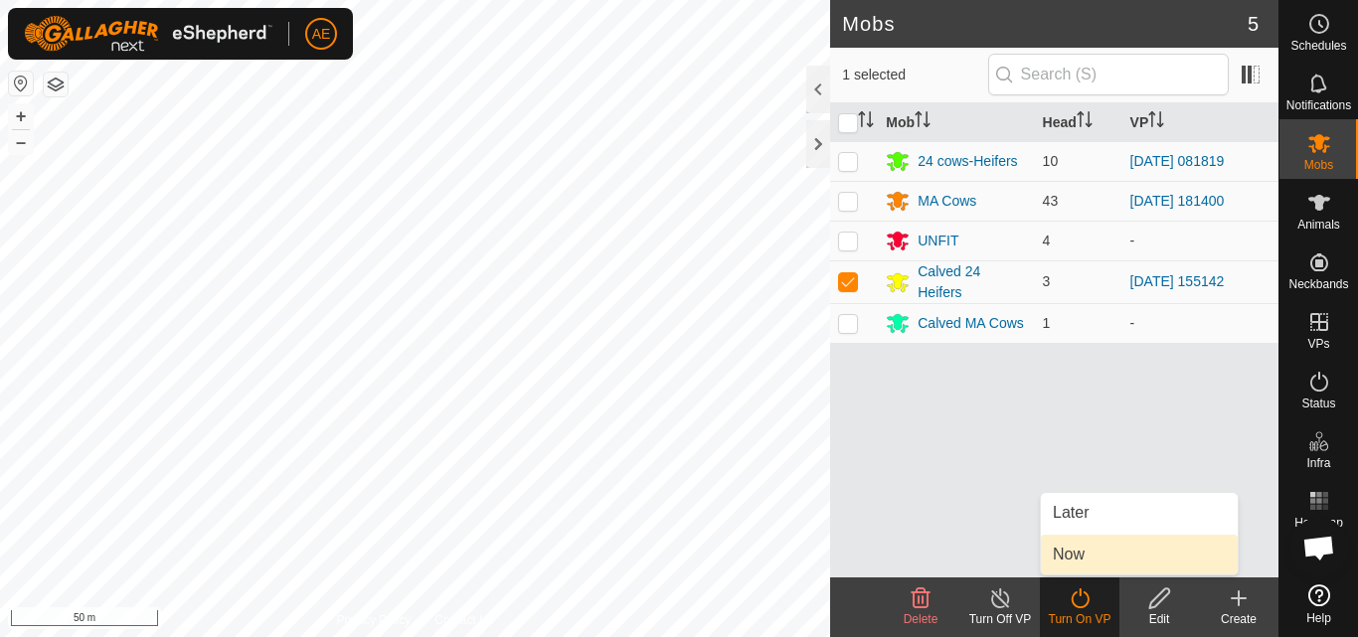
click at [1079, 558] on link "Now" at bounding box center [1139, 555] width 197 height 40
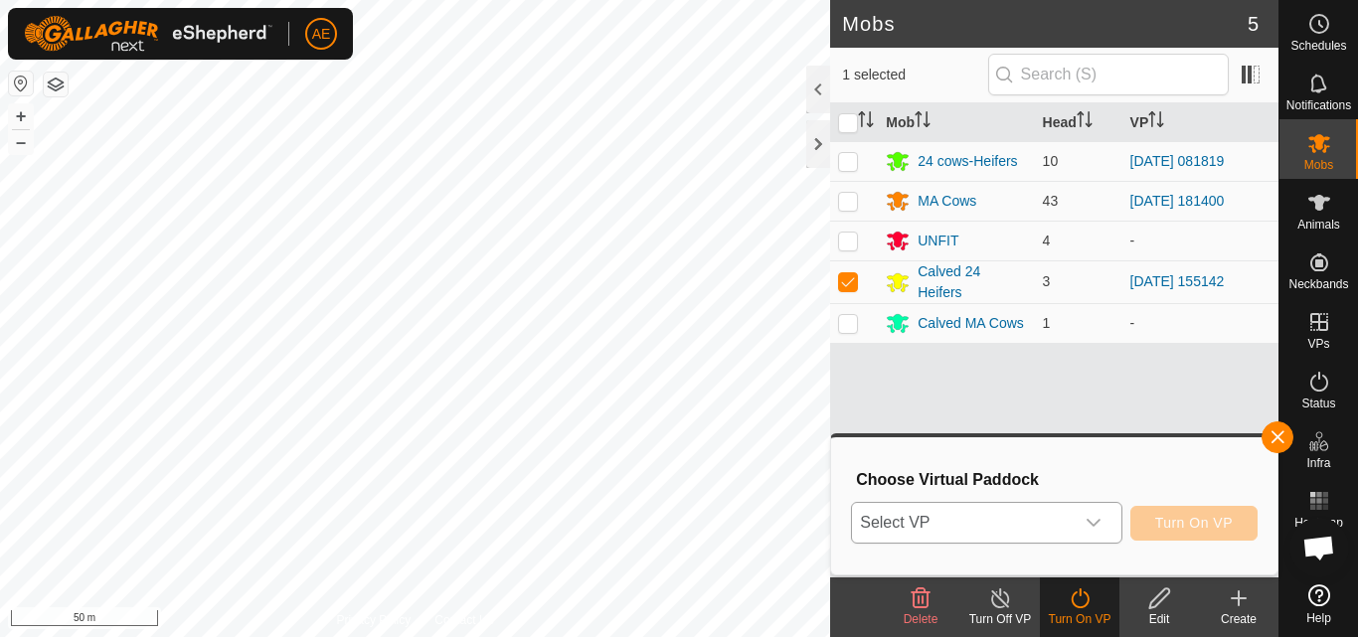
click at [1096, 517] on icon "dropdown trigger" at bounding box center [1094, 523] width 16 height 16
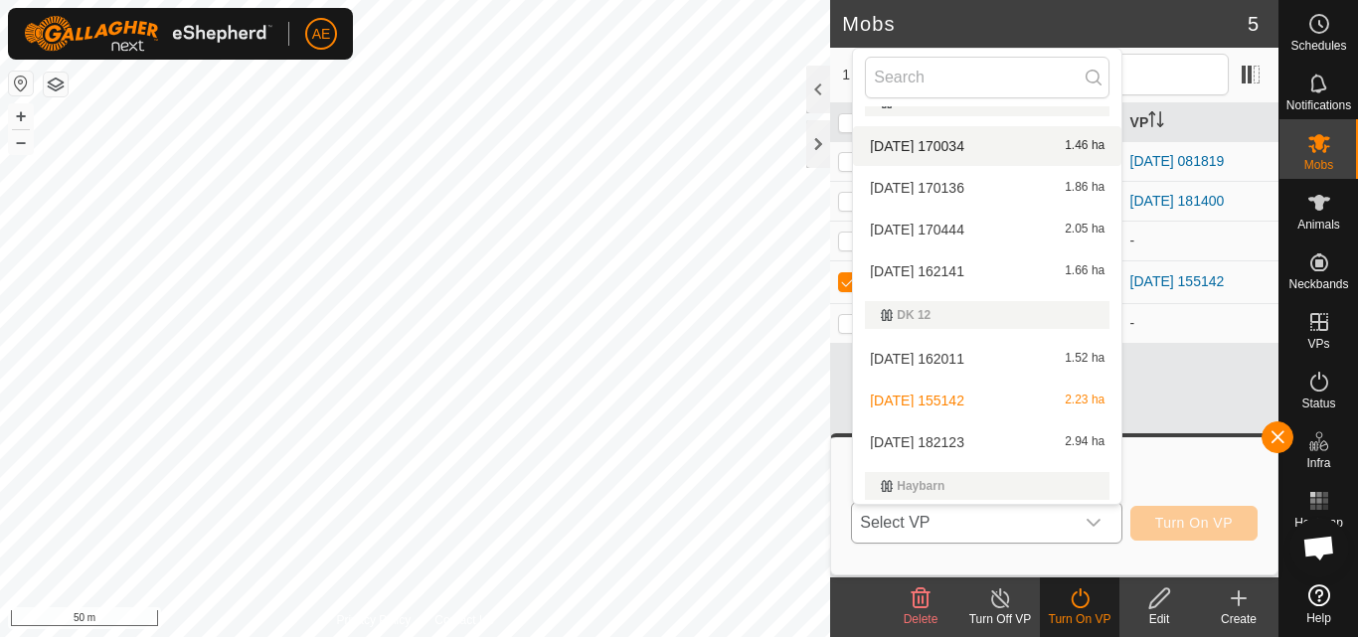
scroll to position [452, 0]
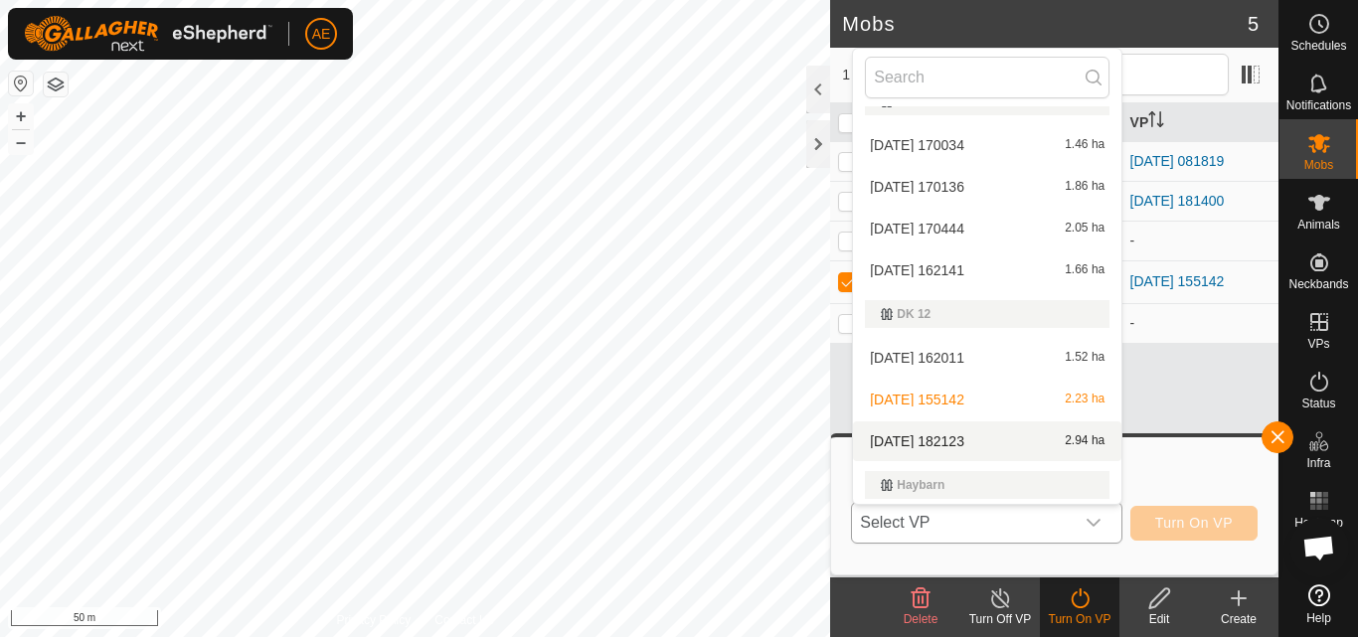
click at [924, 437] on li "[DATE] 182123 2.94 ha" at bounding box center [987, 442] width 269 height 40
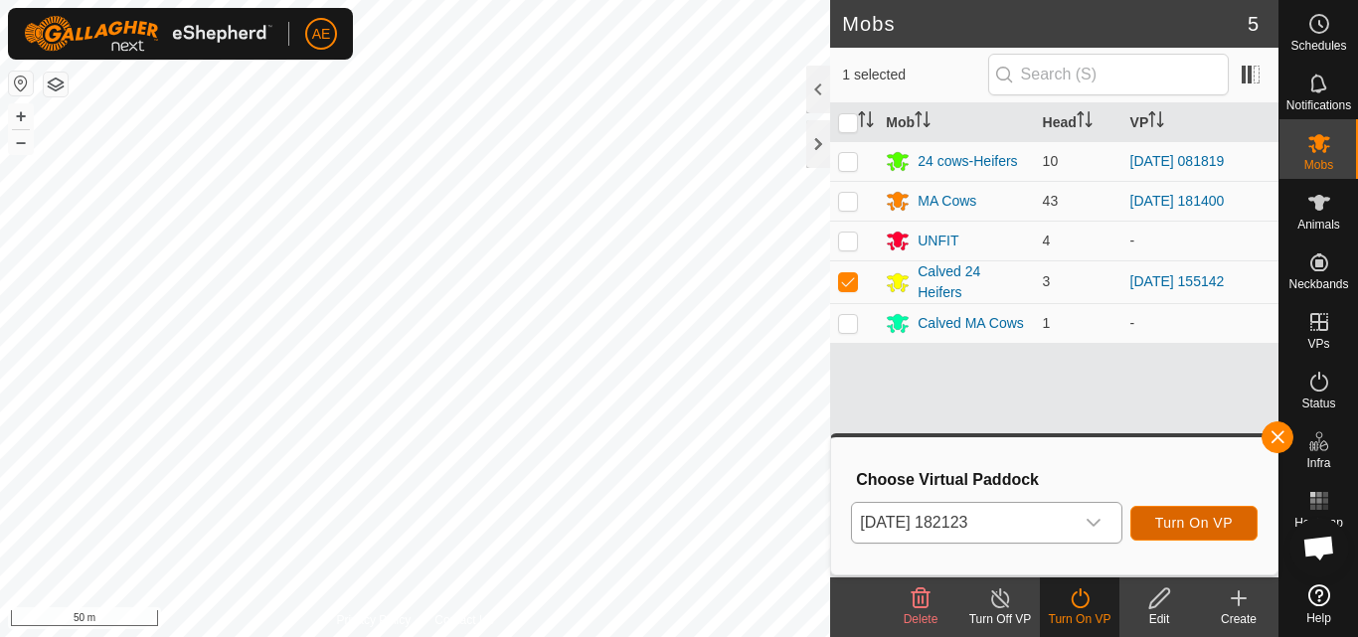
click at [1212, 521] on span "Turn On VP" at bounding box center [1195, 523] width 78 height 16
